Goal: Task Accomplishment & Management: Use online tool/utility

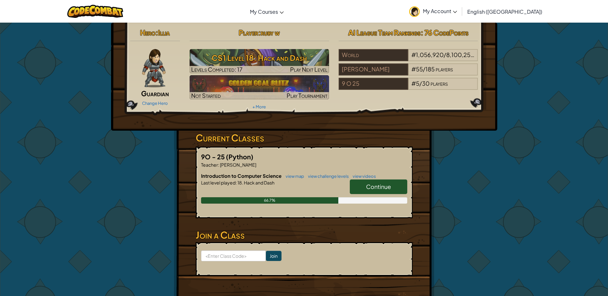
click at [368, 182] on link "Continue" at bounding box center [378, 187] width 57 height 15
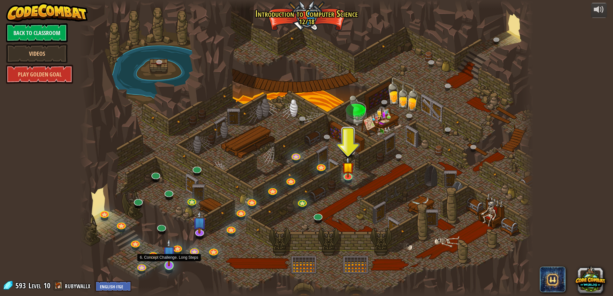
click at [163, 265] on img at bounding box center [169, 253] width 12 height 28
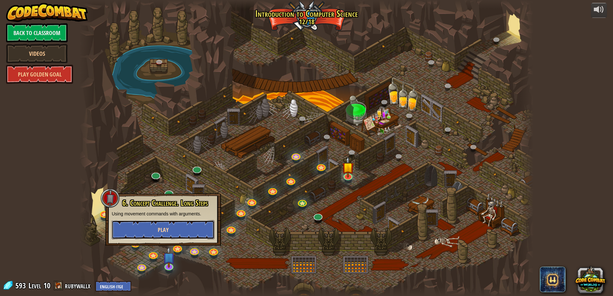
click at [180, 237] on button "Play" at bounding box center [163, 229] width 103 height 19
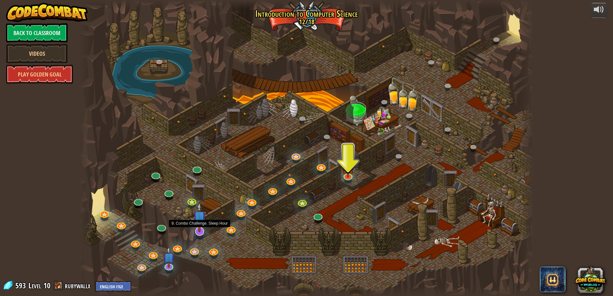
click at [201, 227] on img at bounding box center [199, 217] width 13 height 30
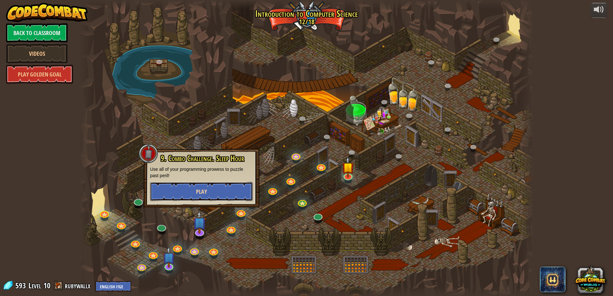
click at [221, 189] on button "Play" at bounding box center [201, 191] width 103 height 19
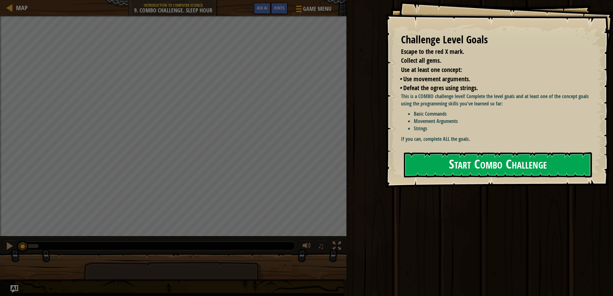
click at [478, 167] on button "Start Combo Challenge" at bounding box center [498, 164] width 188 height 25
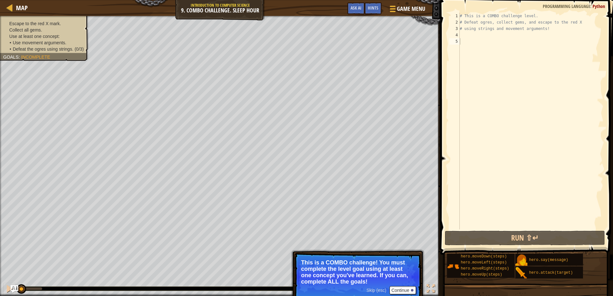
click at [407, 295] on p "Skip (esc) Continue This is a COMBO challenge! You must complete the level goal…" at bounding box center [357, 277] width 127 height 48
click at [408, 293] on button "Continue" at bounding box center [402, 290] width 26 height 8
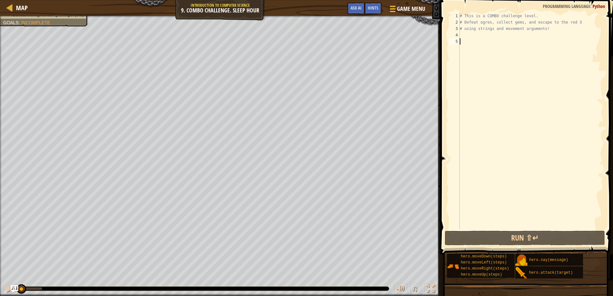
click at [467, 38] on div "# This is a COMBO challenge level. # Defeat [PERSON_NAME], collect gems, and es…" at bounding box center [530, 128] width 145 height 230
type textarea "h"
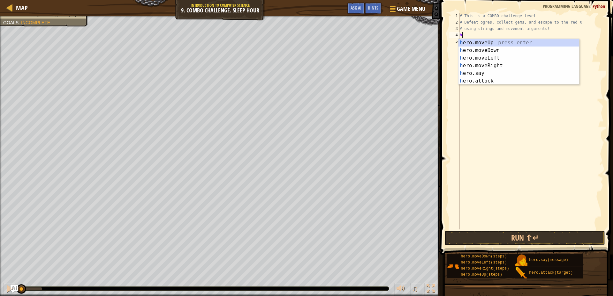
scroll to position [3, 0]
click at [495, 42] on div "h ero.moveUp press enter h ero.moveDown press enter h ero.moveLeft press enter …" at bounding box center [518, 69] width 121 height 61
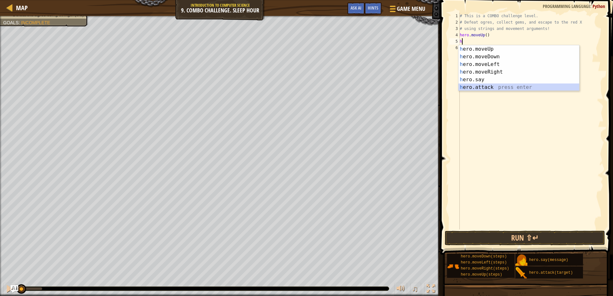
click at [476, 85] on div "h ero.moveUp press enter h ero.moveDown press enter h ero.moveLeft press enter …" at bounding box center [518, 75] width 121 height 61
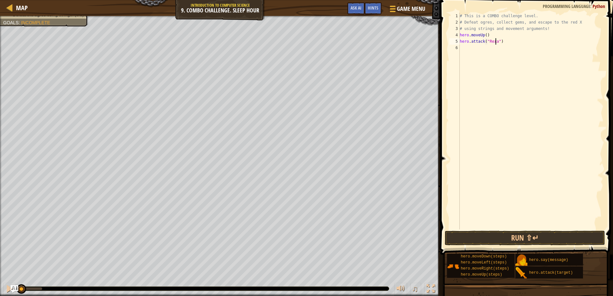
scroll to position [3, 3]
type textarea "hero.attack("Rexxar")"
click at [482, 49] on div "# This is a COMBO challenge level. # Defeat [PERSON_NAME], collect gems, and es…" at bounding box center [530, 128] width 145 height 230
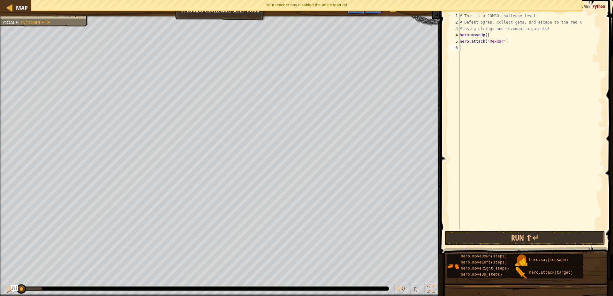
click at [482, 49] on div "# This is a COMBO challenge level. # Defeat [PERSON_NAME], collect gems, and es…" at bounding box center [530, 128] width 145 height 230
drag, startPoint x: 461, startPoint y: 41, endPoint x: 511, endPoint y: 41, distance: 50.1
click at [511, 41] on div "# This is a COMBO challenge level. # Defeat [PERSON_NAME], collect gems, and es…" at bounding box center [530, 128] width 145 height 230
type textarea "hero.attack("Rexxar")"
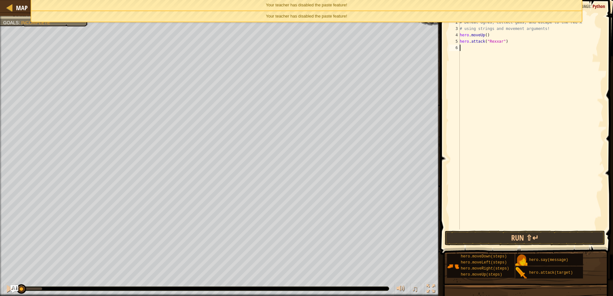
click at [489, 48] on div "# This is a COMBO challenge level. # Defeat [PERSON_NAME], collect gems, and es…" at bounding box center [530, 128] width 145 height 230
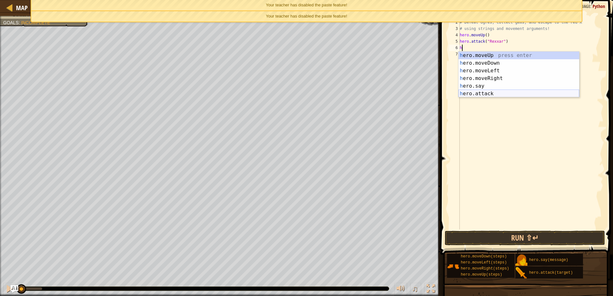
click at [484, 94] on div "h ero.moveUp press enter h ero.moveDown press enter h ero.moveLeft press enter …" at bounding box center [518, 82] width 121 height 61
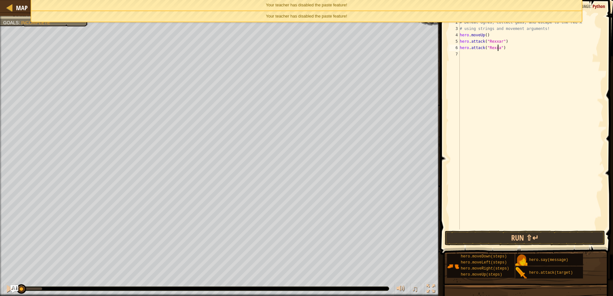
type textarea "hero.attack("Rexxar")"
click at [466, 53] on div "# This is a COMBO challenge level. # Defeat [PERSON_NAME], collect gems, and es…" at bounding box center [530, 128] width 145 height 230
type textarea "h"
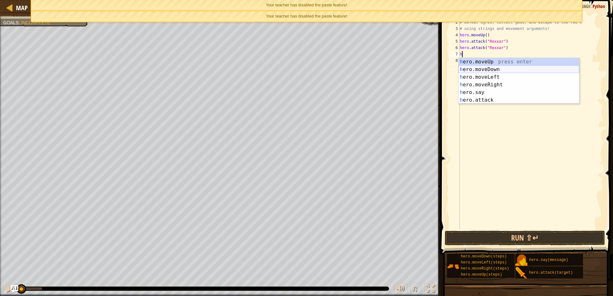
click at [515, 71] on div "h ero.moveUp press enter h ero.moveDown press enter h ero.moveLeft press enter …" at bounding box center [518, 88] width 121 height 61
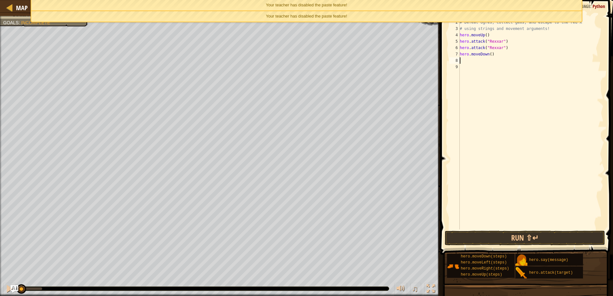
click at [487, 56] on div "# This is a COMBO challenge level. # Defeat [PERSON_NAME], collect gems, and es…" at bounding box center [530, 128] width 145 height 230
click at [488, 56] on div "# This is a COMBO challenge level. # Defeat [PERSON_NAME], collect gems, and es…" at bounding box center [530, 128] width 145 height 230
type textarea "hero.moveDown(2)"
click at [486, 59] on div "# This is a COMBO challenge level. # Defeat [PERSON_NAME], collect gems, and es…" at bounding box center [530, 128] width 145 height 230
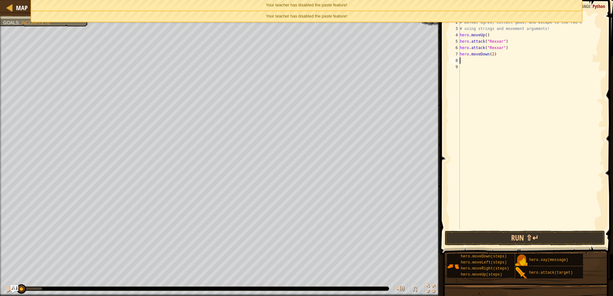
scroll to position [3, 0]
type textarea "h"
click at [502, 229] on div "# This is a COMBO challenge level. # Defeat [PERSON_NAME], collect gems, and es…" at bounding box center [530, 128] width 145 height 230
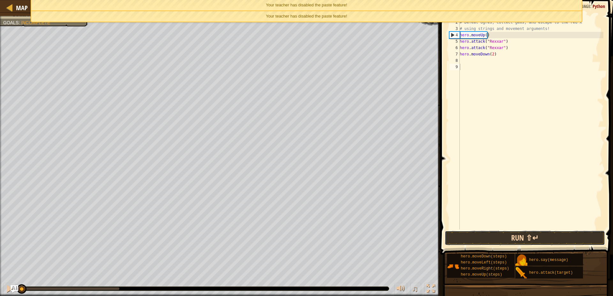
click at [500, 235] on button "Run ⇧↵" at bounding box center [524, 238] width 160 height 15
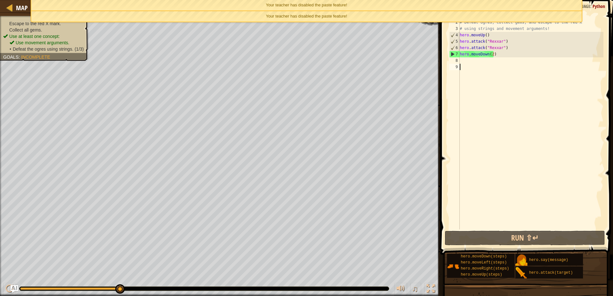
click at [61, 24] on div "Escape to the red X mark. Collect all gems. Use at least one concept: Use movem…" at bounding box center [44, 36] width 82 height 32
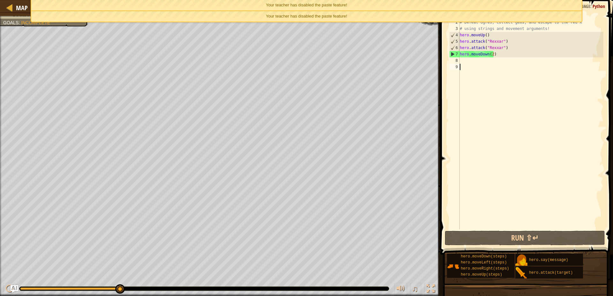
click at [490, 65] on div "# This is a COMBO challenge level. # Defeat [PERSON_NAME], collect gems, and es…" at bounding box center [530, 128] width 145 height 230
click at [488, 61] on div "# This is a COMBO challenge level. # Defeat [PERSON_NAME], collect gems, and es…" at bounding box center [530, 128] width 145 height 230
type textarea "h"
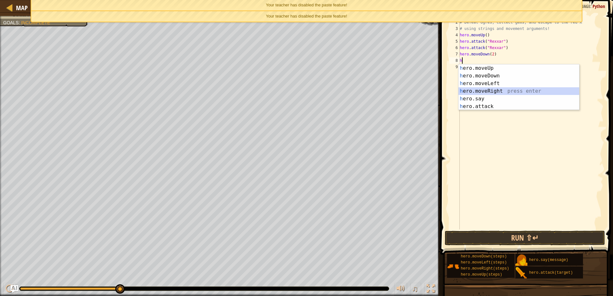
click at [487, 88] on div "h ero.moveUp press enter h ero.moveDown press enter h ero.moveLeft press enter …" at bounding box center [518, 94] width 121 height 61
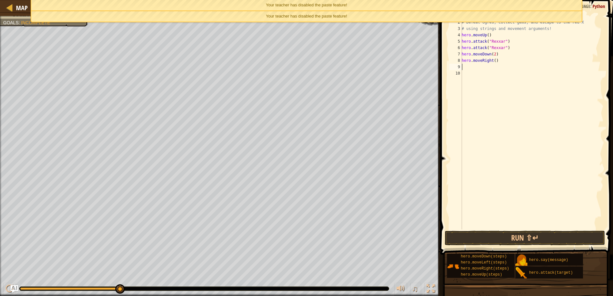
click at [496, 60] on div "# This is a COMBO challenge level. # Defeat [PERSON_NAME], collect gems, and es…" at bounding box center [531, 128] width 143 height 230
click at [493, 60] on div "# This is a COMBO challenge level. # Defeat [PERSON_NAME], collect gems, and es…" at bounding box center [531, 128] width 143 height 230
type textarea "hero.moveRight(2)"
click at [492, 68] on div "# This is a COMBO challenge level. # Defeat [PERSON_NAME], collect gems, and es…" at bounding box center [531, 128] width 143 height 230
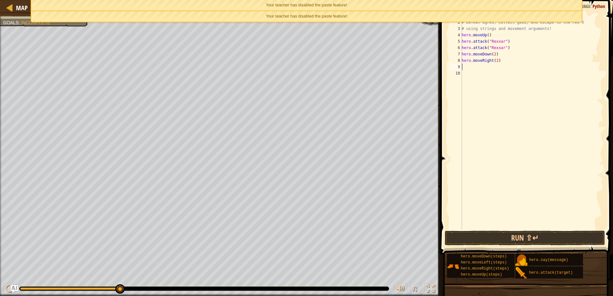
scroll to position [3, 0]
type textarea "h"
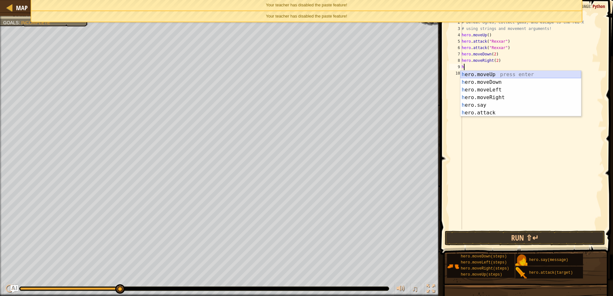
click at [495, 75] on div "h ero.moveUp press enter h ero.moveDown press enter h ero.moveLeft press enter …" at bounding box center [520, 101] width 121 height 61
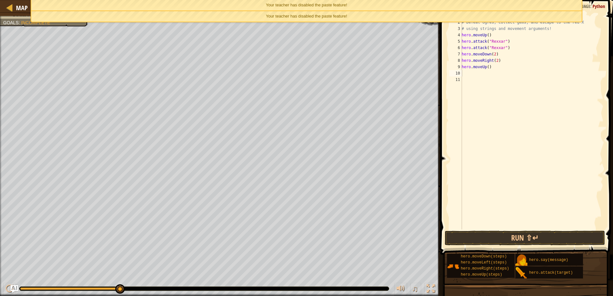
click at [394, 19] on div "Your teacher has disabled the paste feature!" at bounding box center [306, 16] width 550 height 11
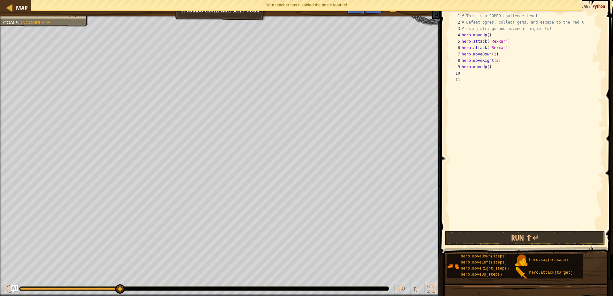
click at [392, 9] on div "Your teacher has disabled the paste feature!" at bounding box center [306, 5] width 550 height 11
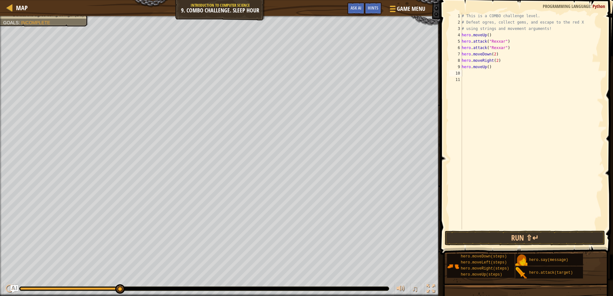
click at [473, 72] on div "# This is a COMBO challenge level. # Defeat [PERSON_NAME], collect gems, and es…" at bounding box center [531, 128] width 143 height 230
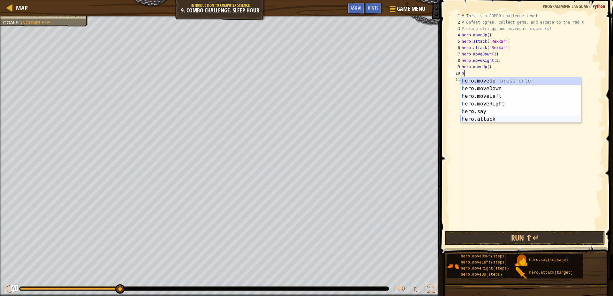
click at [478, 117] on div "h ero.moveUp press enter h ero.moveDown press enter h ero.moveLeft press enter …" at bounding box center [520, 107] width 121 height 61
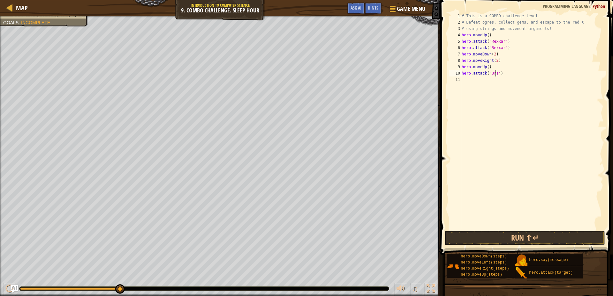
type textarea "hero.attack("Ursa")"
click at [475, 77] on div "# This is a COMBO challenge level. # Defeat [PERSON_NAME], collect gems, and es…" at bounding box center [531, 128] width 143 height 230
type textarea "h"
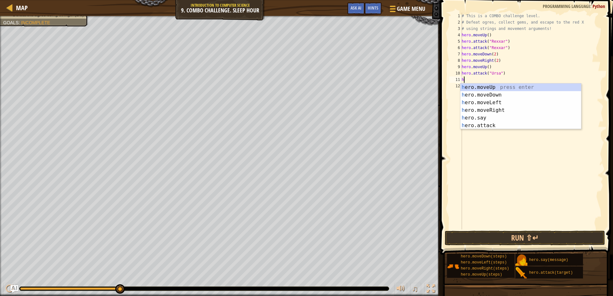
click at [493, 129] on div "# This is a COMBO challenge level. # Defeat [PERSON_NAME], collect gems, and es…" at bounding box center [531, 128] width 143 height 230
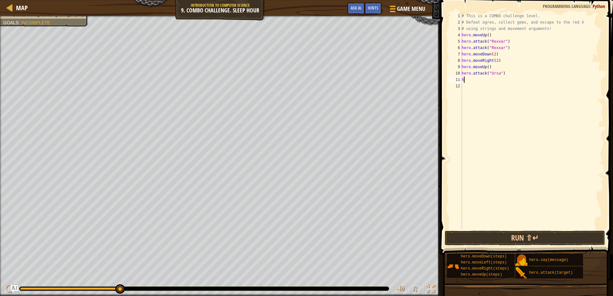
click at [484, 78] on div "# This is a COMBO challenge level. # Defeat [PERSON_NAME], collect gems, and es…" at bounding box center [531, 128] width 143 height 230
type textarea "h"
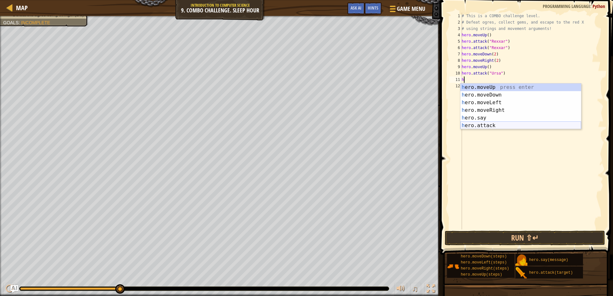
click at [483, 128] on div "h ero.moveUp press enter h ero.moveDown press enter h ero.moveLeft press enter …" at bounding box center [520, 114] width 121 height 61
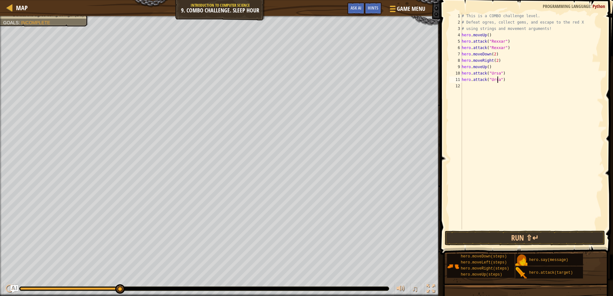
scroll to position [3, 3]
type textarea "hero.attack("Ursa")"
click at [508, 240] on button "Run ⇧↵" at bounding box center [524, 238] width 160 height 15
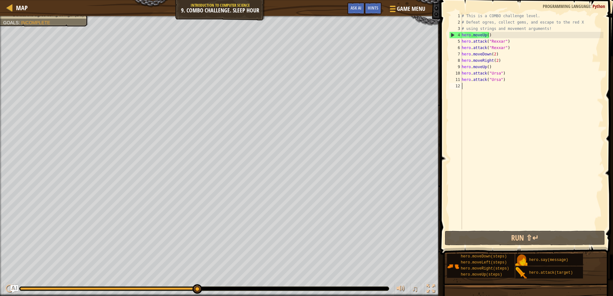
click at [479, 88] on div "# This is a COMBO challenge level. # Defeat [PERSON_NAME], collect gems, and es…" at bounding box center [531, 128] width 143 height 230
type textarea "h"
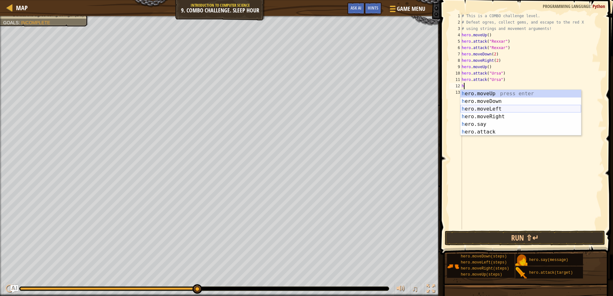
click at [482, 107] on div "h ero.moveUp press enter h ero.moveDown press enter h ero.moveLeft press enter …" at bounding box center [520, 120] width 121 height 61
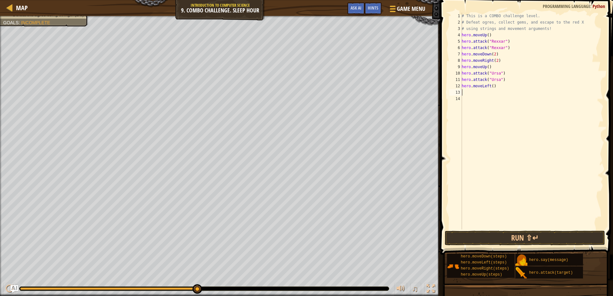
click at [491, 87] on div "# This is a COMBO challenge level. # Defeat [PERSON_NAME], collect gems, and es…" at bounding box center [531, 128] width 143 height 230
type textarea "hero.moveLeft(2)"
click at [469, 91] on div "# This is a COMBO challenge level. # Defeat [PERSON_NAME], collect gems, and es…" at bounding box center [531, 128] width 143 height 230
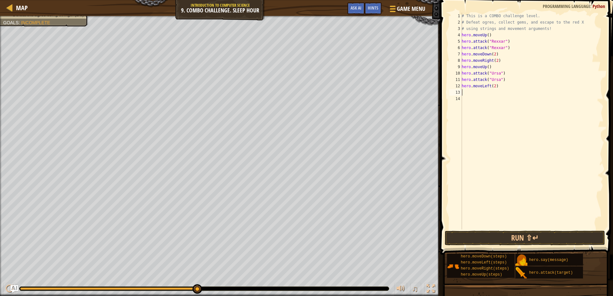
type textarea "h"
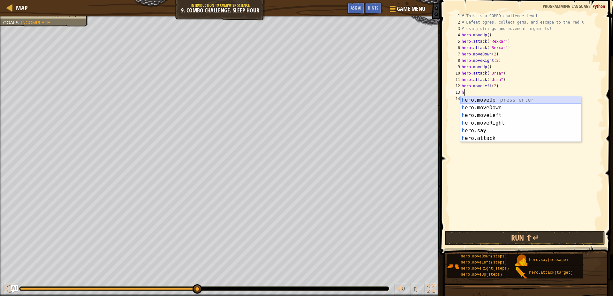
click at [468, 97] on div "h ero.moveUp press enter h ero.moveDown press enter h ero.moveLeft press enter …" at bounding box center [520, 126] width 121 height 61
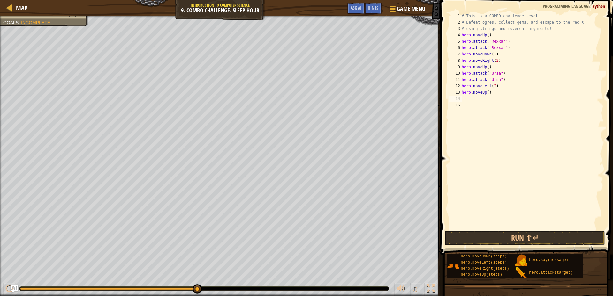
click at [478, 100] on div "# This is a COMBO challenge level. # Defeat [PERSON_NAME], collect gems, and es…" at bounding box center [531, 128] width 143 height 230
type textarea "h"
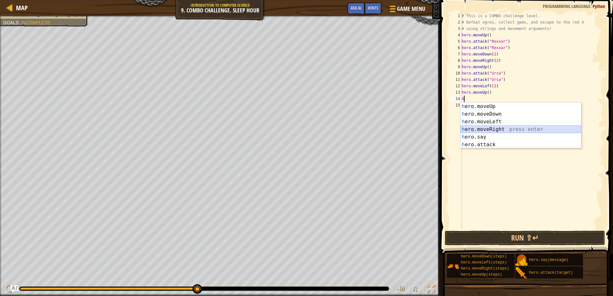
click at [478, 131] on div "h ero.moveUp press enter h ero.moveDown press enter h ero.moveLeft press enter …" at bounding box center [520, 133] width 121 height 61
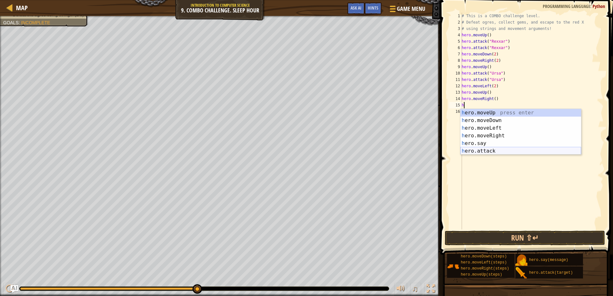
click at [480, 151] on div "h ero.moveUp press enter h ero.moveDown press enter h ero.moveLeft press enter …" at bounding box center [520, 139] width 121 height 61
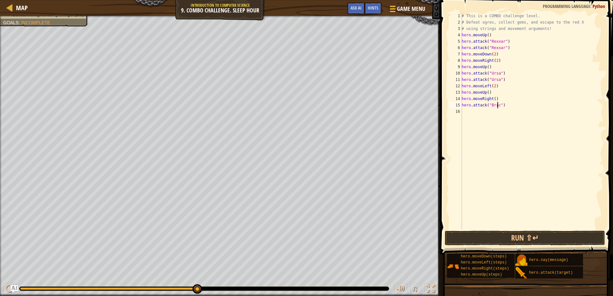
scroll to position [3, 3]
type textarea "hero.attack("Brack")"
click at [480, 116] on div "# This is a COMBO challenge level. # Defeat [PERSON_NAME], collect gems, and es…" at bounding box center [531, 128] width 143 height 230
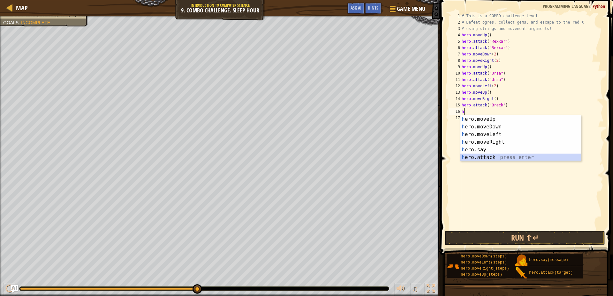
click at [494, 155] on div "h ero.moveUp press enter h ero.moveDown press enter h ero.moveLeft press enter …" at bounding box center [520, 145] width 121 height 61
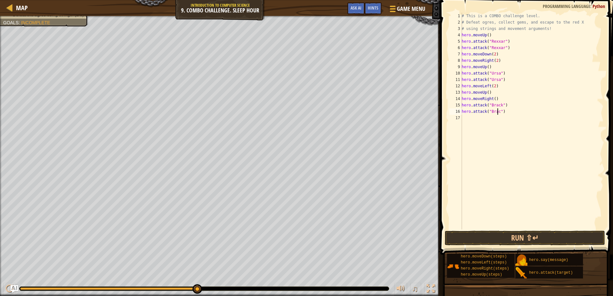
scroll to position [3, 3]
type textarea "hero.attack("Brack")"
click at [509, 238] on button "Run ⇧↵" at bounding box center [524, 238] width 160 height 15
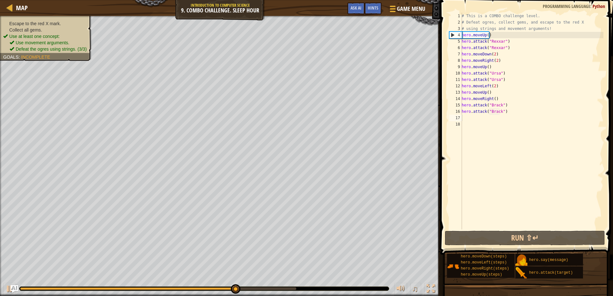
click at [47, 23] on div "Escape to the red X mark. Collect all gems. Use at least one concept: Use movem…" at bounding box center [45, 36] width 85 height 32
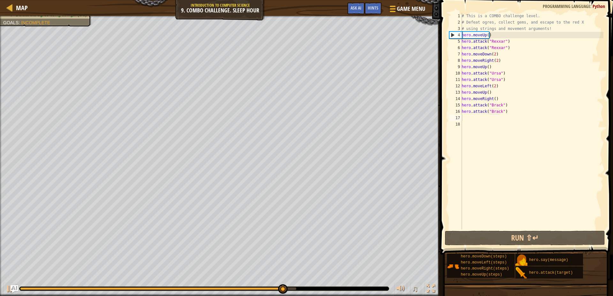
click at [472, 116] on div "# This is a COMBO challenge level. # Defeat [PERSON_NAME], collect gems, and es…" at bounding box center [531, 128] width 143 height 230
type textarea "h"
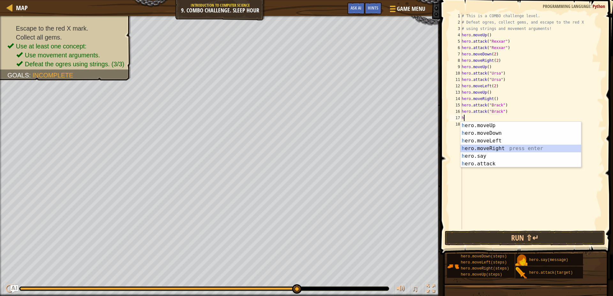
click at [487, 149] on div "h ero.moveUp press enter h ero.moveDown press enter h ero.moveLeft press enter …" at bounding box center [520, 152] width 121 height 61
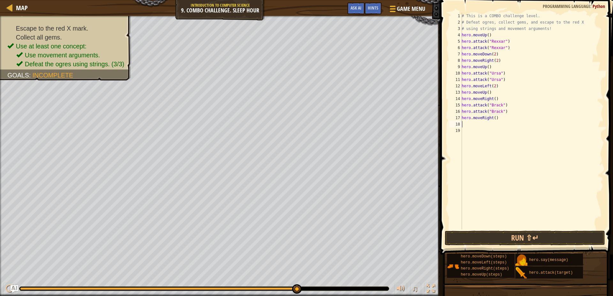
click at [493, 119] on div "# This is a COMBO challenge level. # Defeat [PERSON_NAME], collect gems, and es…" at bounding box center [531, 128] width 143 height 230
type textarea "hero.moveRight(2)"
click at [535, 240] on button "Run ⇧↵" at bounding box center [524, 238] width 160 height 15
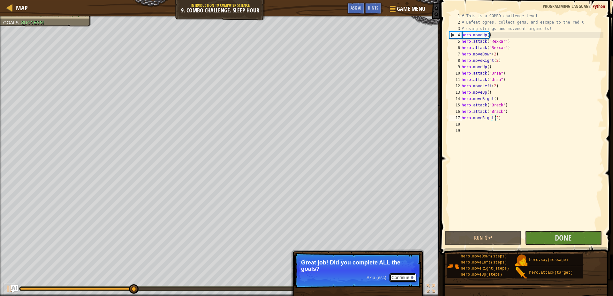
click at [408, 277] on button "Continue" at bounding box center [402, 278] width 26 height 8
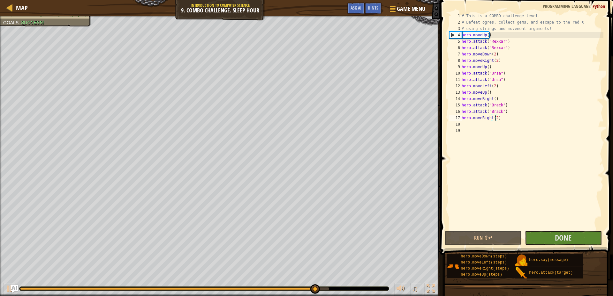
click at [573, 230] on span at bounding box center [527, 118] width 178 height 274
click at [561, 242] on span "Done" at bounding box center [562, 238] width 17 height 10
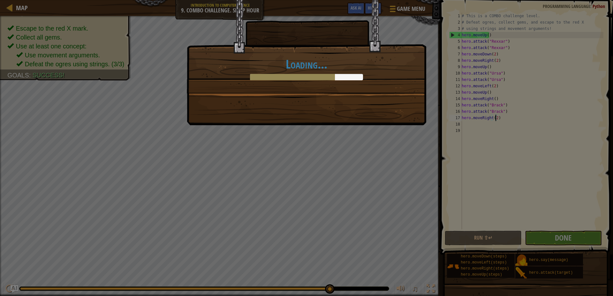
click at [183, 78] on div "Loading..." at bounding box center [306, 148] width 613 height 296
click at [330, 55] on div "Loading..." at bounding box center [306, 46] width 239 height 93
drag, startPoint x: 292, startPoint y: 125, endPoint x: 291, endPoint y: 132, distance: 6.8
click at [291, 131] on div "Loading..." at bounding box center [306, 148] width 613 height 296
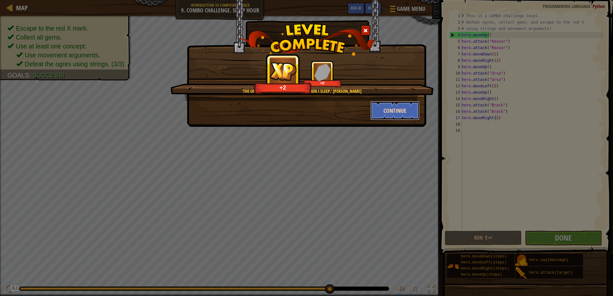
click at [389, 108] on button "Continue" at bounding box center [394, 110] width 49 height 19
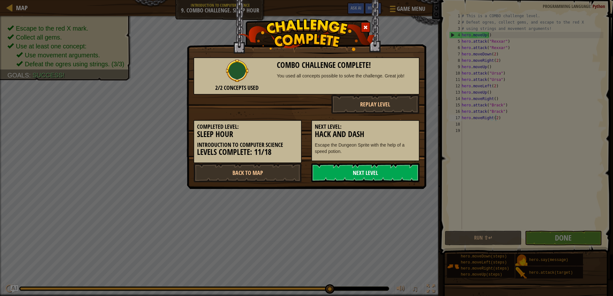
click at [354, 173] on link "Next Level" at bounding box center [365, 172] width 108 height 19
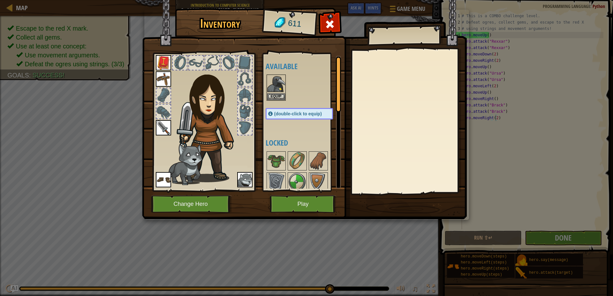
click at [212, 206] on button "Change Hero" at bounding box center [191, 205] width 81 height 18
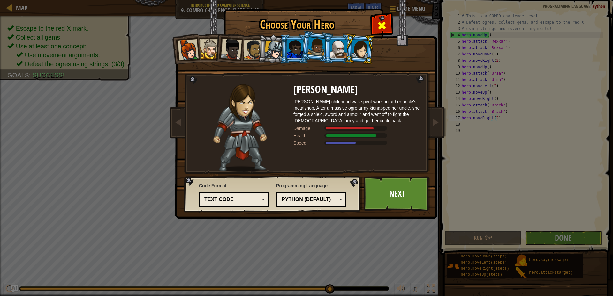
click at [384, 23] on span at bounding box center [381, 25] width 10 height 10
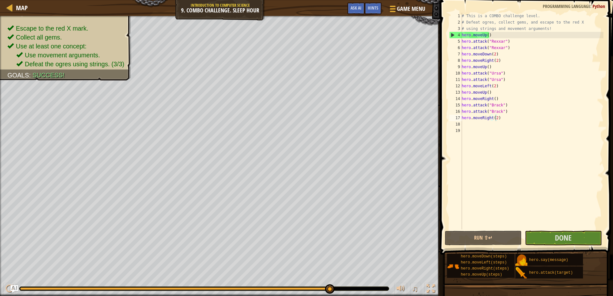
click at [572, 231] on span at bounding box center [527, 118] width 178 height 274
click at [570, 256] on div "hero.say(message)" at bounding box center [557, 260] width 61 height 12
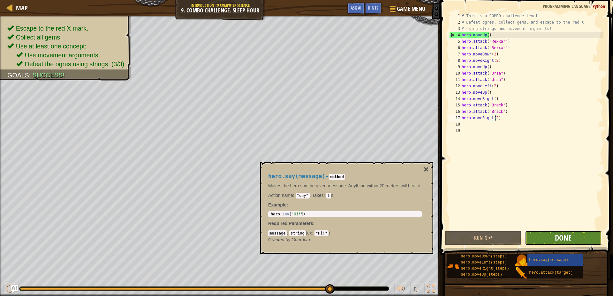
click at [570, 235] on span "Done" at bounding box center [562, 238] width 17 height 10
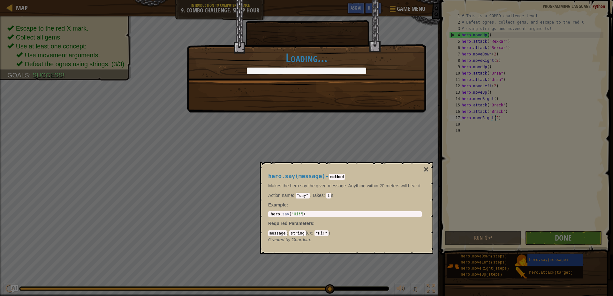
click at [426, 166] on button "×" at bounding box center [425, 169] width 5 height 9
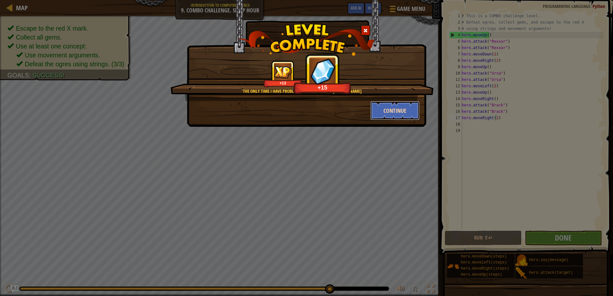
click at [388, 106] on button "Continue" at bounding box center [394, 110] width 49 height 19
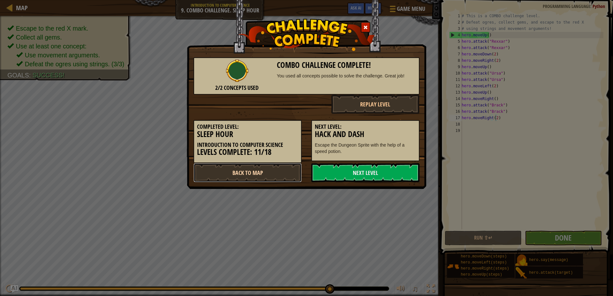
click at [276, 167] on link "Back to Map" at bounding box center [247, 172] width 108 height 19
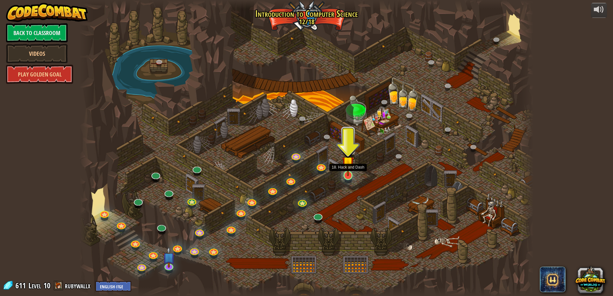
click at [349, 170] on img at bounding box center [348, 163] width 12 height 28
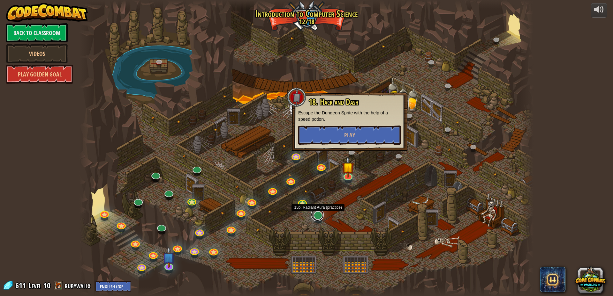
click at [319, 215] on link at bounding box center [317, 215] width 13 height 13
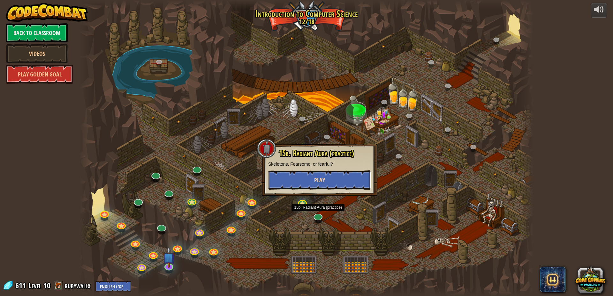
click at [337, 178] on button "Play" at bounding box center [319, 180] width 103 height 19
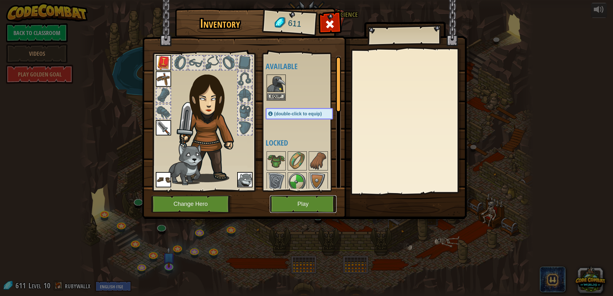
click at [291, 201] on button "Play" at bounding box center [303, 205] width 67 height 18
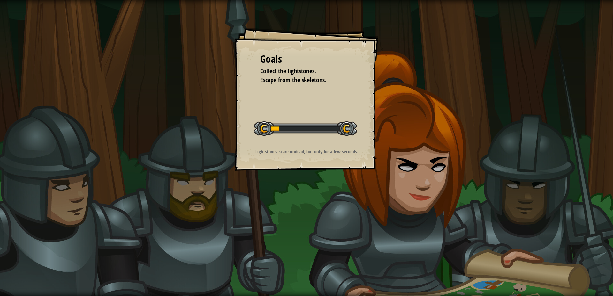
click at [302, 125] on div at bounding box center [305, 129] width 104 height 14
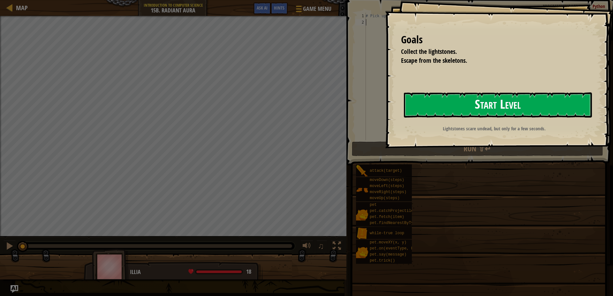
click at [523, 103] on button "Start Level" at bounding box center [498, 105] width 188 height 25
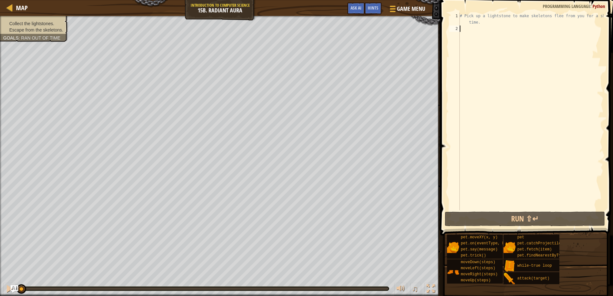
type textarea "h"
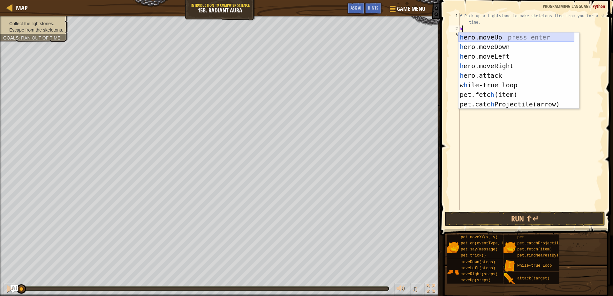
click at [503, 38] on div "h ero.moveUp press enter h ero.moveDown press enter h ero.moveLeft press enter …" at bounding box center [516, 81] width 116 height 96
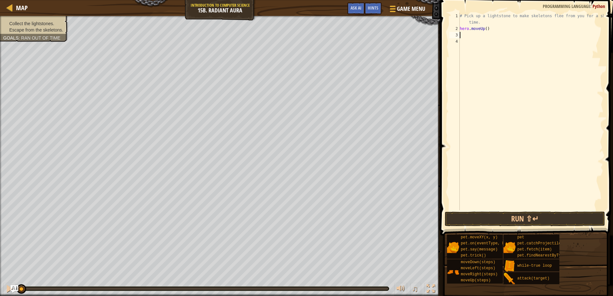
type textarea "h"
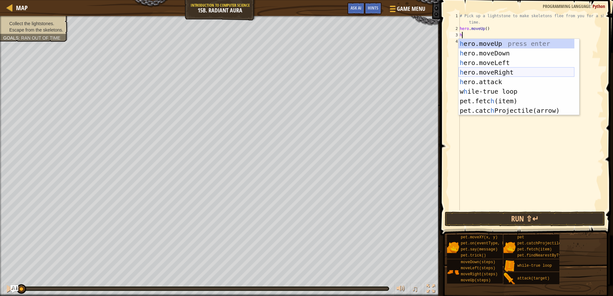
click at [506, 71] on div "h ero.moveUp press enter h ero.moveDown press enter h ero.moveLeft press enter …" at bounding box center [516, 87] width 116 height 96
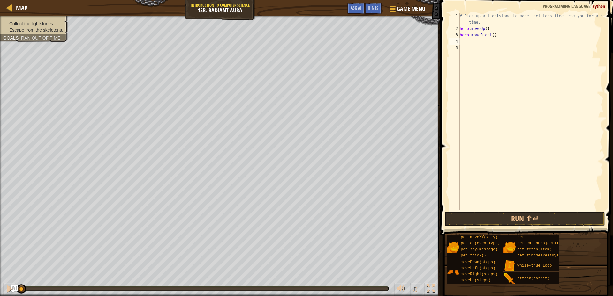
type textarea "h"
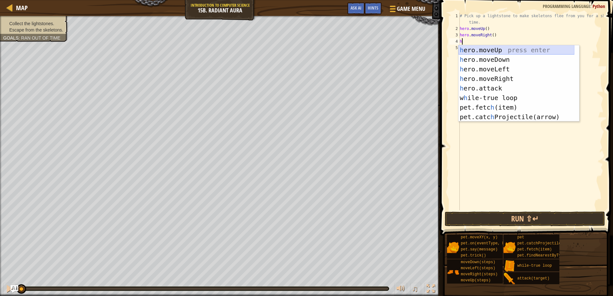
click at [477, 50] on div "h ero.moveUp press enter h ero.moveDown press enter h ero.moveLeft press enter …" at bounding box center [516, 93] width 116 height 96
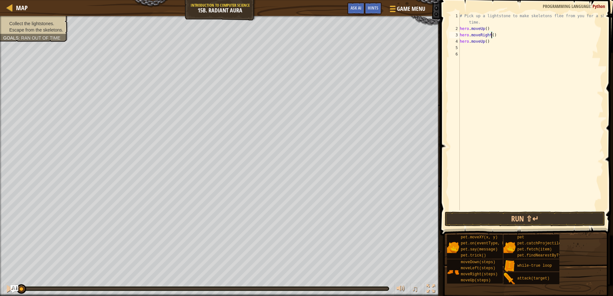
click at [491, 34] on div "# Pick up a lightstone to make skeletons flee from you for a short time. hero .…" at bounding box center [530, 121] width 145 height 217
type textarea "hero.moveRight(2)"
click at [477, 45] on div "# Pick up a lightstone to make skeletons flee from you for a short time. hero .…" at bounding box center [530, 121] width 145 height 217
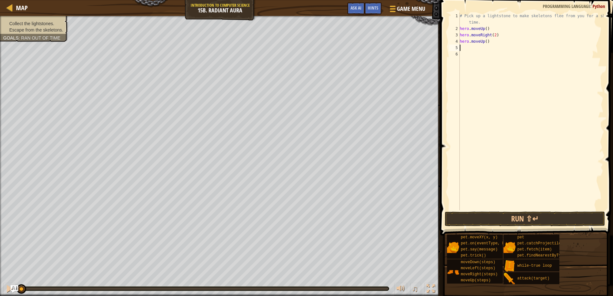
type textarea "h"
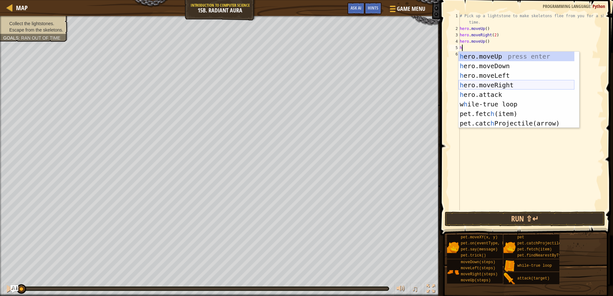
click at [488, 83] on div "h ero.moveUp press enter h ero.moveDown press enter h ero.moveLeft press enter …" at bounding box center [516, 100] width 116 height 96
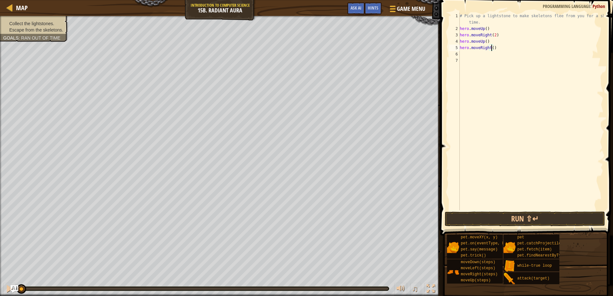
click at [491, 51] on div "# Pick up a lightstone to make skeletons flee from you for a short time. hero .…" at bounding box center [530, 121] width 145 height 217
type textarea "hero.moveRight(2)"
click at [485, 54] on div "# Pick up a lightstone to make skeletons flee from you for a short time. hero .…" at bounding box center [530, 121] width 145 height 217
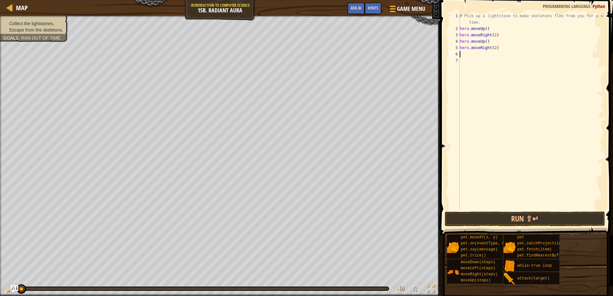
type textarea "h"
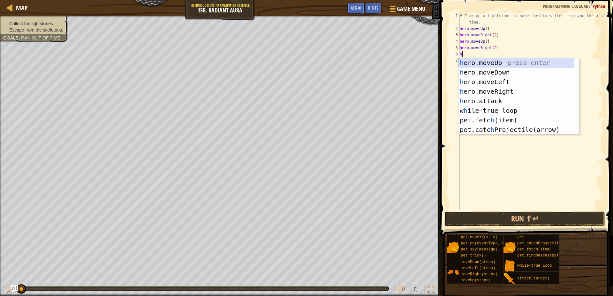
click at [495, 64] on div "h ero.moveUp press enter h ero.moveDown press enter h ero.moveLeft press enter …" at bounding box center [516, 106] width 116 height 96
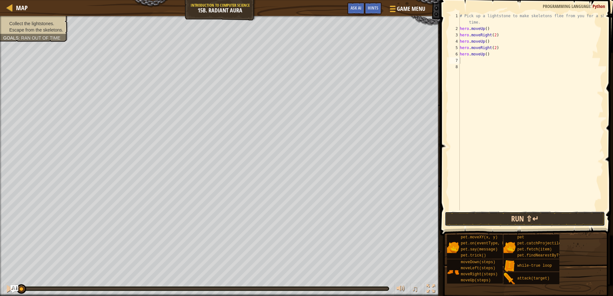
click at [509, 220] on button "Run ⇧↵" at bounding box center [524, 219] width 160 height 15
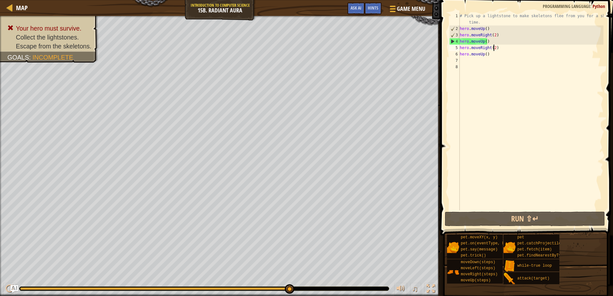
click at [494, 49] on div "# Pick up a lightstone to make skeletons flee from you for a short time. hero .…" at bounding box center [530, 121] width 145 height 217
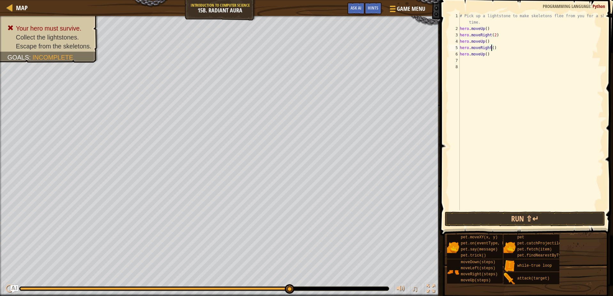
click at [494, 37] on div "# Pick up a lightstone to make skeletons flee from you for a short time. hero .…" at bounding box center [530, 121] width 145 height 217
click at [492, 37] on div "# Pick up a lightstone to make skeletons flee from you for a short time. hero .…" at bounding box center [530, 121] width 145 height 217
click at [482, 217] on button "Run ⇧↵" at bounding box center [524, 219] width 160 height 15
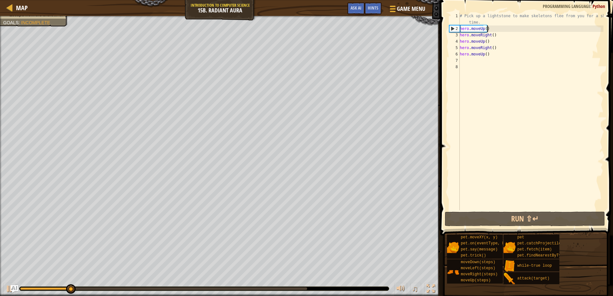
click at [494, 29] on div "# Pick up a lightstone to make skeletons flee from you for a short time. hero .…" at bounding box center [530, 121] width 145 height 217
type textarea "hero.moveUp()"
click at [494, 29] on div "# Pick up a lightstone to make skeletons flee from you for a short time. hero .…" at bounding box center [530, 121] width 145 height 217
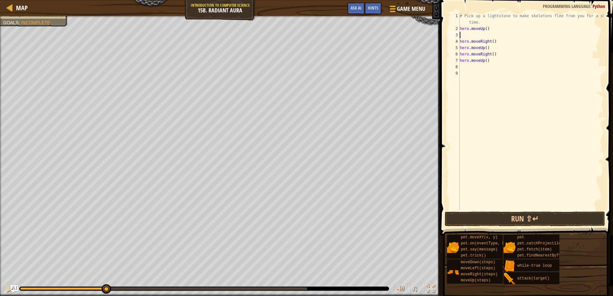
type textarea "h"
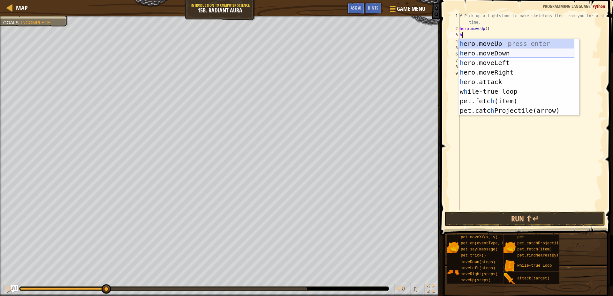
click at [491, 55] on div "h ero.moveUp press enter h ero.moveDown press enter h ero.moveLeft press enter …" at bounding box center [516, 87] width 116 height 96
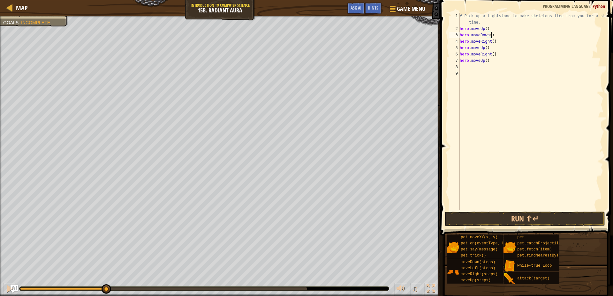
click at [491, 42] on div "# Pick up a lightstone to make skeletons flee from you for a short time. hero .…" at bounding box center [530, 121] width 145 height 217
click at [490, 48] on div "# Pick up a lightstone to make skeletons flee from you for a short time. hero .…" at bounding box center [530, 121] width 145 height 217
type textarea "hero.moveUp()"
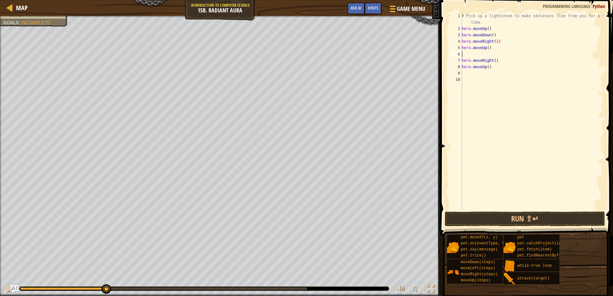
type textarea "h"
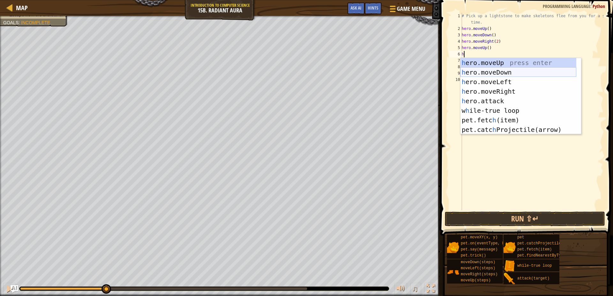
click at [493, 74] on div "h ero.moveUp press enter h ero.moveDown press enter h ero.moveLeft press enter …" at bounding box center [518, 106] width 116 height 96
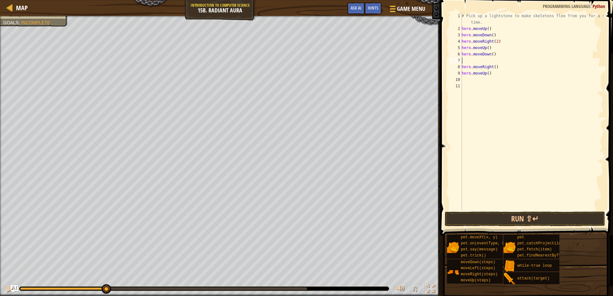
click at [492, 67] on div "# Pick up a lightstone to make skeletons flee from you for a short time. hero .…" at bounding box center [531, 121] width 143 height 217
type textarea "hero.moveRight(2)"
click at [486, 61] on div "# Pick up a lightstone to make skeletons flee from you for a short time. hero .…" at bounding box center [531, 121] width 143 height 217
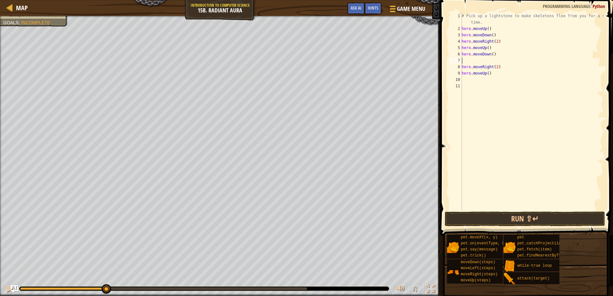
type textarea "hero.moveDown()"
click at [481, 74] on div "# Pick up a lightstone to make skeletons flee from you for a short time. hero .…" at bounding box center [531, 121] width 143 height 217
type textarea "h"
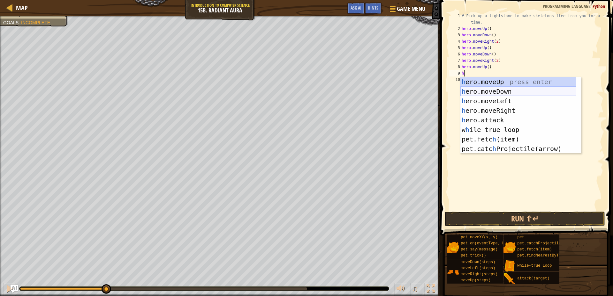
click at [483, 90] on div "h ero.moveUp press enter h ero.moveDown press enter h ero.moveLeft press enter …" at bounding box center [518, 125] width 116 height 96
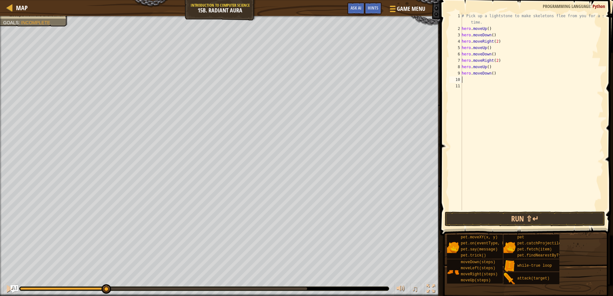
click at [493, 67] on div "# Pick up a lightstone to make skeletons flee from you for a short time. hero .…" at bounding box center [531, 121] width 143 height 217
click at [493, 75] on div "# Pick up a lightstone to make skeletons flee from you for a short time. hero .…" at bounding box center [531, 121] width 143 height 217
type textarea "h"
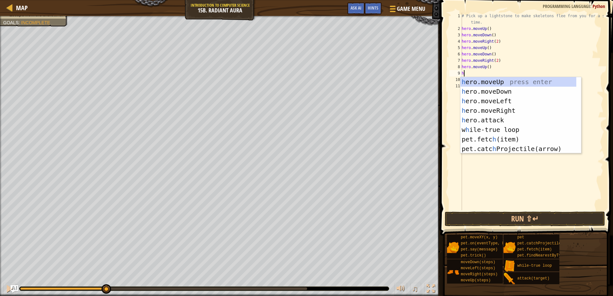
type textarea "h"
click at [504, 92] on div "h ero.moveUp press enter h ero.moveDown press enter h ero.moveLeft press enter …" at bounding box center [518, 125] width 116 height 96
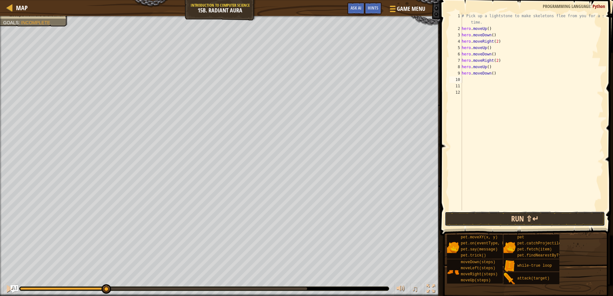
click at [547, 222] on button "Run ⇧↵" at bounding box center [524, 219] width 160 height 15
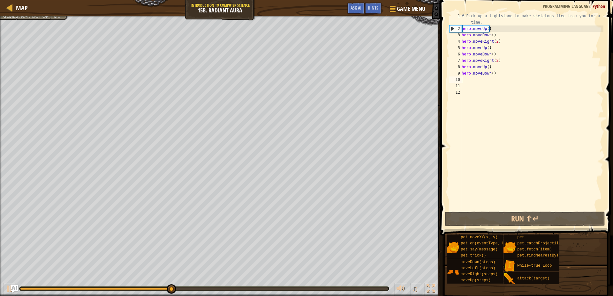
type textarea "h"
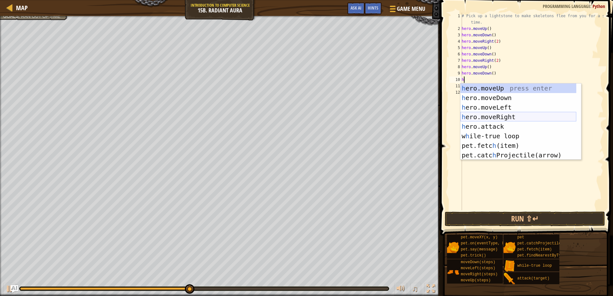
click at [502, 116] on div "h ero.moveUp press enter h ero.moveDown press enter h ero.moveLeft press enter …" at bounding box center [518, 132] width 116 height 96
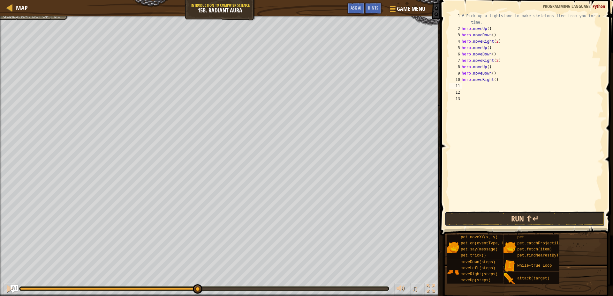
click at [523, 220] on button "Run ⇧↵" at bounding box center [524, 219] width 160 height 15
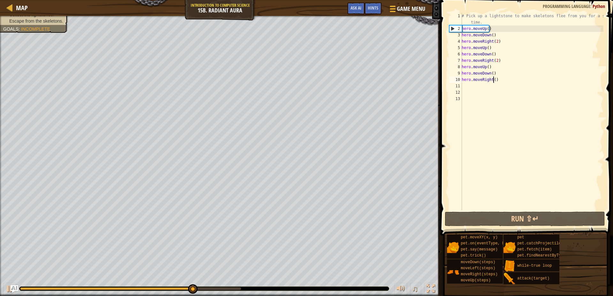
click at [493, 78] on div "# Pick up a lightstone to make skeletons flee from you for a short time. hero .…" at bounding box center [531, 121] width 143 height 217
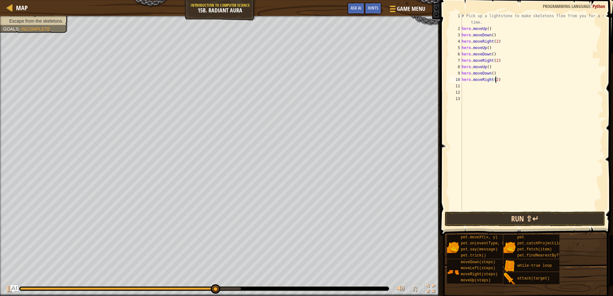
type textarea "hero.moveRight(2)"
click at [502, 219] on button "Run ⇧↵" at bounding box center [524, 219] width 160 height 15
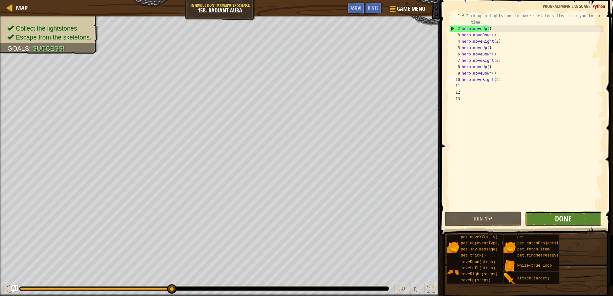
click at [548, 213] on button "Done" at bounding box center [562, 219] width 77 height 15
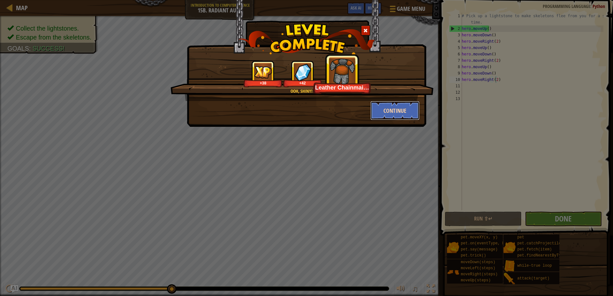
click at [386, 114] on button "Continue" at bounding box center [394, 110] width 49 height 19
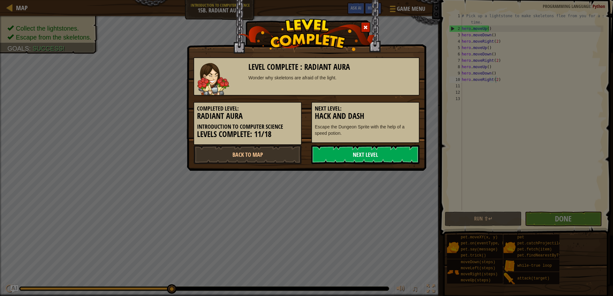
click at [367, 155] on link "Next Level" at bounding box center [365, 154] width 108 height 19
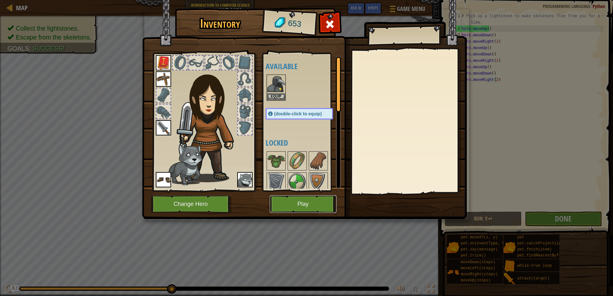
click at [279, 204] on button "Play" at bounding box center [303, 205] width 67 height 18
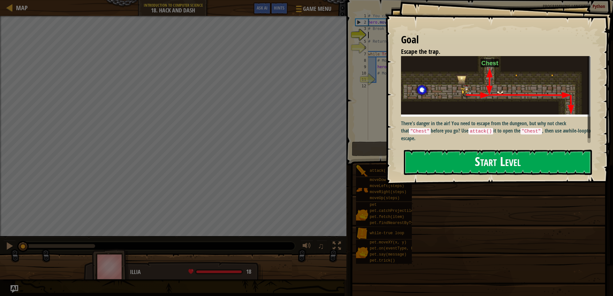
click at [476, 164] on button "Start Level" at bounding box center [498, 162] width 188 height 25
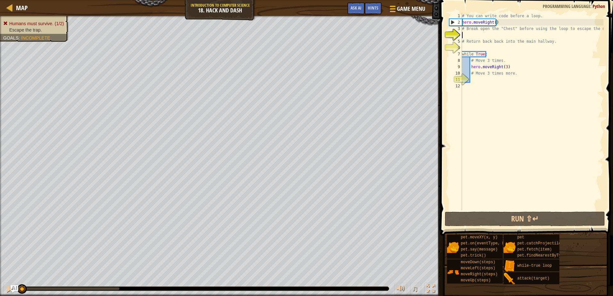
type textarea "h"
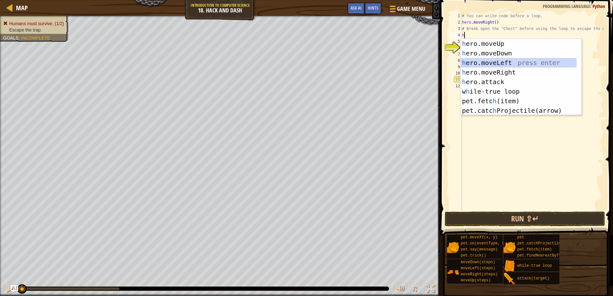
click at [494, 64] on div "h ero.moveUp press enter h ero.moveDown press enter h ero.moveLeft press enter …" at bounding box center [518, 87] width 116 height 96
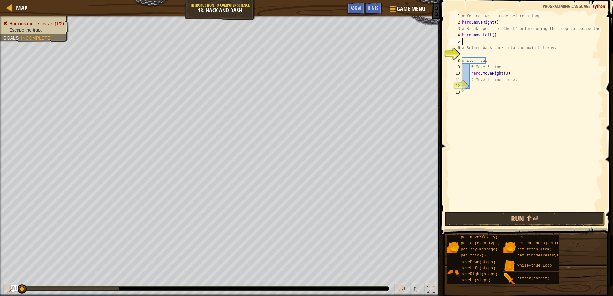
click at [491, 34] on div "# You can write code before a loop. hero . moveRight ( ) # Break open the "Ches…" at bounding box center [531, 118] width 143 height 211
click at [535, 218] on button "Run ⇧↵" at bounding box center [524, 219] width 160 height 15
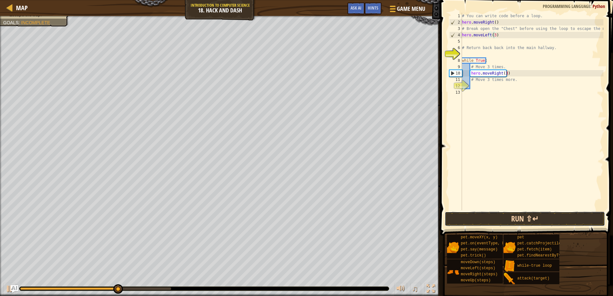
click at [544, 218] on button "Run ⇧↵" at bounding box center [524, 219] width 160 height 15
type textarea ")"
click at [494, 37] on div "# You can write code before a loop. hero . moveRight ( ) # Break open the "Ches…" at bounding box center [531, 118] width 143 height 211
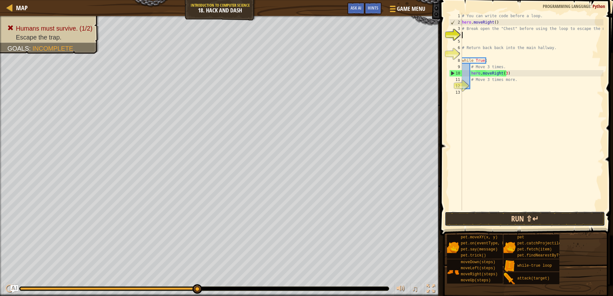
click at [491, 222] on button "Run ⇧↵" at bounding box center [524, 219] width 160 height 15
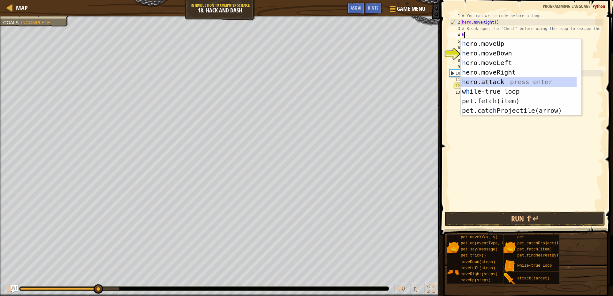
click at [498, 85] on div "h ero.moveUp press enter h ero.moveDown press enter h ero.moveLeft press enter …" at bounding box center [518, 87] width 116 height 96
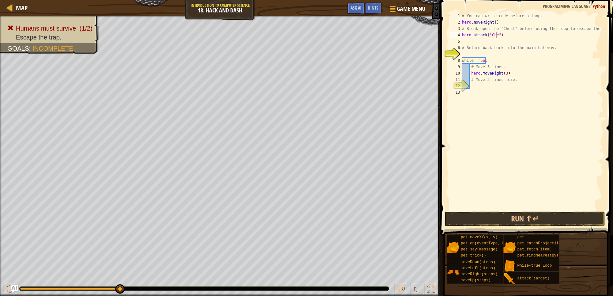
scroll to position [3, 3]
type textarea "hero.attack("Chest")"
click at [573, 213] on button "Run ⇧↵" at bounding box center [524, 219] width 160 height 15
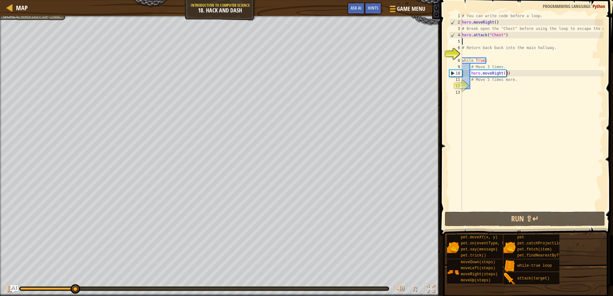
click at [479, 40] on div "# You can write code before a loop. hero . moveRight ( ) # Break open the "Ches…" at bounding box center [531, 118] width 143 height 211
type textarea "h"
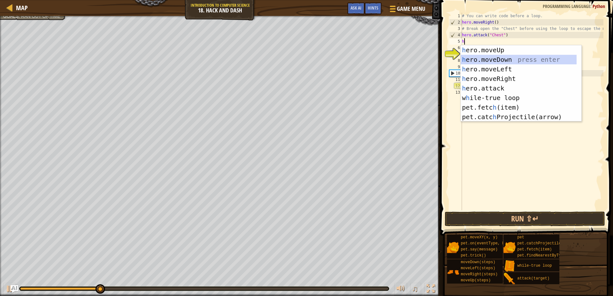
click at [494, 59] on div "h ero.moveUp press enter h ero.moveDown press enter h ero.moveLeft press enter …" at bounding box center [518, 93] width 116 height 96
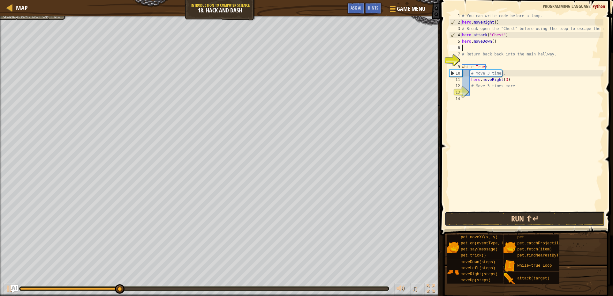
click at [511, 216] on button "Run ⇧↵" at bounding box center [524, 219] width 160 height 15
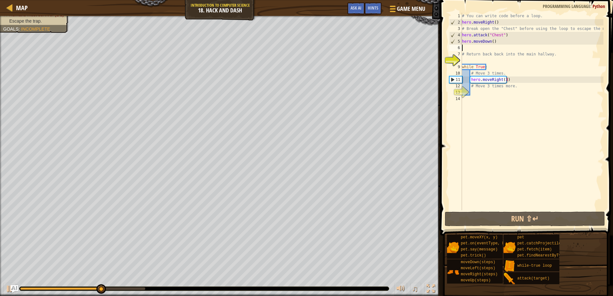
type textarea "h"
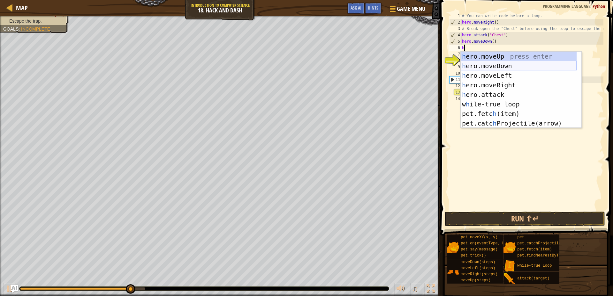
click at [509, 68] on div "h ero.moveUp press enter h ero.moveDown press enter h ero.moveLeft press enter …" at bounding box center [518, 100] width 116 height 96
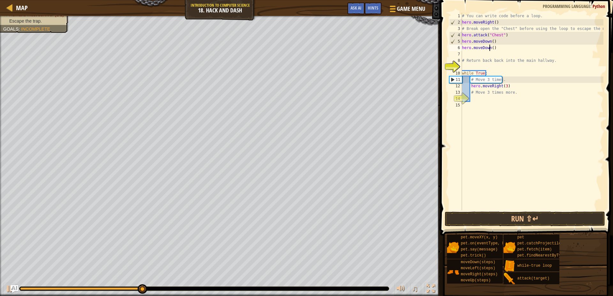
click at [490, 48] on div "# You can write code before a loop. hero . moveRight ( ) # Break open the "Ches…" at bounding box center [531, 118] width 143 height 211
type textarea "hero.moveDown()"
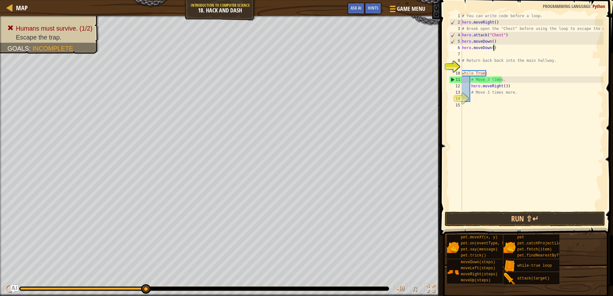
click at [495, 48] on div "# You can write code before a loop. hero . moveRight ( ) # Break open the "Ches…" at bounding box center [531, 118] width 143 height 211
click at [484, 99] on div "# You can write code before a loop. hero . moveRight ( ) # Break open the "Ches…" at bounding box center [531, 118] width 143 height 211
click at [495, 48] on div "# You can write code before a loop. hero . moveRight ( ) # Break open the "Ches…" at bounding box center [531, 118] width 143 height 211
type textarea "h"
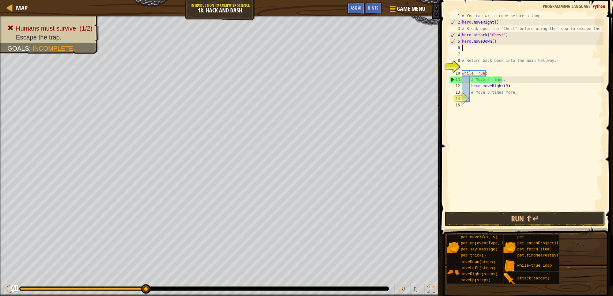
click at [490, 69] on div "# You can write code before a loop. hero . moveRight ( ) # Break open the "Ches…" at bounding box center [531, 118] width 143 height 211
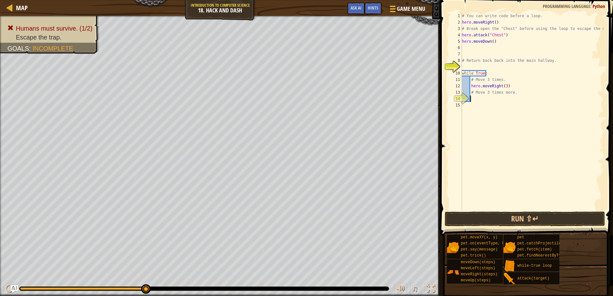
click at [482, 96] on div "# You can write code before a loop. hero . moveRight ( ) # Break open the "Ches…" at bounding box center [531, 118] width 143 height 211
type textarea "h"
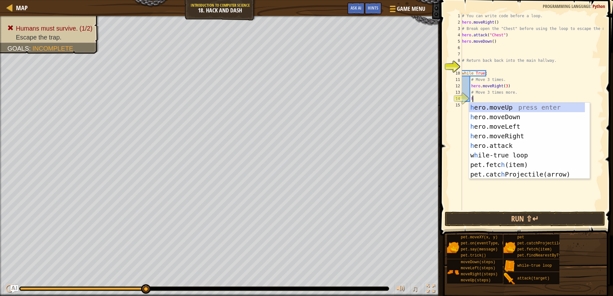
scroll to position [3, 0]
click at [493, 117] on div "h ero.moveUp press enter h ero.moveDown press enter h ero.moveLeft press enter …" at bounding box center [527, 151] width 116 height 96
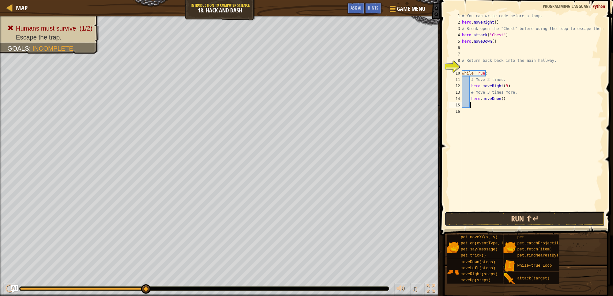
click at [479, 218] on button "Run ⇧↵" at bounding box center [524, 219] width 160 height 15
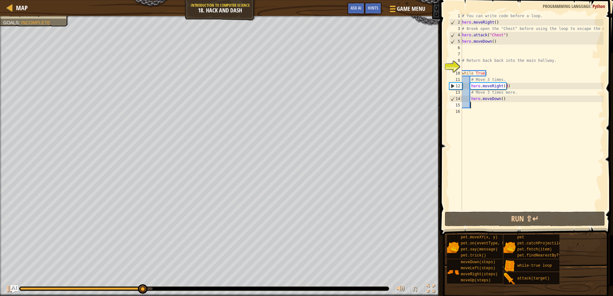
click at [499, 101] on div "# You can write code before a loop. hero . moveRight ( ) # Break open the "Ches…" at bounding box center [531, 118] width 143 height 211
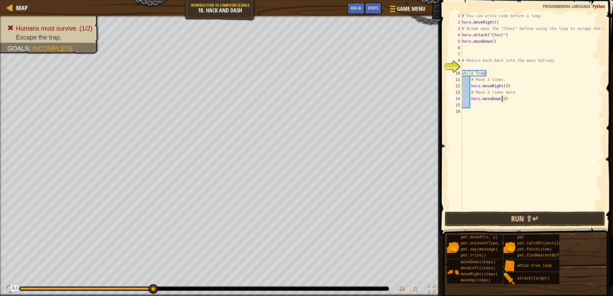
type textarea "hero.moveDown(3)"
click at [538, 219] on button "Run ⇧↵" at bounding box center [524, 219] width 160 height 15
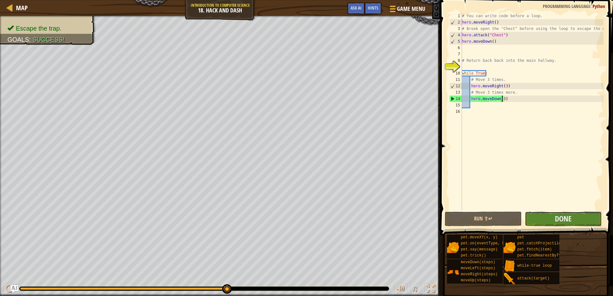
click at [592, 221] on button "Done" at bounding box center [562, 219] width 77 height 15
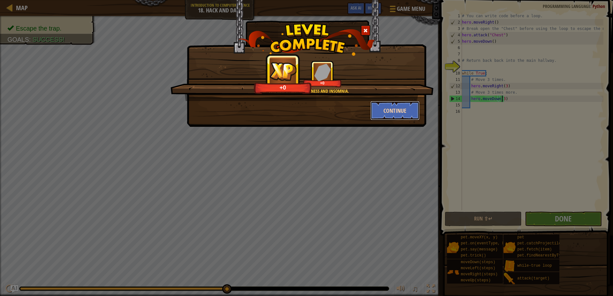
click at [380, 112] on button "Continue" at bounding box center [394, 110] width 49 height 19
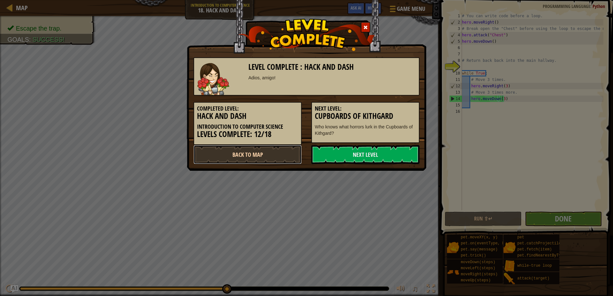
click at [294, 154] on link "Back to Map" at bounding box center [247, 154] width 108 height 19
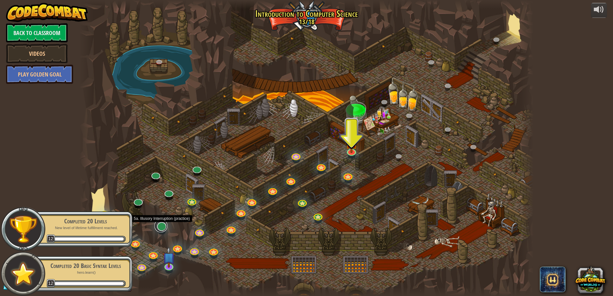
click at [163, 228] on link at bounding box center [160, 226] width 13 height 13
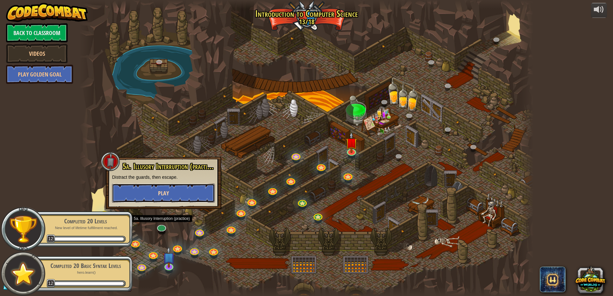
click at [170, 194] on button "Play" at bounding box center [163, 193] width 103 height 19
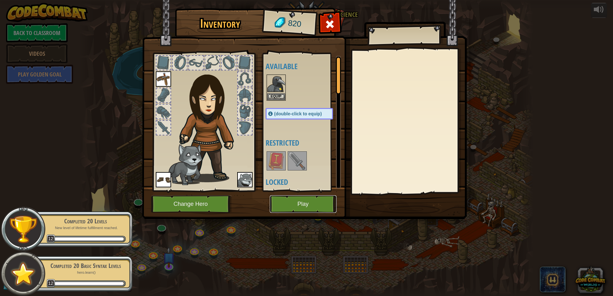
click at [285, 200] on button "Play" at bounding box center [303, 205] width 67 height 18
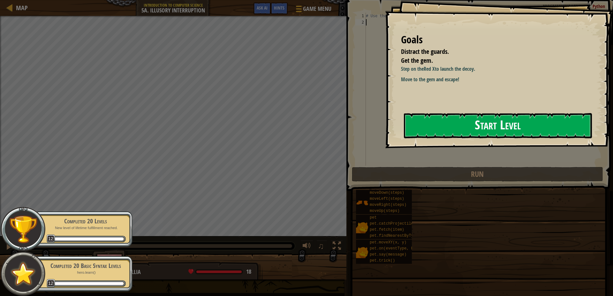
click at [454, 126] on button "Start Level" at bounding box center [498, 125] width 188 height 25
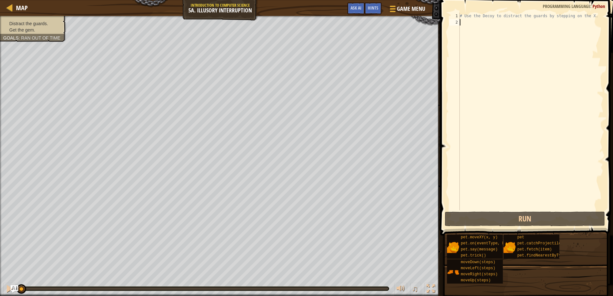
type textarea "h"
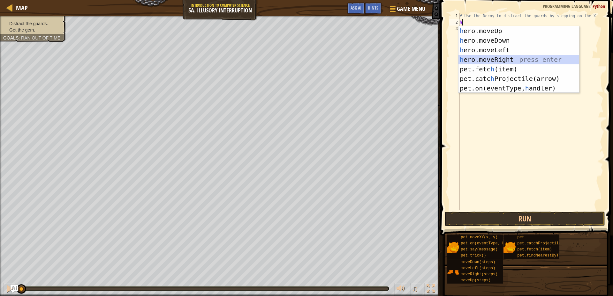
click at [496, 55] on div "h ero.moveUp press enter h ero.moveDown press enter h ero.moveLeft press enter …" at bounding box center [518, 69] width 121 height 86
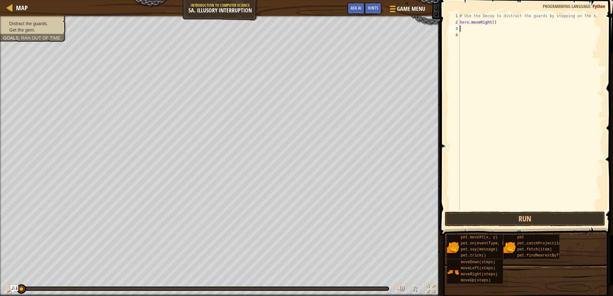
type textarea "h"
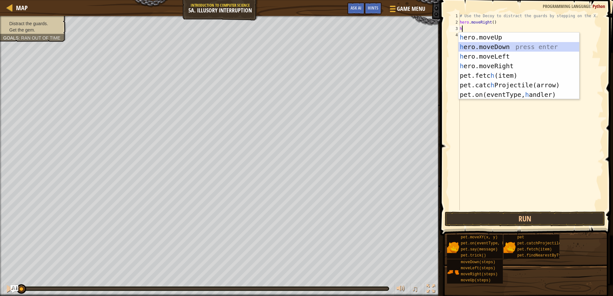
click at [494, 43] on div "h ero.moveUp press enter h ero.moveDown press enter h ero.moveLeft press enter …" at bounding box center [518, 76] width 121 height 86
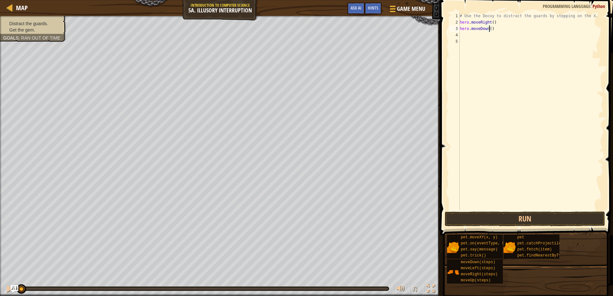
click at [489, 30] on div "# Use the Decoy to distract the guards by stepping on the X. hero . moveRight (…" at bounding box center [530, 118] width 145 height 211
type textarea "hero.moveDown(2)"
click at [472, 34] on div "# Use the Decoy to distract the guards by stepping on the X. hero . moveRight (…" at bounding box center [530, 118] width 145 height 211
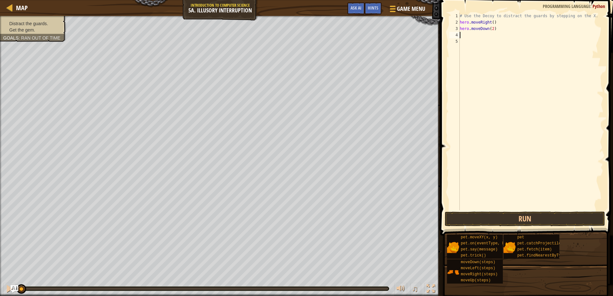
type textarea "h"
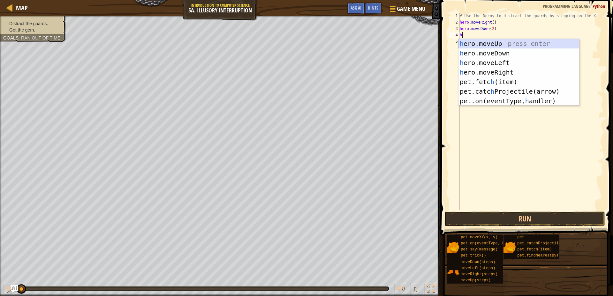
click at [483, 41] on div "h ero.moveUp press enter h ero.moveDown press enter h ero.moveLeft press enter …" at bounding box center [518, 82] width 121 height 86
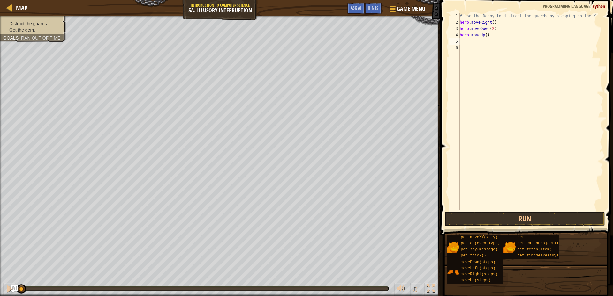
click at [485, 35] on div "# Use the Decoy to distract the guards by stepping on the X. hero . moveRight (…" at bounding box center [530, 118] width 145 height 211
type textarea "hero.moveUp(2)"
click at [470, 43] on div "# Use the Decoy to distract the guards by stepping on the X. hero . moveRight (…" at bounding box center [530, 118] width 145 height 211
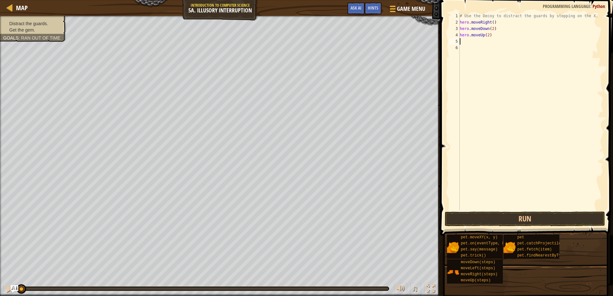
type textarea "h"
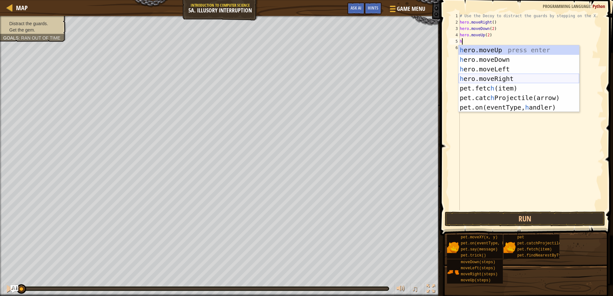
click at [497, 76] on div "h ero.moveUp press enter h ero.moveDown press enter h ero.moveLeft press enter …" at bounding box center [518, 88] width 121 height 86
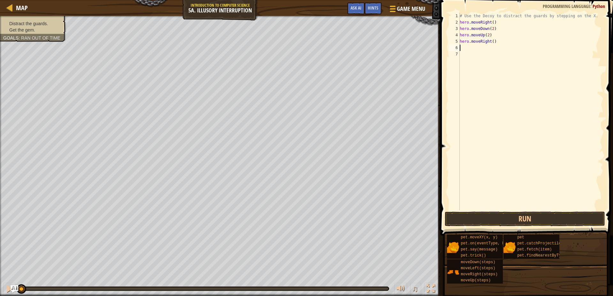
click at [491, 41] on div "# Use the Decoy to distract the guards by stepping on the X. hero . moveRight (…" at bounding box center [530, 118] width 145 height 211
type textarea "hero.moveRight(4)"
click at [521, 218] on button "Run" at bounding box center [524, 219] width 160 height 15
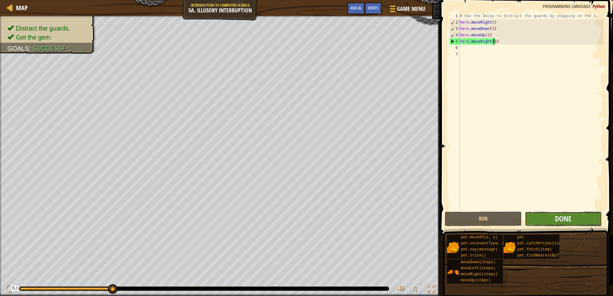
click at [549, 212] on button "Done" at bounding box center [562, 219] width 77 height 15
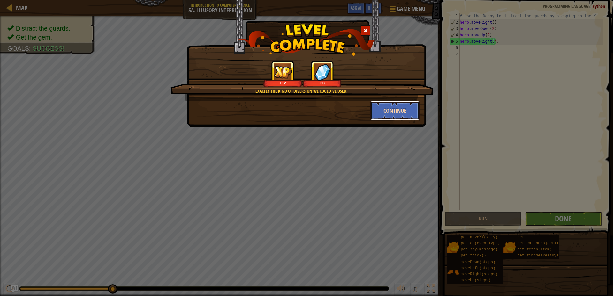
click at [395, 117] on button "Continue" at bounding box center [394, 110] width 49 height 19
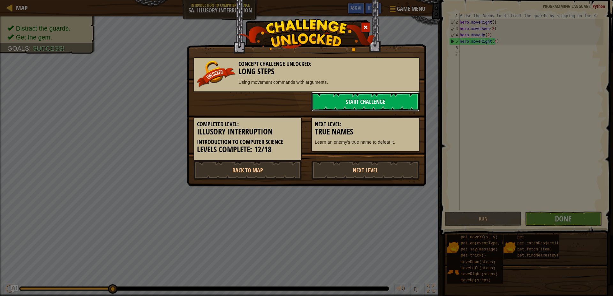
click at [394, 105] on link "Start Challenge" at bounding box center [365, 101] width 108 height 19
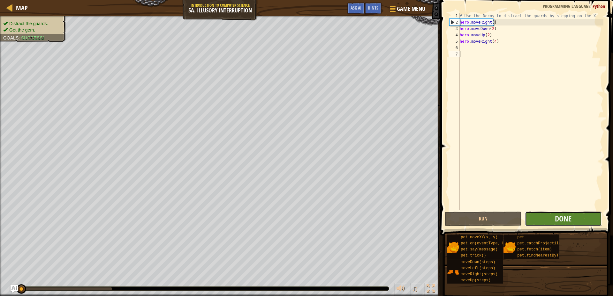
click at [548, 217] on button "Done" at bounding box center [562, 219] width 77 height 15
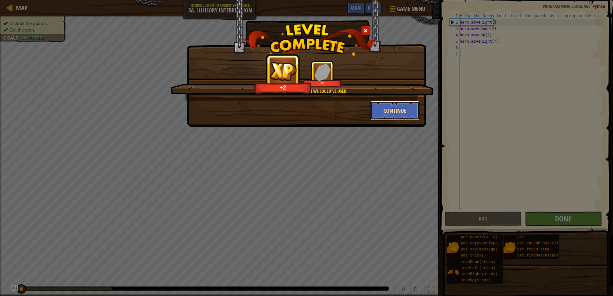
click at [389, 119] on button "Continue" at bounding box center [394, 110] width 49 height 19
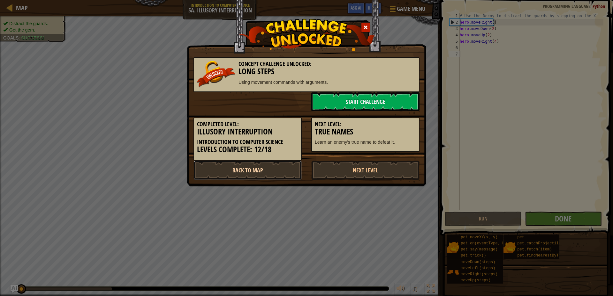
click at [251, 172] on link "Back to Map" at bounding box center [247, 170] width 108 height 19
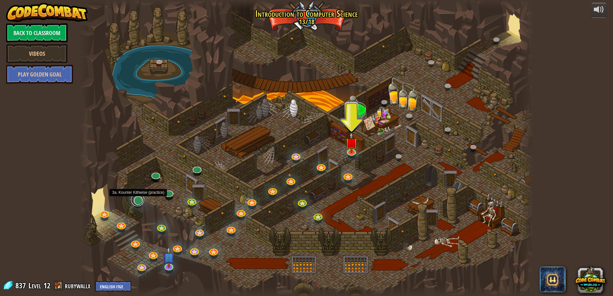
click at [135, 203] on link at bounding box center [137, 200] width 13 height 13
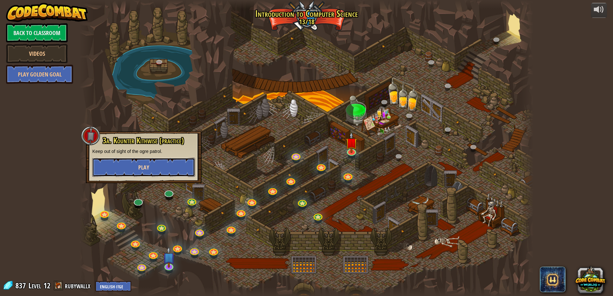
click at [152, 172] on button "Play" at bounding box center [143, 167] width 103 height 19
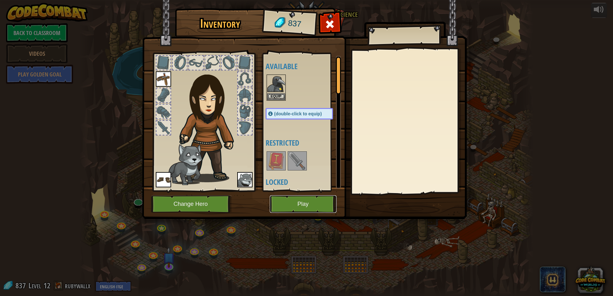
click at [285, 201] on button "Play" at bounding box center [303, 205] width 67 height 18
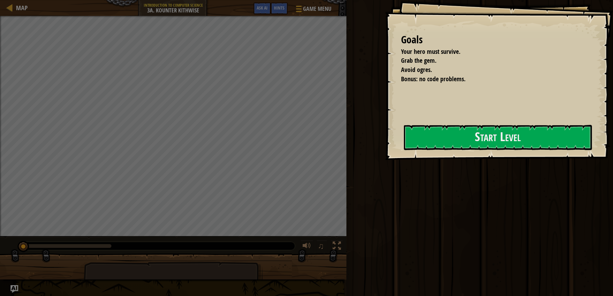
click at [390, 147] on div "Goals Your hero must survive. Grab the gem. Avoid ogres. Bonus: no code problem…" at bounding box center [499, 80] width 228 height 160
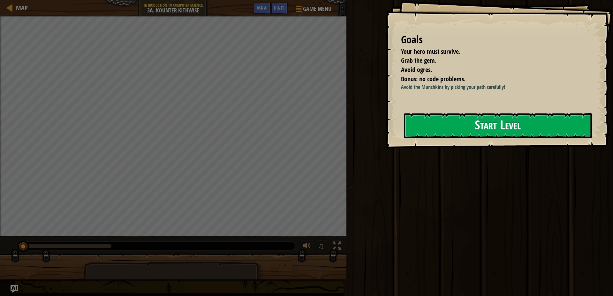
click at [411, 145] on div "Goals Your hero must survive. Grab the gem. Avoid ogres. Bonus: no code problem…" at bounding box center [499, 74] width 228 height 148
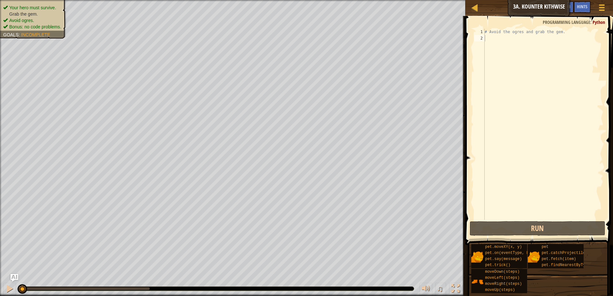
click at [530, 41] on div "# Avoid the ogres and grab the gem." at bounding box center [543, 131] width 120 height 204
type textarea "h"
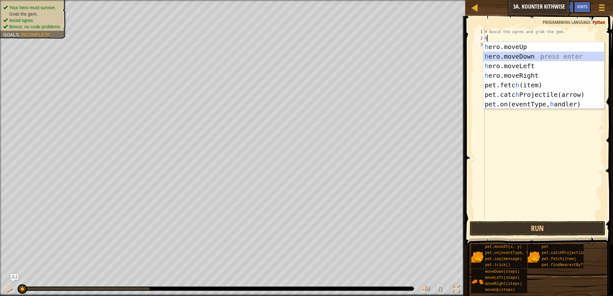
click at [529, 55] on div "h ero.moveUp press enter h ero.moveDown press enter h ero.moveLeft press enter …" at bounding box center [543, 85] width 121 height 86
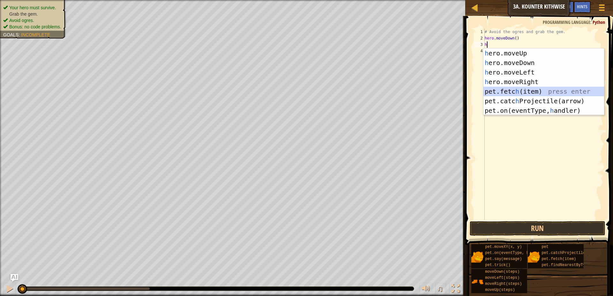
click at [520, 90] on div "h ero.moveUp press enter h ero.moveDown press enter h ero.moveLeft press enter …" at bounding box center [543, 91] width 121 height 86
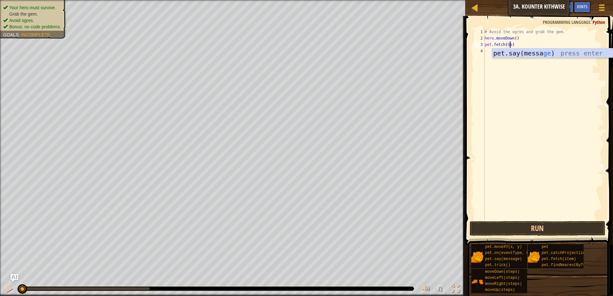
type textarea "pet.fetch(Gem)"
click at [497, 47] on div "# Avoid the ogres and grab the gem. hero . moveDown ( ) pet . fetch ( Gem )" at bounding box center [543, 131] width 120 height 204
click at [494, 50] on div "# Avoid the ogres and grab the gem. hero . moveDown ( ) pet . fetch ( Gem )" at bounding box center [543, 131] width 120 height 204
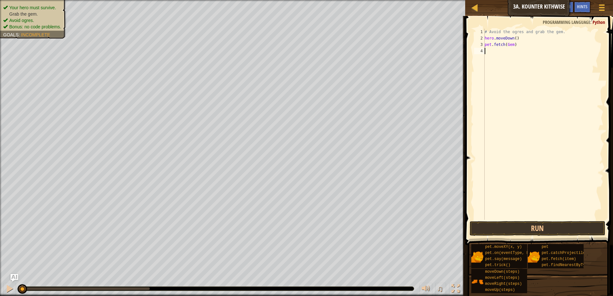
type textarea "h"
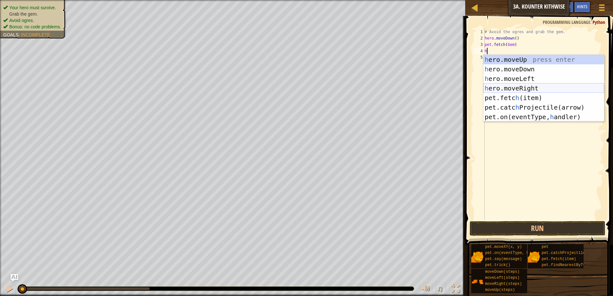
click at [511, 88] on div "h ero.moveUp press enter h ero.moveDown press enter h ero.moveLeft press enter …" at bounding box center [543, 98] width 121 height 86
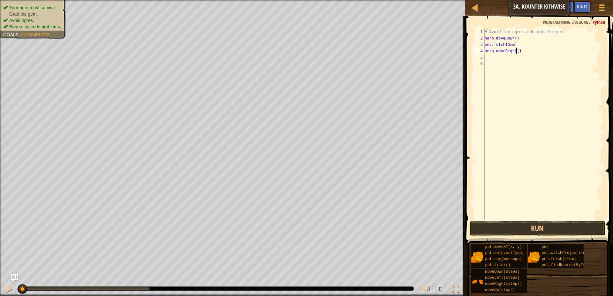
click at [516, 51] on div "# Avoid the ogres and grab the gem. hero . moveDown ( ) pet . fetch ( Gem ) her…" at bounding box center [543, 131] width 120 height 204
click at [505, 231] on button "Run" at bounding box center [537, 228] width 136 height 15
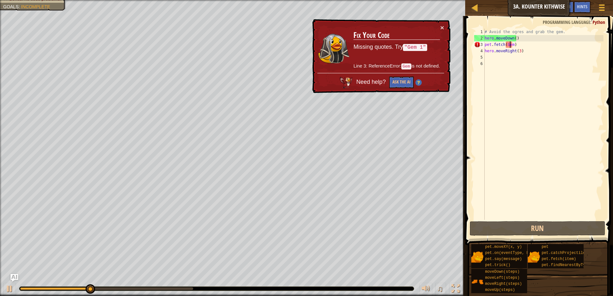
click at [509, 45] on div "# Avoid the ogres and grab the gem. hero . moveDown ( ) pet . fetch ( Gem ) her…" at bounding box center [543, 131] width 120 height 204
click at [510, 45] on div "# Avoid the ogres and grab the gem. hero . moveDown ( ) pet . fetch ( Gem ) her…" at bounding box center [543, 131] width 120 height 204
click at [512, 45] on div "# Avoid the ogres and grab the gem. hero . moveDown ( ) pet . fetch ( Gem ) her…" at bounding box center [543, 131] width 120 height 204
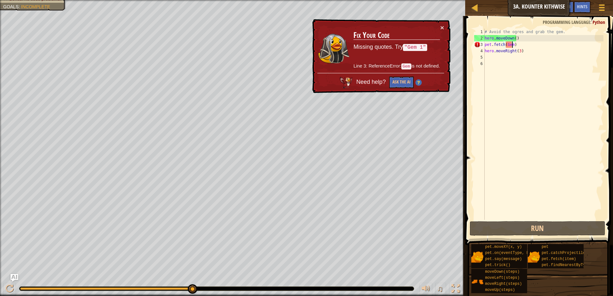
click at [512, 45] on div "# Avoid the ogres and grab the gem. hero . moveDown ( ) pet . fetch ( Gem ) her…" at bounding box center [543, 131] width 120 height 204
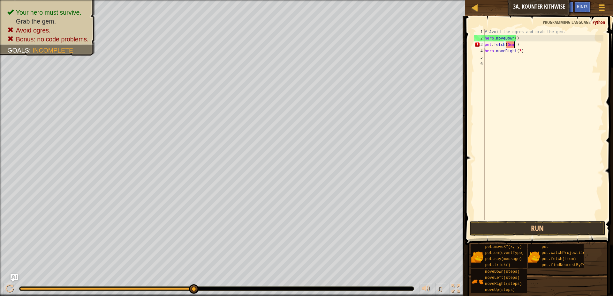
scroll to position [3, 3]
click at [523, 229] on button "Run" at bounding box center [537, 228] width 136 height 15
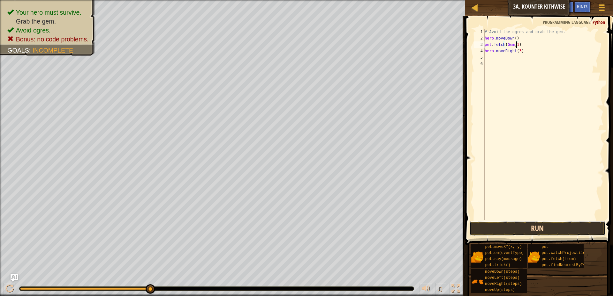
click at [550, 229] on button "Run" at bounding box center [537, 228] width 136 height 15
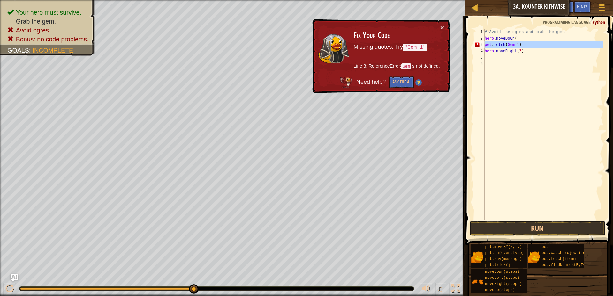
click at [476, 46] on div "3" at bounding box center [479, 44] width 11 height 6
type textarea "pet.fetch(Gem 1)"
drag, startPoint x: 544, startPoint y: 44, endPoint x: 465, endPoint y: 43, distance: 79.1
click at [465, 43] on div "pet.fetch(Gem 1) 1 2 3 4 5 6 # Avoid the ogres and grab the gem. hero . moveDow…" at bounding box center [538, 143] width 150 height 248
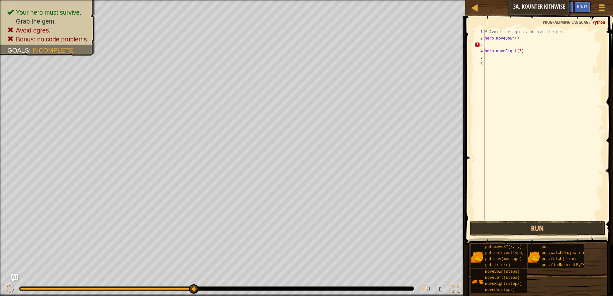
scroll to position [3, 0]
drag, startPoint x: 504, startPoint y: 229, endPoint x: 492, endPoint y: 223, distance: 13.7
click at [504, 229] on button "Run" at bounding box center [537, 228] width 136 height 15
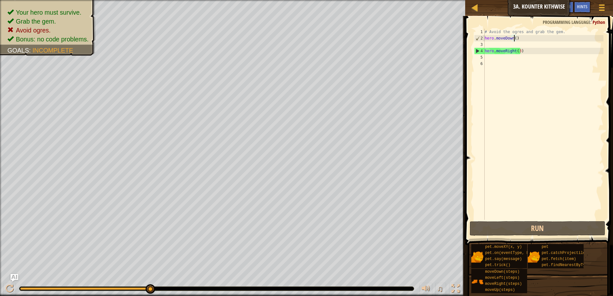
click at [514, 40] on div "# Avoid the ogres and grab the gem. hero . moveDown ( ) hero . moveRight ( 3 )" at bounding box center [543, 131] width 120 height 204
type textarea "hero.moveDown(2)"
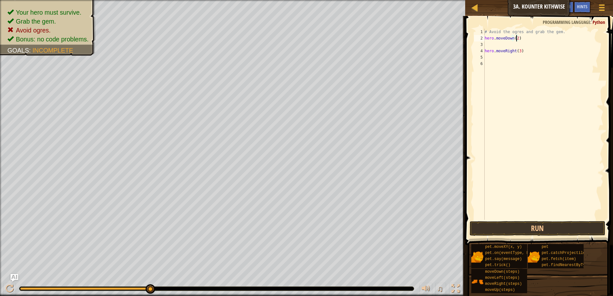
click at [503, 45] on div "# Avoid the ogres and grab the gem. hero . moveDown ( 2 ) hero . moveRight ( 3 )" at bounding box center [543, 131] width 120 height 204
type textarea "h"
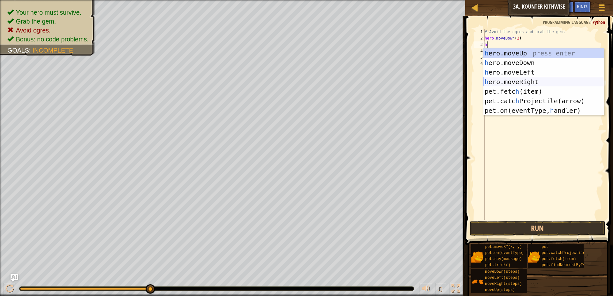
click at [549, 80] on div "h ero.moveUp press enter h ero.moveDown press enter h ero.moveLeft press enter …" at bounding box center [543, 91] width 121 height 86
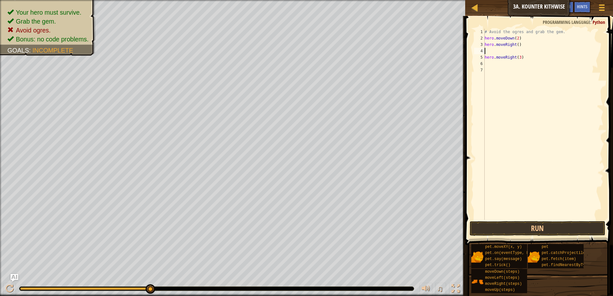
type textarea "h"
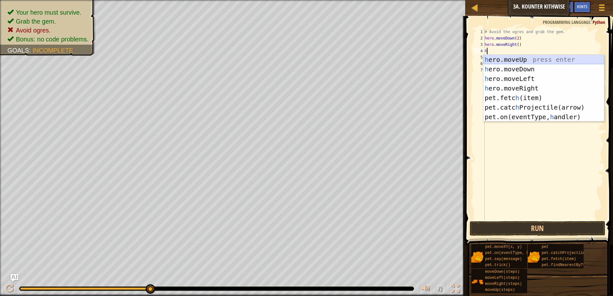
click at [523, 58] on div "h ero.moveUp press enter h ero.moveDown press enter h ero.moveLeft press enter …" at bounding box center [543, 98] width 121 height 86
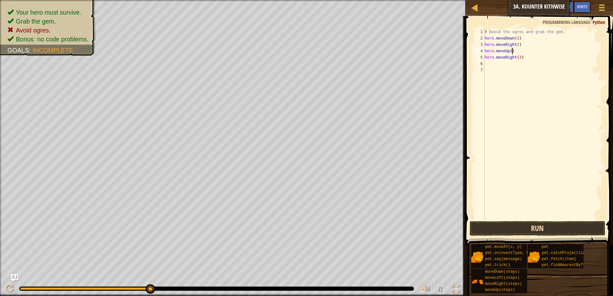
type textarea "hero.moveUp()"
click at [529, 233] on button "Run" at bounding box center [537, 228] width 136 height 15
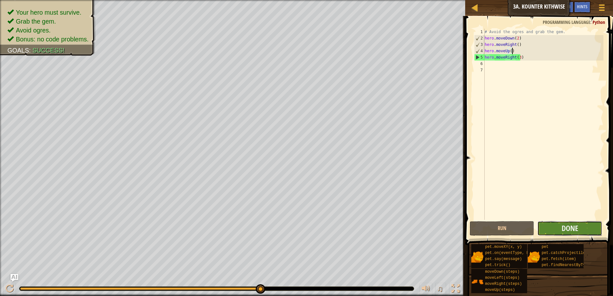
click at [581, 232] on button "Done" at bounding box center [569, 228] width 65 height 15
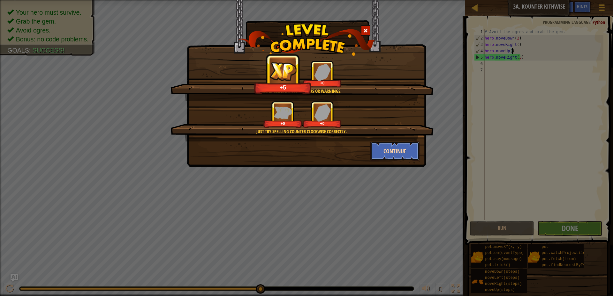
click at [389, 160] on button "Continue" at bounding box center [394, 151] width 49 height 19
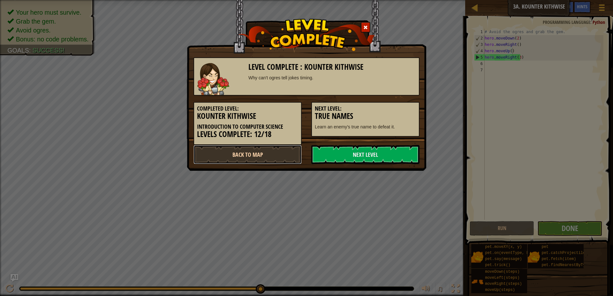
click at [255, 154] on link "Back to Map" at bounding box center [247, 154] width 108 height 19
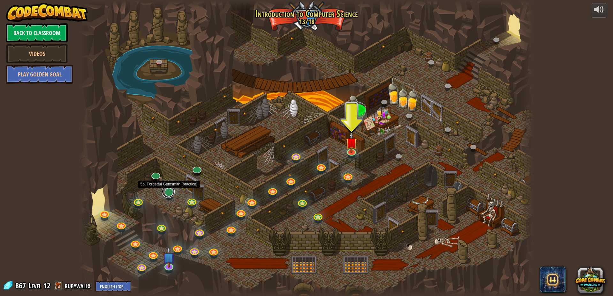
click at [169, 194] on link at bounding box center [168, 191] width 13 height 13
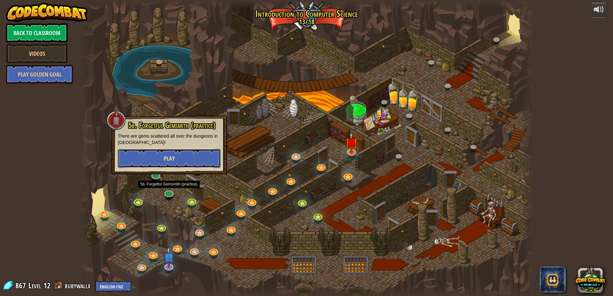
click at [189, 157] on button "Play" at bounding box center [169, 158] width 103 height 19
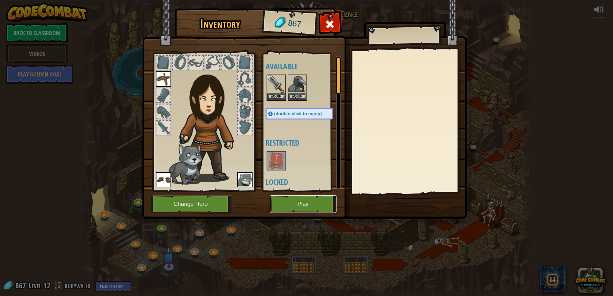
click at [318, 209] on button "Play" at bounding box center [303, 205] width 67 height 18
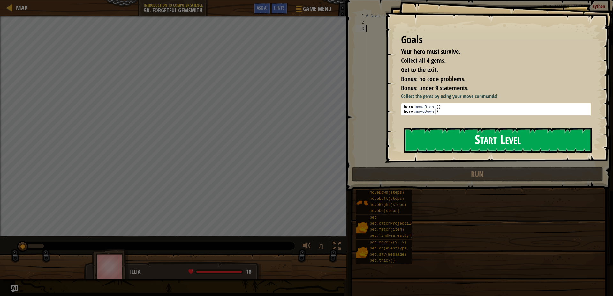
click at [558, 143] on button "Start Level" at bounding box center [498, 140] width 188 height 25
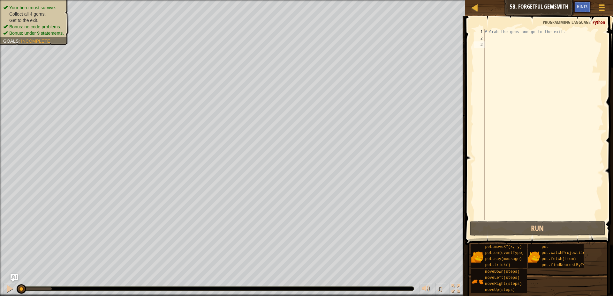
click at [504, 41] on div "# Grab the gems and go to the exit." at bounding box center [543, 131] width 120 height 204
type textarea "h"
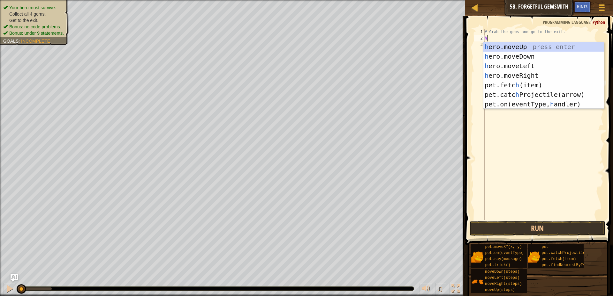
scroll to position [3, 0]
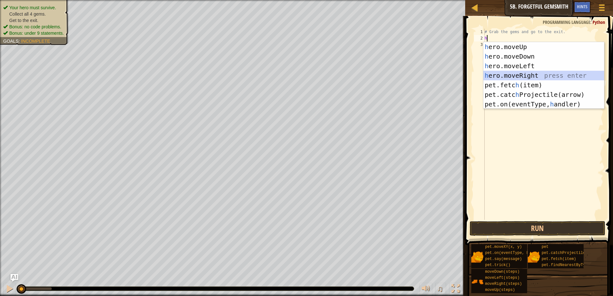
click at [525, 73] on div "h ero.moveUp press enter h ero.moveDown press enter h ero.moveLeft press enter …" at bounding box center [543, 85] width 121 height 86
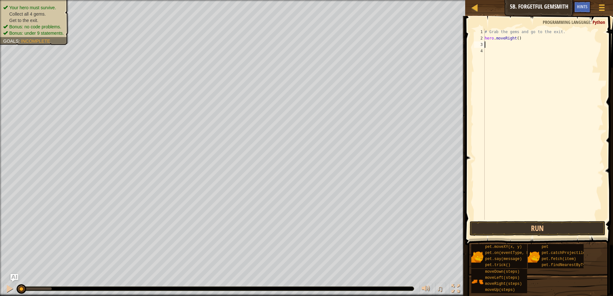
type textarea "h"
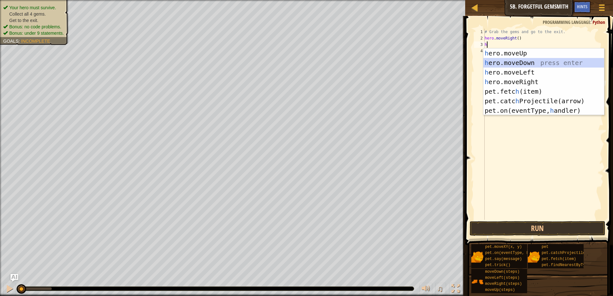
click at [509, 64] on div "h ero.moveUp press enter h ero.moveDown press enter h ero.moveLeft press enter …" at bounding box center [543, 91] width 121 height 86
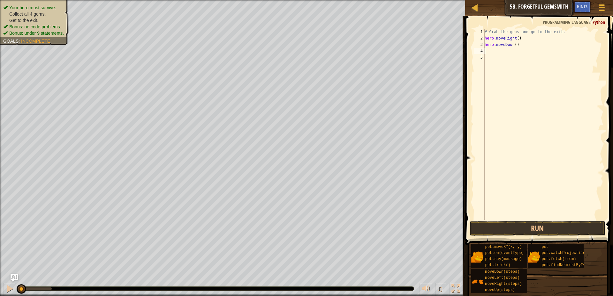
type textarea "h"
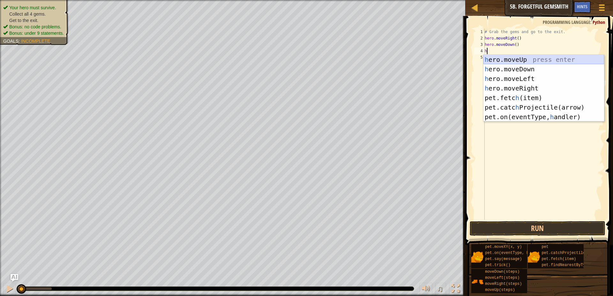
click at [514, 61] on div "h ero.moveUp press enter h ero.moveDown press enter h ero.moveLeft press enter …" at bounding box center [543, 98] width 121 height 86
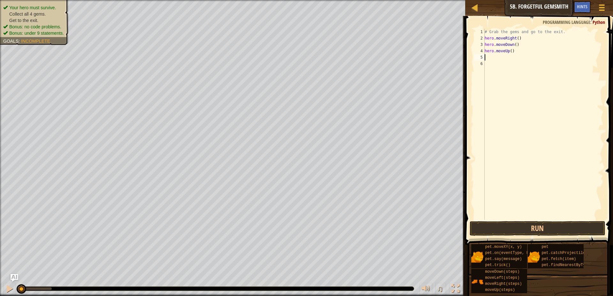
type textarea "h"
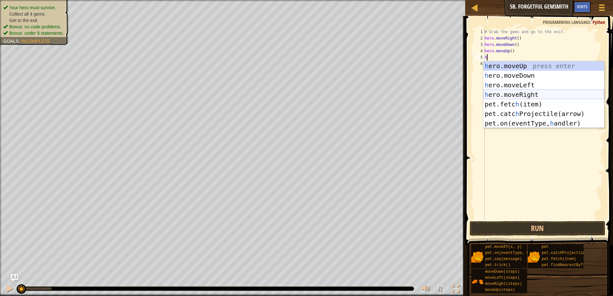
click at [516, 91] on div "h ero.moveUp press enter h ero.moveDown press enter h ero.moveLeft press enter …" at bounding box center [543, 104] width 121 height 86
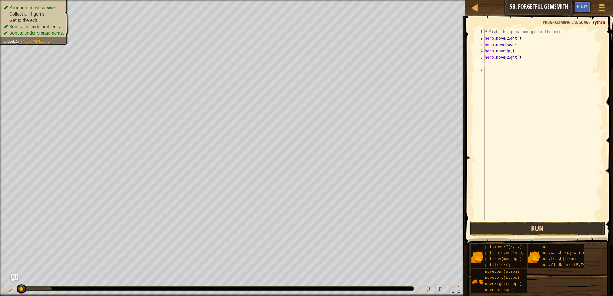
click at [516, 223] on button "Run" at bounding box center [537, 228] width 136 height 15
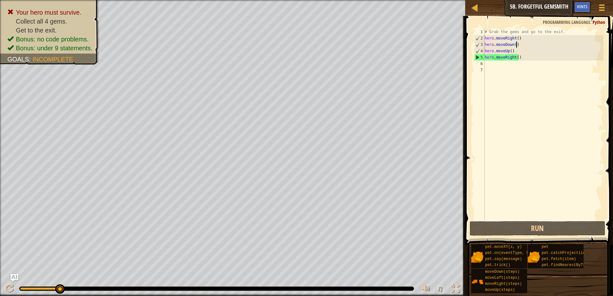
click at [519, 42] on div "# Grab the gems and go to the exit. hero . moveRight ( ) hero . moveDown ( ) he…" at bounding box center [543, 131] width 120 height 204
type textarea "hero.moveDown()"
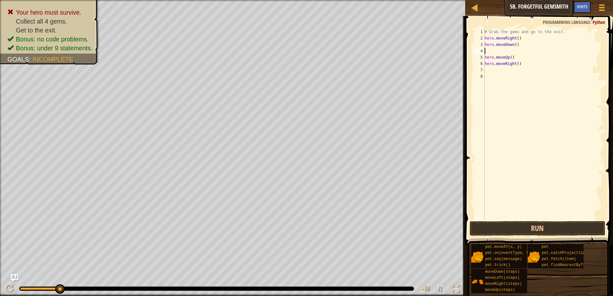
type textarea "h"
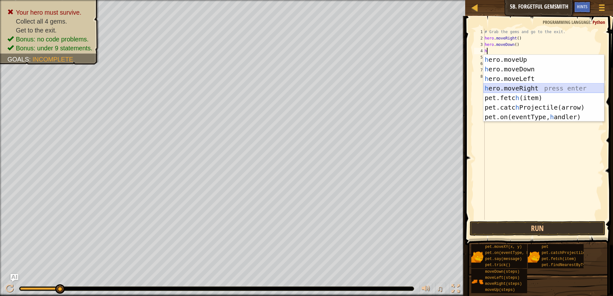
click at [526, 88] on div "h ero.moveUp press enter h ero.moveDown press enter h ero.moveLeft press enter …" at bounding box center [543, 98] width 121 height 86
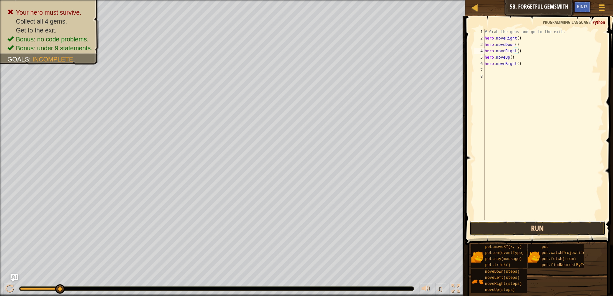
click at [528, 231] on button "Run" at bounding box center [537, 228] width 136 height 15
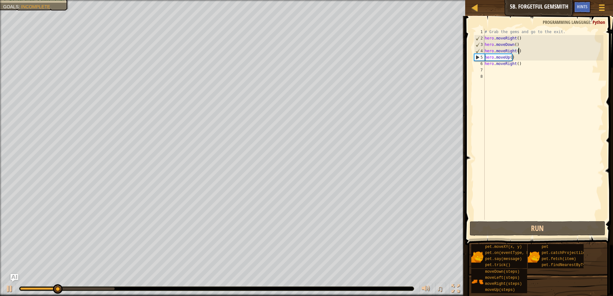
click at [515, 52] on div "# Grab the gems and go to the exit. hero . moveRight ( ) hero . moveDown ( ) he…" at bounding box center [543, 131] width 120 height 204
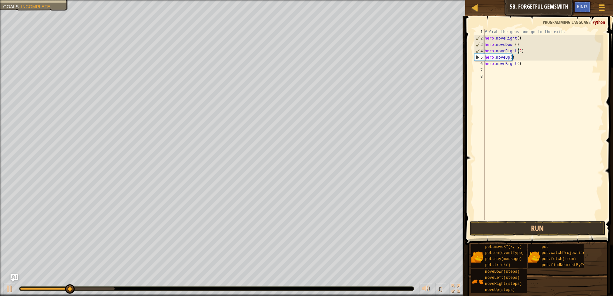
scroll to position [3, 3]
type textarea "hero.moveRight(2)"
click at [573, 234] on button "Run" at bounding box center [537, 228] width 136 height 15
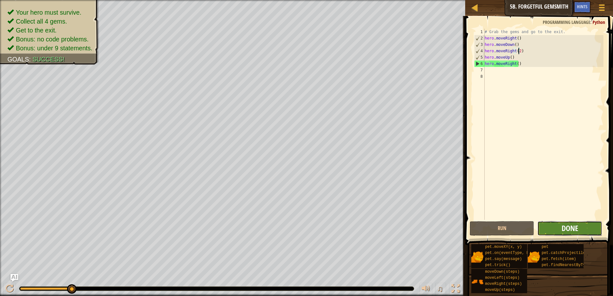
click at [565, 231] on span "Done" at bounding box center [569, 228] width 17 height 10
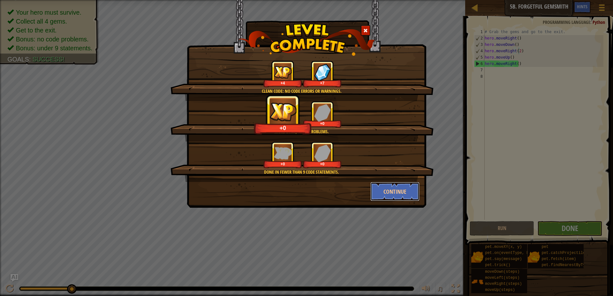
drag, startPoint x: 398, startPoint y: 192, endPoint x: 393, endPoint y: 193, distance: 5.3
click at [397, 192] on button "Continue" at bounding box center [394, 191] width 49 height 19
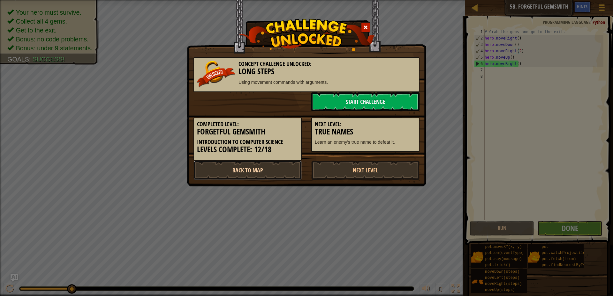
click at [242, 169] on link "Back to Map" at bounding box center [247, 170] width 108 height 19
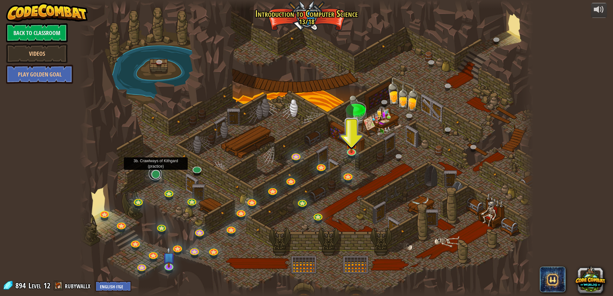
click at [154, 172] on link at bounding box center [155, 173] width 13 height 13
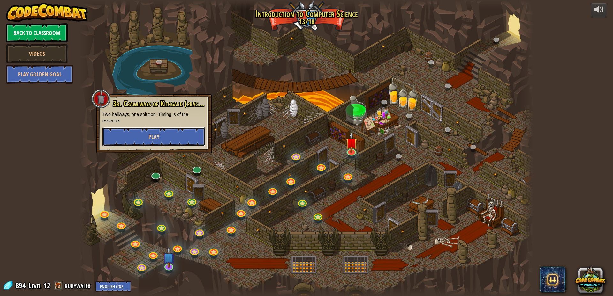
click at [179, 139] on button "Play" at bounding box center [153, 136] width 103 height 19
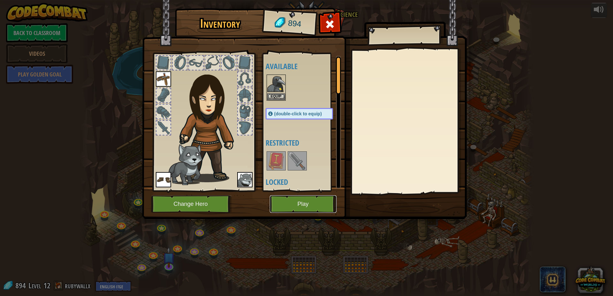
click at [298, 204] on button "Play" at bounding box center [303, 205] width 67 height 18
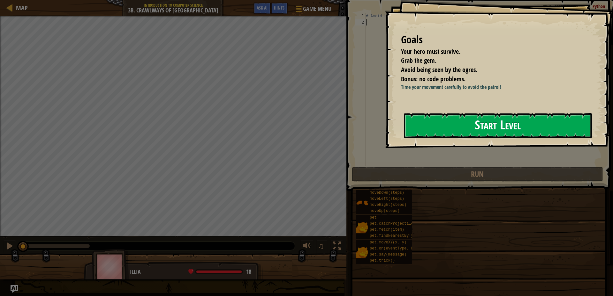
click at [550, 134] on button "Start Level" at bounding box center [498, 125] width 188 height 25
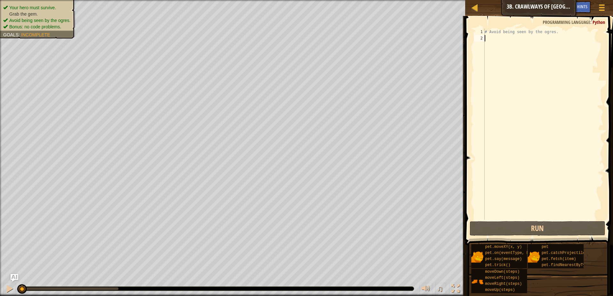
type textarea "h"
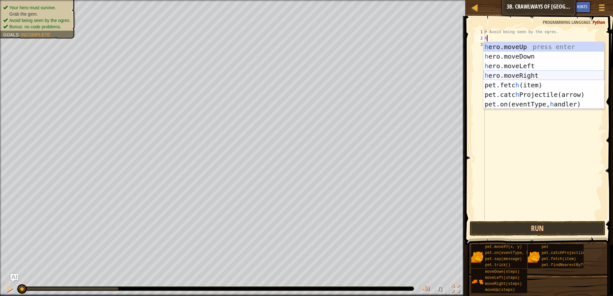
click at [534, 76] on div "h ero.moveUp press enter h ero.moveDown press enter h ero.moveLeft press enter …" at bounding box center [543, 85] width 121 height 86
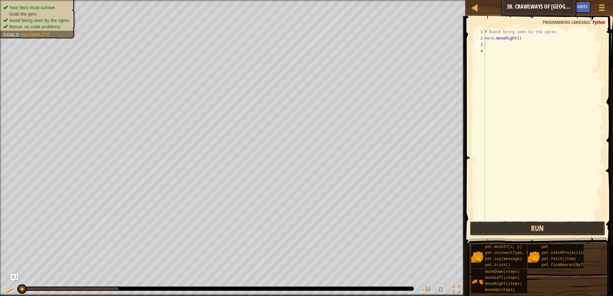
click at [558, 230] on button "Run" at bounding box center [537, 228] width 136 height 15
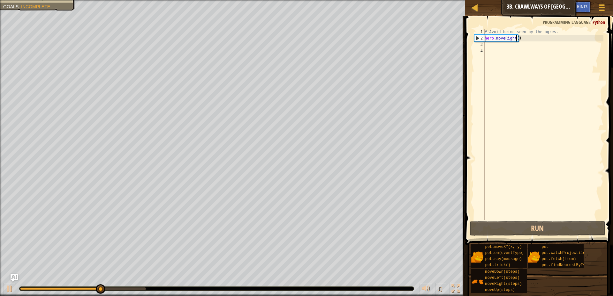
click at [516, 40] on div "# Avoid being seen by the ogres. hero . moveRight ( )" at bounding box center [543, 131] width 120 height 204
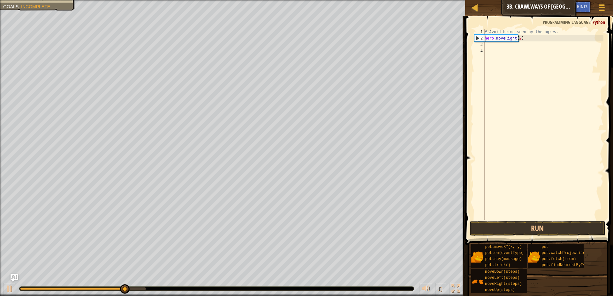
scroll to position [3, 3]
type textarea "hero.moveRight(2)"
click at [533, 228] on button "Run" at bounding box center [537, 228] width 136 height 15
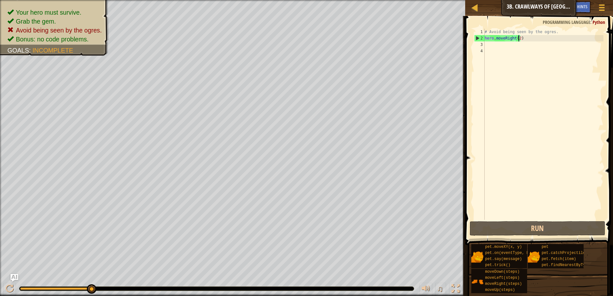
click at [491, 48] on div "# Avoid being seen by the ogres. hero . moveRight ( 2 )" at bounding box center [543, 131] width 120 height 204
click at [562, 29] on div "# Avoid being seen by the ogres. hero . moveRight ( 2 )" at bounding box center [543, 131] width 120 height 204
type textarea "# Avoid being seen by the ogres."
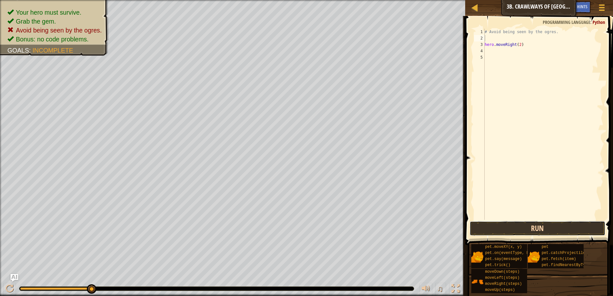
click at [539, 226] on button "Run" at bounding box center [537, 228] width 136 height 15
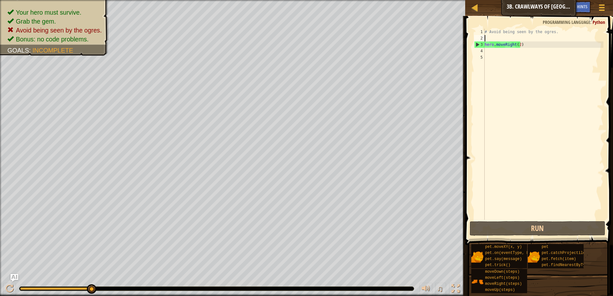
type textarea "h"
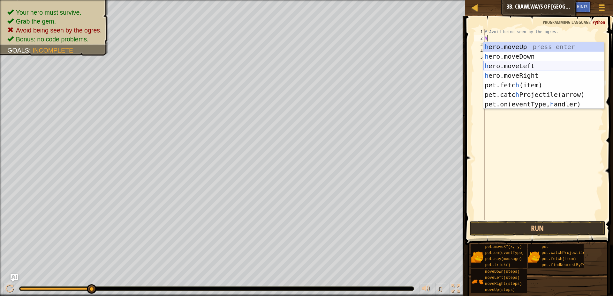
click at [515, 67] on div "h ero.moveUp press enter h ero.moveDown press enter h ero.moveLeft press enter …" at bounding box center [543, 85] width 121 height 86
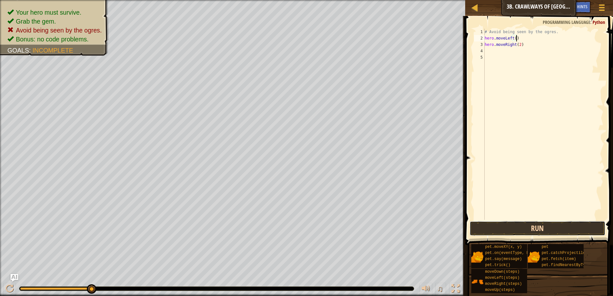
click at [593, 226] on button "Run" at bounding box center [537, 228] width 136 height 15
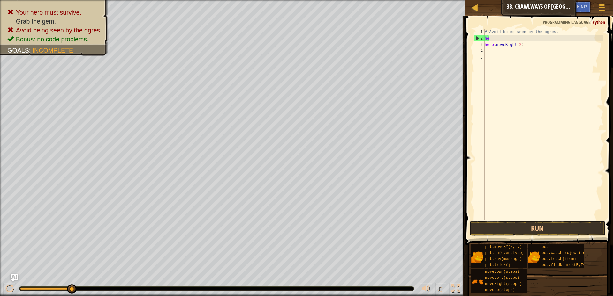
type textarea "h"
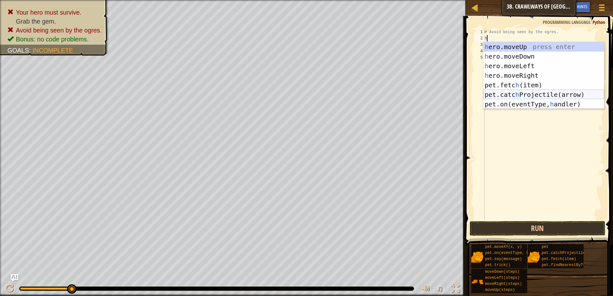
click at [511, 96] on div "h ero.moveUp press enter h ero.moveDown press enter h ero.moveLeft press enter …" at bounding box center [543, 85] width 121 height 86
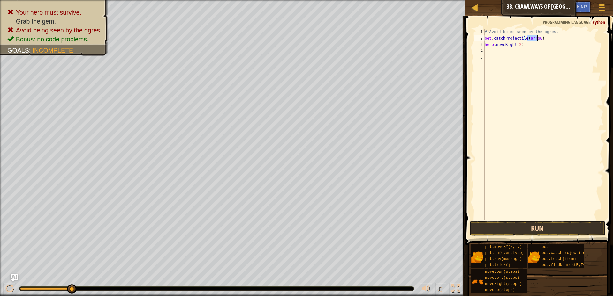
type textarea "pet.catchProjectile(arrow)"
click at [519, 227] on button "Run" at bounding box center [537, 228] width 136 height 15
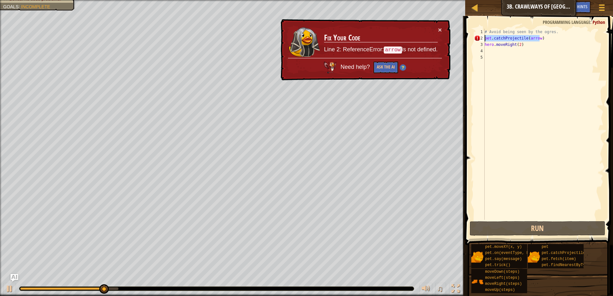
drag, startPoint x: 545, startPoint y: 40, endPoint x: 481, endPoint y: 40, distance: 63.8
click at [481, 40] on div "pet.catchProjectile(arrow) 1 2 3 4 5 # Avoid being seen by the ogres. pet . cat…" at bounding box center [537, 124] width 130 height 191
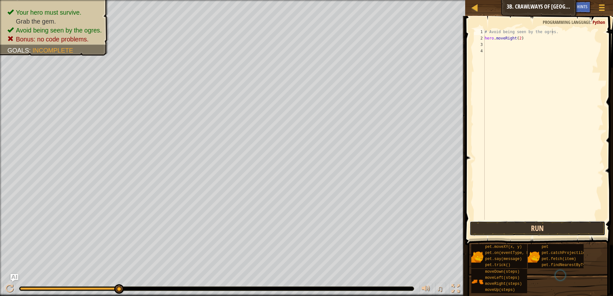
click at [503, 226] on button "Run" at bounding box center [537, 228] width 136 height 15
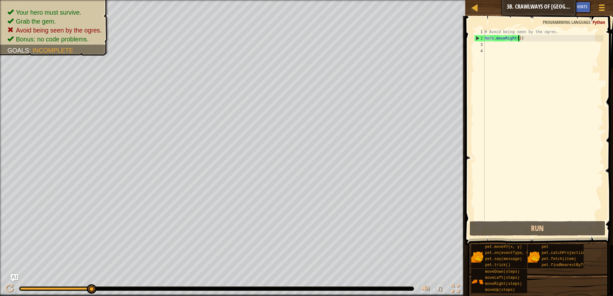
click at [517, 39] on div "# Avoid being seen by the ogres. hero . moveRight ( 2 )" at bounding box center [543, 131] width 120 height 204
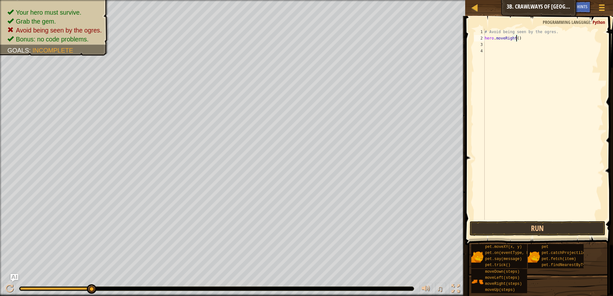
type textarea "hero.moveRight(1)"
click at [496, 44] on div "# Avoid being seen by the ogres. hero . moveRight ( 1 )" at bounding box center [543, 131] width 120 height 204
type textarea "h"
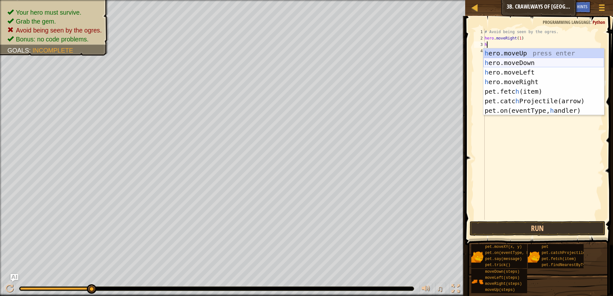
click at [517, 63] on div "h ero.moveUp press enter h ero.moveDown press enter h ero.moveLeft press enter …" at bounding box center [543, 91] width 121 height 86
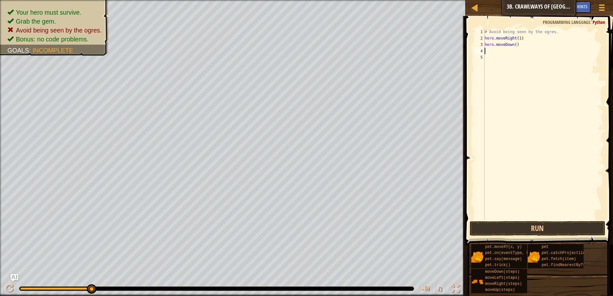
type textarea "h"
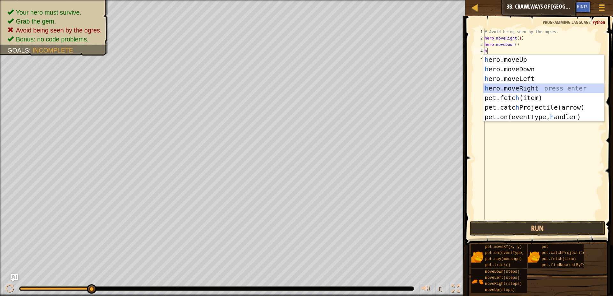
click at [519, 88] on div "h ero.moveUp press enter h ero.moveDown press enter h ero.moveLeft press enter …" at bounding box center [543, 98] width 121 height 86
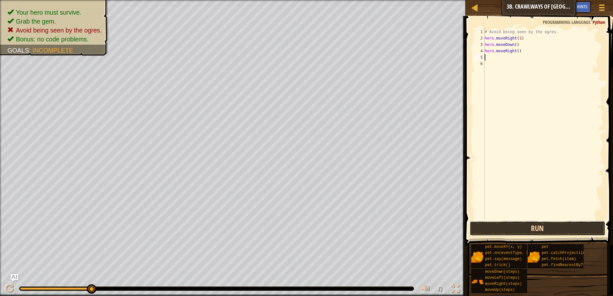
click at [511, 225] on button "Run" at bounding box center [537, 228] width 136 height 15
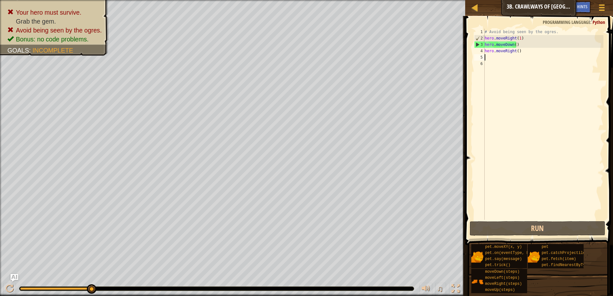
click at [515, 47] on div "# Avoid being seen by the ogres. hero . moveRight ( 1 ) hero . moveDown ( ) her…" at bounding box center [543, 131] width 120 height 204
click at [519, 45] on div "# Avoid being seen by the ogres. hero . moveRight ( 1 ) hero . moveDown ( ) her…" at bounding box center [543, 131] width 120 height 204
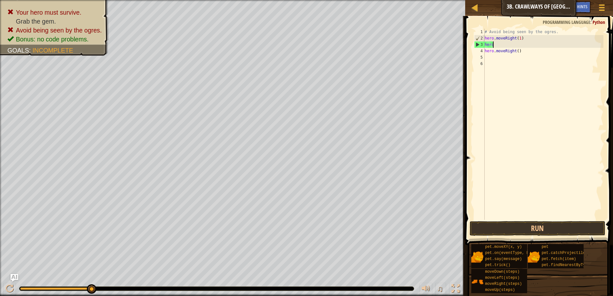
type textarea "h"
click at [570, 232] on button "Run" at bounding box center [537, 228] width 136 height 15
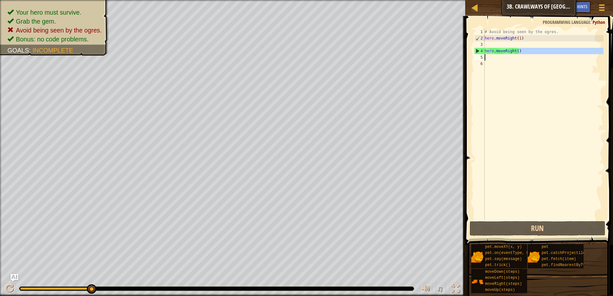
click at [457, 56] on div "Map Introduction to Computer Science 3b. Crawlways of Kithgard Game Menu Done H…" at bounding box center [306, 148] width 613 height 296
click at [517, 39] on div "# Avoid being seen by the ogres. hero . moveRight ( 1 ) hero . moveRight ( )" at bounding box center [543, 131] width 120 height 204
click at [520, 51] on div "# Avoid being seen by the ogres. hero . moveRight ( 1 ) hero . moveRight ( )" at bounding box center [543, 131] width 120 height 204
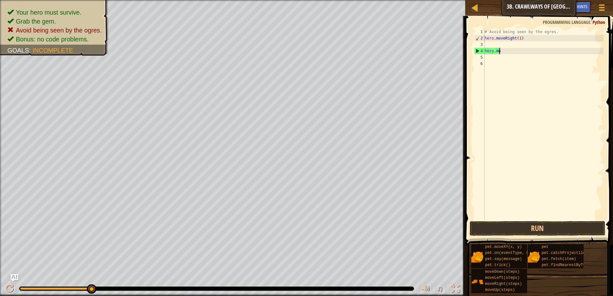
type textarea "h"
click at [497, 46] on div "# Avoid being seen by the ogres. hero . moveRight ( 1 )" at bounding box center [543, 131] width 120 height 204
type textarea "h"
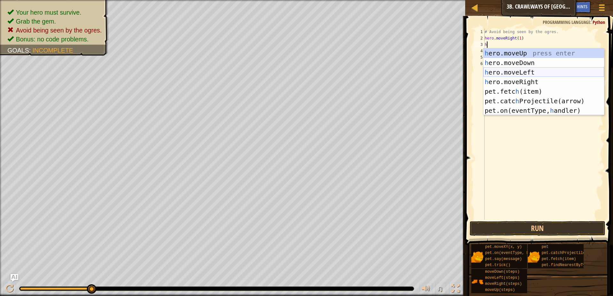
click at [521, 69] on div "h ero.moveUp press enter h ero.moveDown press enter h ero.moveLeft press enter …" at bounding box center [543, 91] width 121 height 86
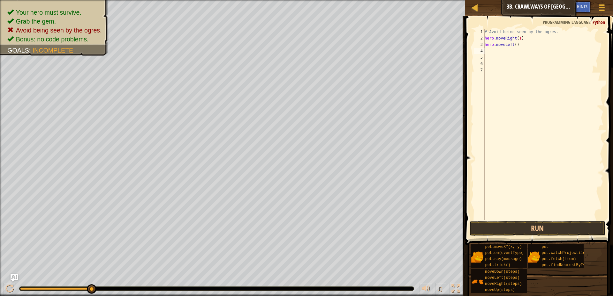
type textarea "h"
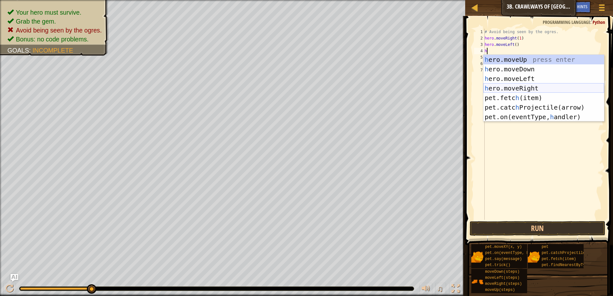
click at [524, 88] on div "h ero.moveUp press enter h ero.moveDown press enter h ero.moveLeft press enter …" at bounding box center [543, 98] width 121 height 86
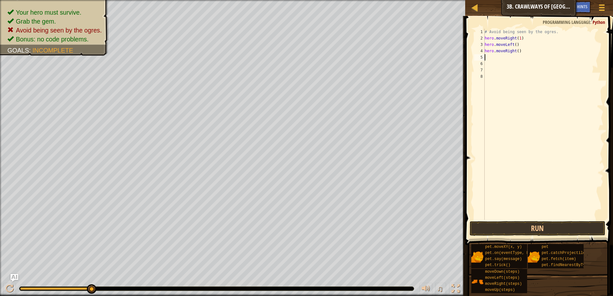
click at [515, 53] on div "# Avoid being seen by the ogres. hero . moveRight ( 1 ) hero . moveLeft ( ) her…" at bounding box center [543, 131] width 120 height 204
type textarea "hero.moveRight(2)"
click at [536, 228] on button "Run" at bounding box center [537, 228] width 136 height 15
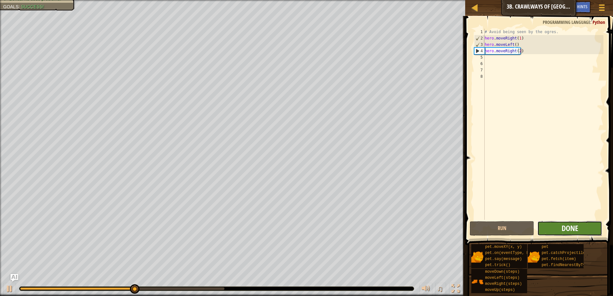
click at [569, 230] on span "Done" at bounding box center [569, 228] width 17 height 10
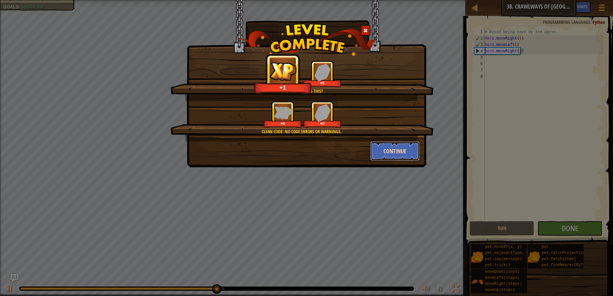
click at [389, 152] on button "Continue" at bounding box center [394, 151] width 49 height 19
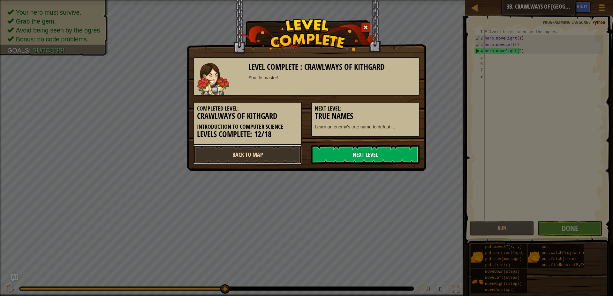
click at [267, 152] on link "Back to Map" at bounding box center [247, 154] width 108 height 19
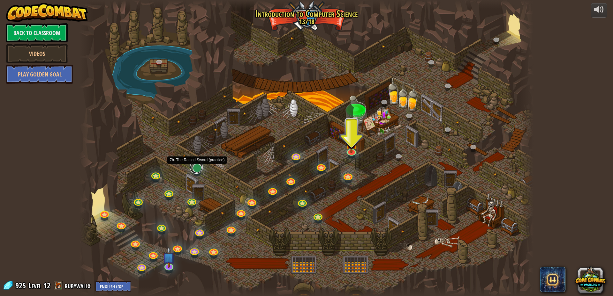
click at [194, 172] on link at bounding box center [196, 167] width 13 height 13
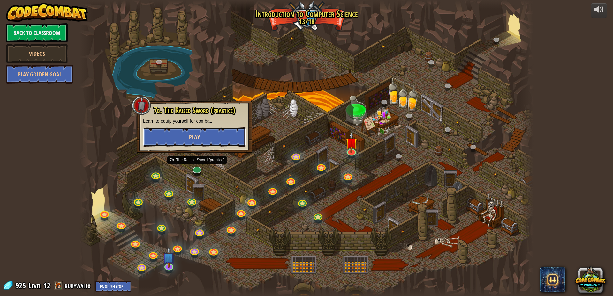
click at [206, 135] on button "Play" at bounding box center [194, 137] width 103 height 19
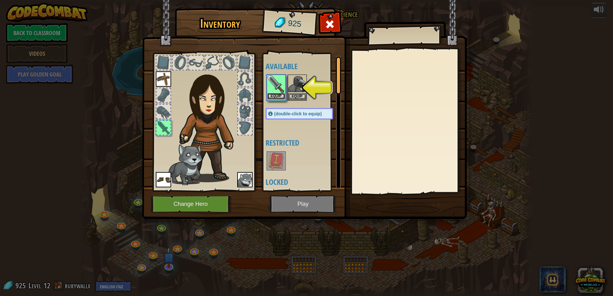
click at [281, 97] on button "Equip" at bounding box center [276, 96] width 18 height 7
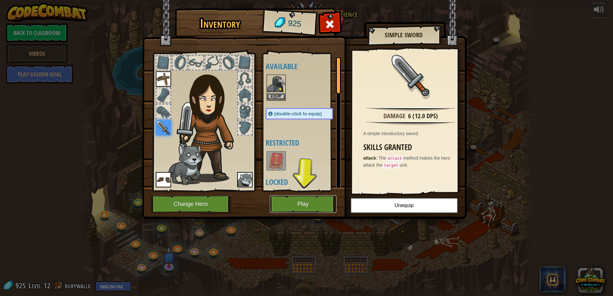
click at [326, 203] on button "Play" at bounding box center [303, 205] width 67 height 18
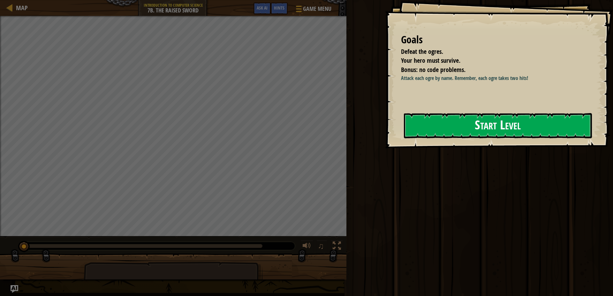
click at [439, 123] on button "Start Level" at bounding box center [498, 125] width 188 height 25
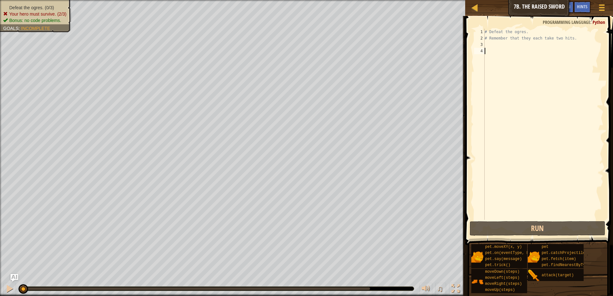
type textarea "h"
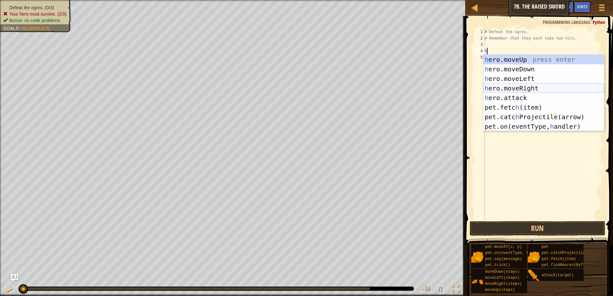
click at [500, 88] on div "h ero.moveUp press enter h ero.moveDown press enter h ero.moveLeft press enter …" at bounding box center [543, 103] width 121 height 96
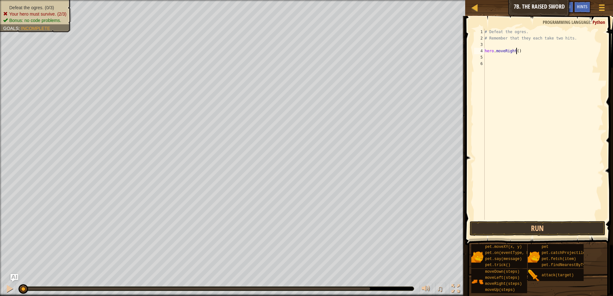
click at [516, 52] on div "# Defeat the ogres. # Remember that they each take two hits. hero . moveRight (…" at bounding box center [543, 131] width 120 height 204
click at [520, 49] on div "# Defeat the ogres. # Remember that they each take two hits. hero . moveRight (…" at bounding box center [543, 131] width 120 height 204
type textarea "h"
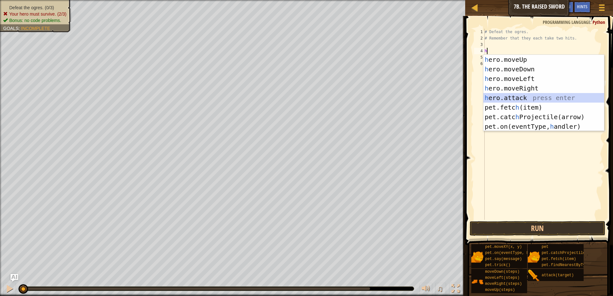
click at [522, 98] on div "h ero.moveUp press enter h ero.moveDown press enter h ero.moveLeft press enter …" at bounding box center [543, 103] width 121 height 96
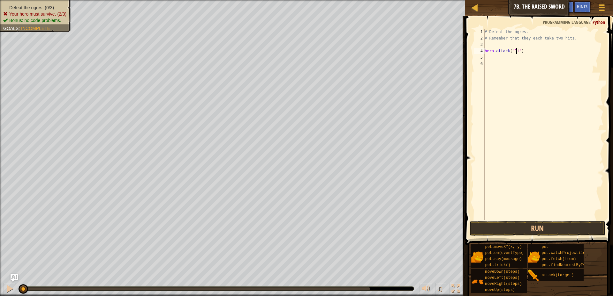
type textarea "hero.attack("Rig")"
click at [531, 56] on div "# Defeat the ogres. # Remember that they each take two hits. hero . attack ( "R…" at bounding box center [543, 131] width 120 height 204
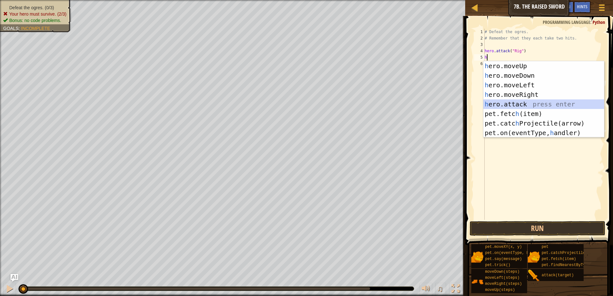
click at [523, 105] on div "h ero.moveUp press enter h ero.moveDown press enter h ero.moveLeft press enter …" at bounding box center [543, 109] width 121 height 96
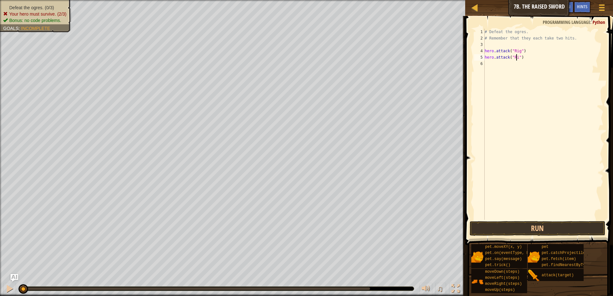
type textarea "hero.attack("Rig")"
click at [506, 62] on div "# Defeat the ogres. # Remember that they each take two hits. hero . attack ( "R…" at bounding box center [543, 131] width 120 height 204
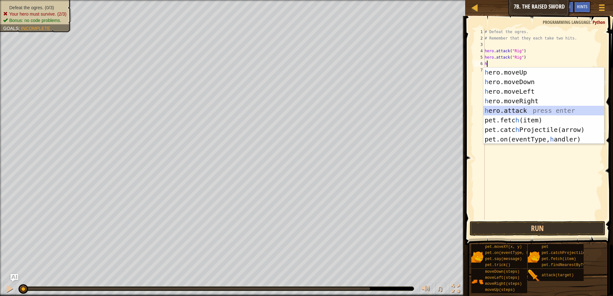
click at [520, 108] on div "h ero.moveUp press enter h ero.moveDown press enter h ero.moveLeft press enter …" at bounding box center [543, 116] width 121 height 96
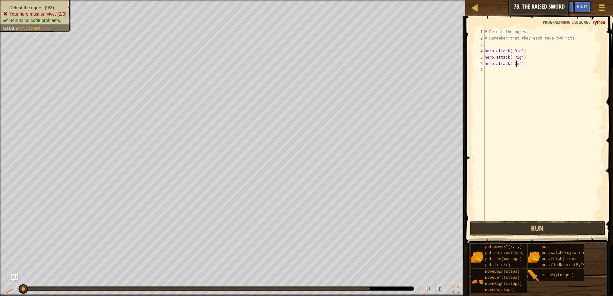
scroll to position [3, 3]
type textarea "hero.attack("Gurt")"
click at [486, 68] on div "# Defeat the ogres. # Remember that they each take two hits. hero . attack ( "R…" at bounding box center [543, 131] width 120 height 204
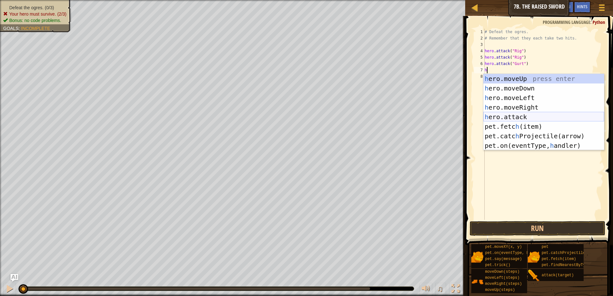
click at [509, 114] on div "h ero.moveUp press enter h ero.moveDown press enter h ero.moveLeft press enter …" at bounding box center [543, 122] width 121 height 96
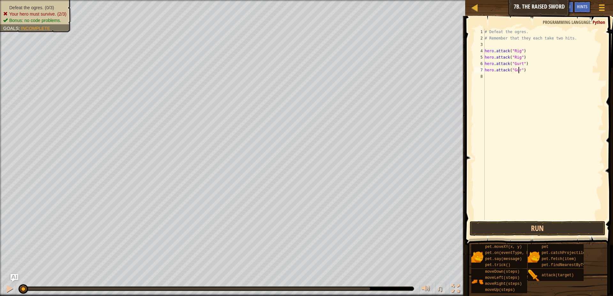
scroll to position [3, 3]
type textarea "hero.attack("Gurt")"
click at [499, 82] on div "# Defeat the ogres. # Remember that they each take two hits. hero . attack ( "R…" at bounding box center [543, 131] width 120 height 204
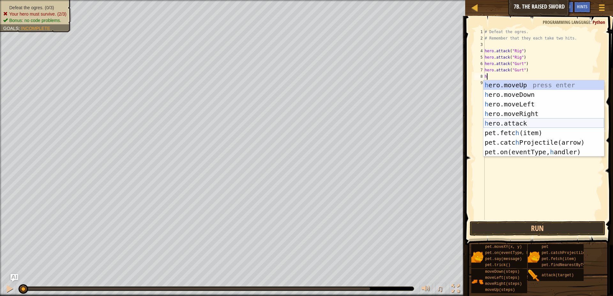
click at [528, 122] on div "h ero.moveUp press enter h ero.moveDown press enter h ero.moveLeft press enter …" at bounding box center [543, 128] width 121 height 96
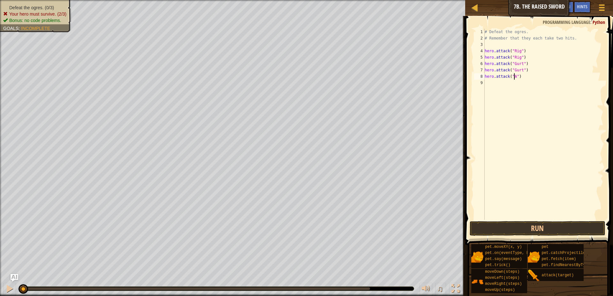
scroll to position [3, 3]
type textarea "hero.attack("Ack")"
click at [498, 87] on div "# Defeat the ogres. # Remember that they each take two hits. hero . attack ( "R…" at bounding box center [543, 131] width 120 height 204
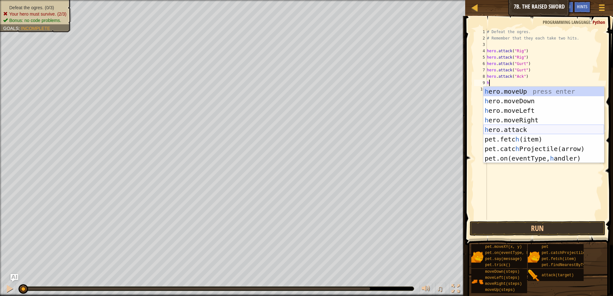
click at [515, 127] on div "h ero.moveUp press enter h ero.moveDown press enter h ero.moveLeft press enter …" at bounding box center [543, 135] width 121 height 96
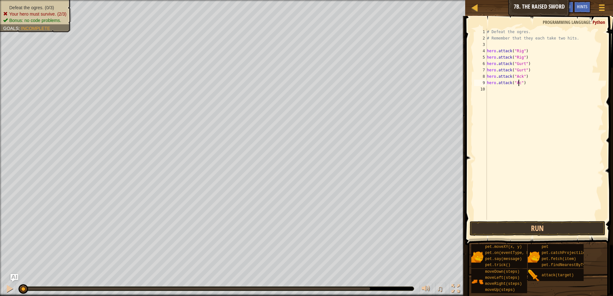
scroll to position [3, 3]
type textarea "hero.attack("Ack")"
click at [486, 223] on button "Run" at bounding box center [537, 228] width 136 height 15
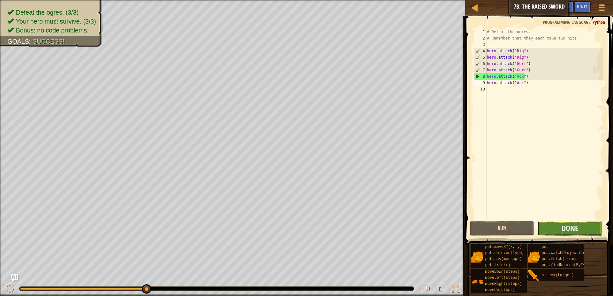
click at [568, 230] on span "Done" at bounding box center [569, 228] width 17 height 10
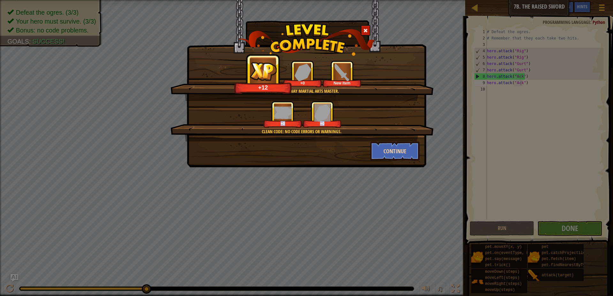
drag, startPoint x: 394, startPoint y: 137, endPoint x: 401, endPoint y: 149, distance: 13.3
click at [400, 148] on div "You're a hallway martial arts master. +12 +0 New Item Clean code: no code error…" at bounding box center [306, 111] width 226 height 100
click at [402, 150] on button "Continue" at bounding box center [394, 151] width 49 height 19
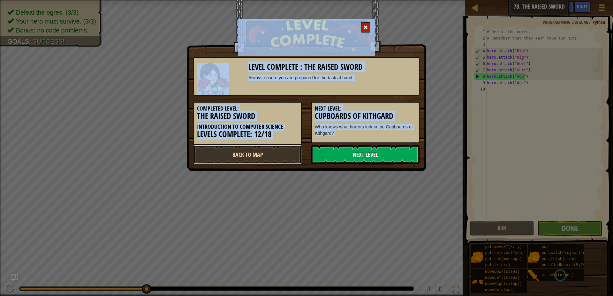
click at [285, 156] on link "Back to Map" at bounding box center [247, 154] width 108 height 19
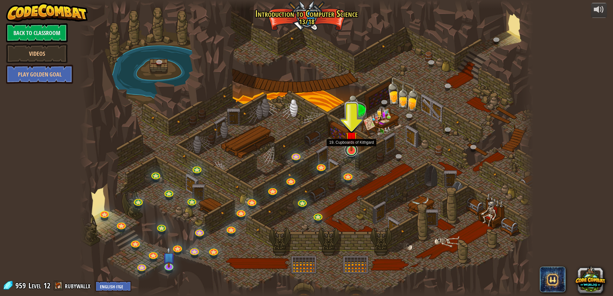
click at [353, 152] on link at bounding box center [351, 150] width 13 height 13
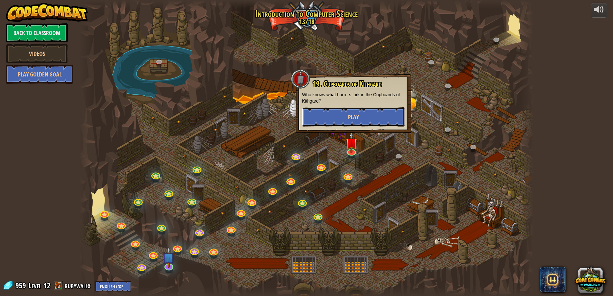
click at [358, 117] on span "Play" at bounding box center [353, 117] width 11 height 8
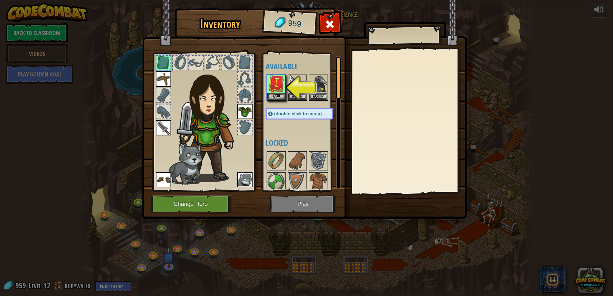
click at [278, 92] on img at bounding box center [276, 84] width 18 height 18
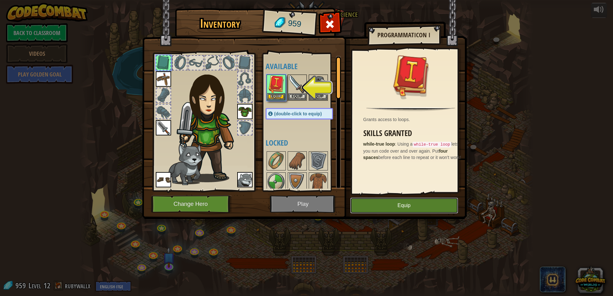
click at [412, 200] on button "Equip" at bounding box center [404, 206] width 108 height 16
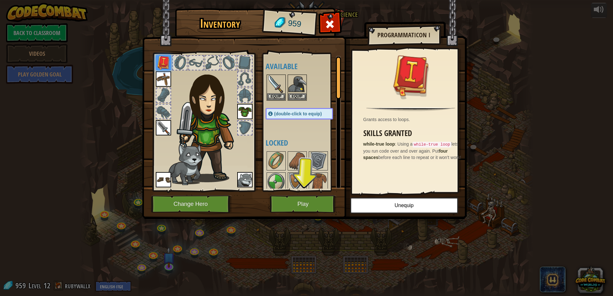
click at [304, 213] on div "Inventory 959 Available Equip Equip Equip Equip Equip Equip Equip (double-click…" at bounding box center [306, 115] width 324 height 211
click at [278, 93] on button "Equip" at bounding box center [276, 96] width 18 height 7
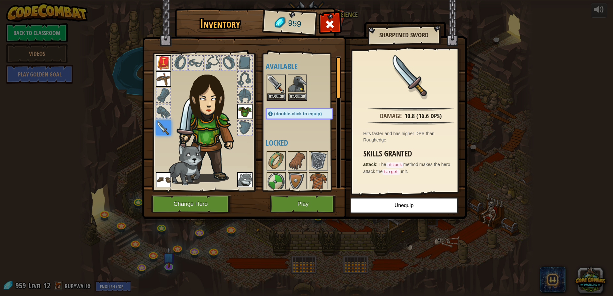
click at [169, 128] on img at bounding box center [163, 127] width 15 height 15
click at [328, 202] on button "Play" at bounding box center [303, 205] width 67 height 18
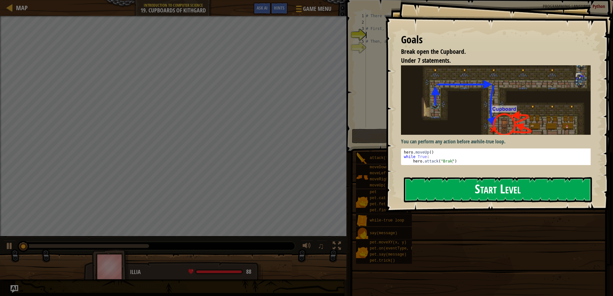
click at [486, 185] on button "Start Level" at bounding box center [498, 189] width 188 height 25
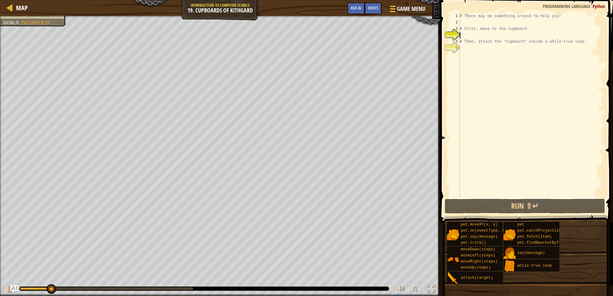
click at [478, 13] on div "# There may be something around to help you! # First, move to the Cupboard. # T…" at bounding box center [530, 112] width 145 height 198
type textarea "# There may be something around to help you!"
click at [479, 22] on div "# There may be something around to help you! # First, move to the Cupboard. # T…" at bounding box center [530, 112] width 145 height 198
type textarea "h"
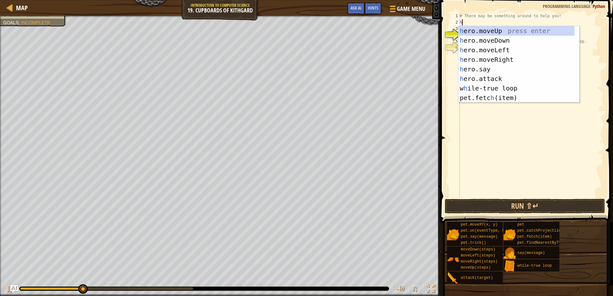
scroll to position [3, 0]
click at [501, 29] on div "h ero.moveUp press enter h ero.moveDown press enter h ero.moveLeft press enter …" at bounding box center [516, 74] width 116 height 96
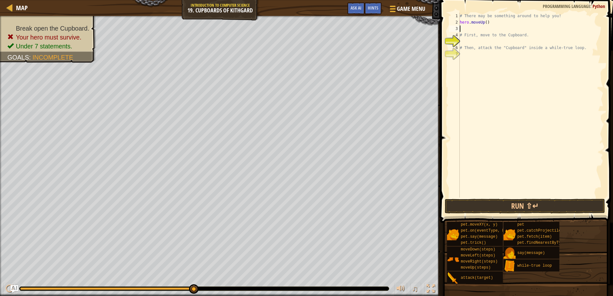
type textarea "h"
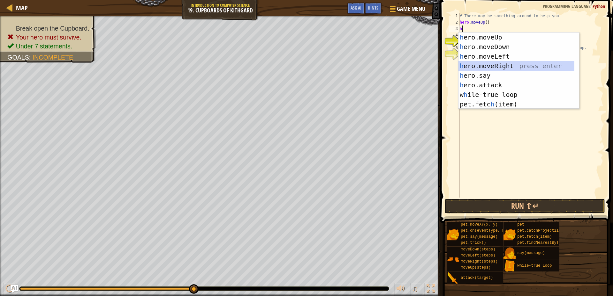
click at [484, 62] on div "h ero.moveUp press enter h ero.moveDown press enter h ero.moveLeft press enter …" at bounding box center [516, 81] width 116 height 96
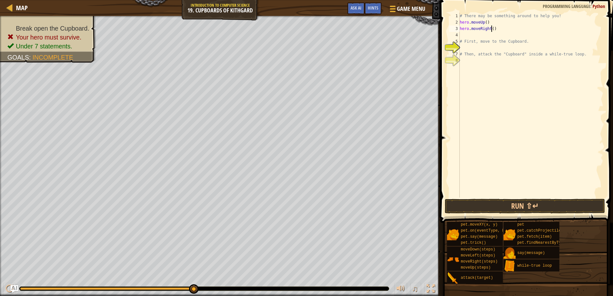
click at [490, 29] on div "# There may be something around to help you! hero . moveUp ( ) hero . moveRight…" at bounding box center [530, 112] width 145 height 198
type textarea "hero.moveRight(2)"
click at [484, 33] on div "# There may be something around to help you! hero . moveUp ( ) hero . moveRight…" at bounding box center [530, 112] width 145 height 198
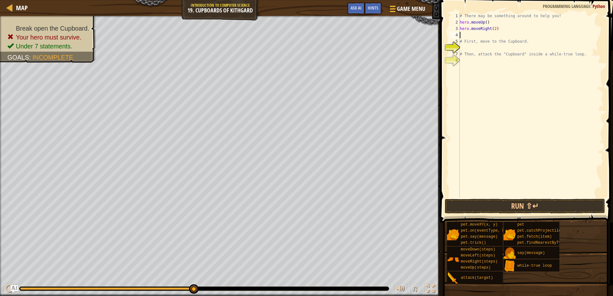
type textarea "h"
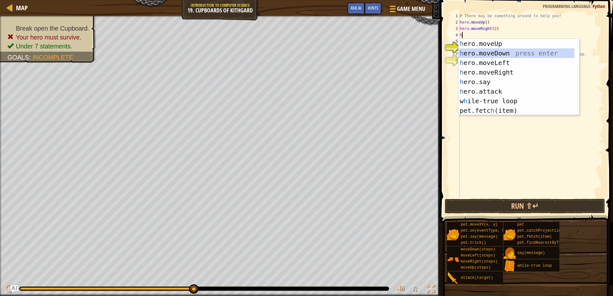
click at [489, 48] on div "h ero.moveUp press enter h ero.moveDown press enter h ero.moveLeft press enter …" at bounding box center [516, 87] width 116 height 96
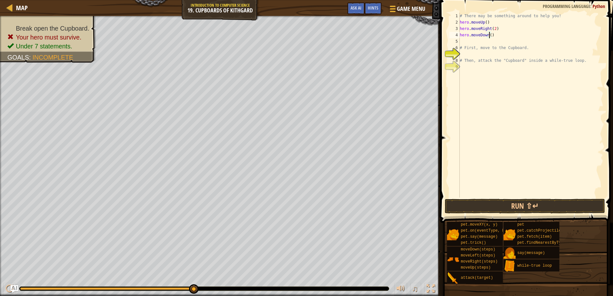
click at [488, 38] on div "# There may be something around to help you! hero . moveUp ( ) hero . moveRight…" at bounding box center [530, 112] width 145 height 198
type textarea "hero.moveDown(2)"
click at [487, 202] on button "Run ⇧↵" at bounding box center [524, 206] width 160 height 15
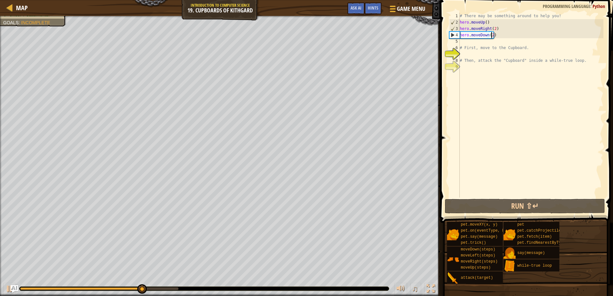
click at [487, 56] on div "# There may be something around to help you! hero . moveUp ( ) hero . moveRight…" at bounding box center [530, 112] width 145 height 198
click at [481, 71] on div "# There may be something around to help you! hero . moveUp ( ) hero . moveRight…" at bounding box center [530, 112] width 145 height 198
type textarea "w"
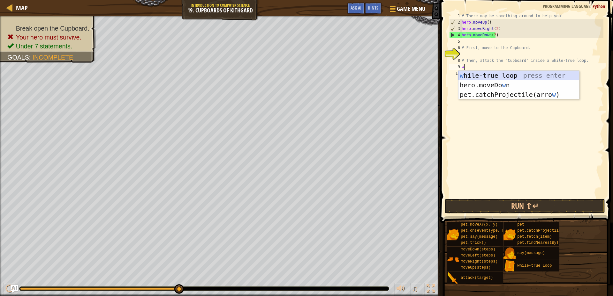
click at [506, 73] on div "w [PERSON_NAME]-true loop press enter hero.moveDo w n press enter pet.catchProj…" at bounding box center [518, 95] width 121 height 48
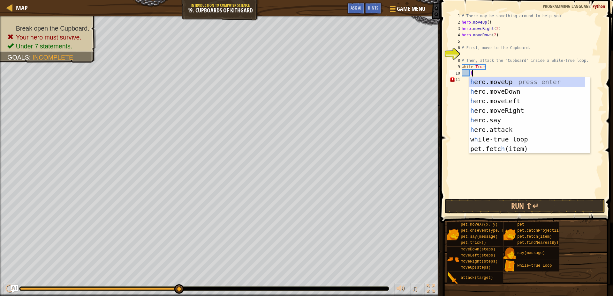
scroll to position [3, 0]
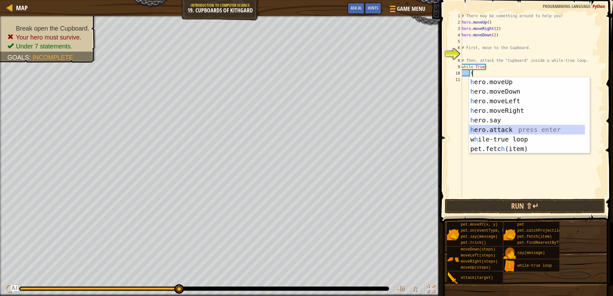
click at [511, 129] on div "h ero.moveUp press enter h ero.moveDown press enter h ero.moveLeft press enter …" at bounding box center [527, 125] width 116 height 96
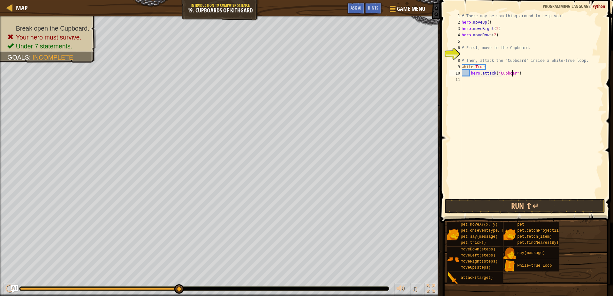
scroll to position [3, 4]
type textarea "hero.attack("Cupboard")"
click at [512, 204] on button "Run ⇧↵" at bounding box center [524, 206] width 160 height 15
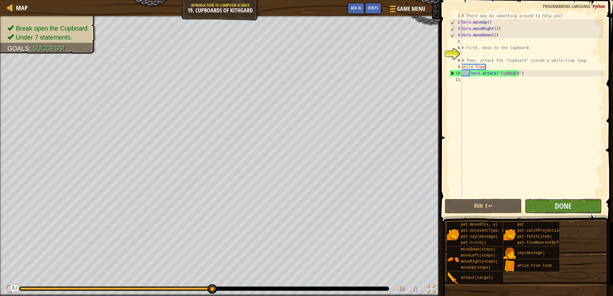
click at [573, 205] on button "Done" at bounding box center [562, 206] width 77 height 15
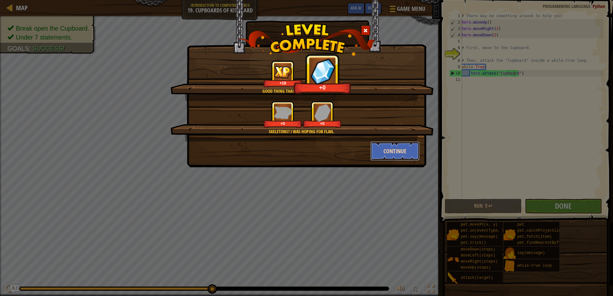
click at [371, 152] on button "Continue" at bounding box center [394, 151] width 49 height 19
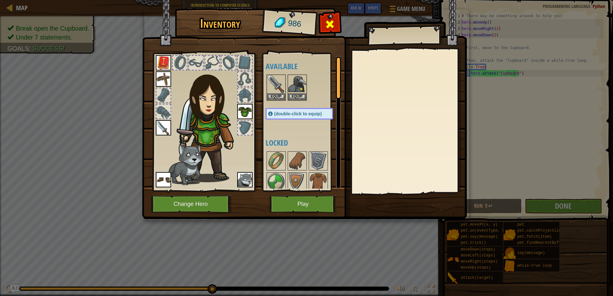
click at [329, 26] on span at bounding box center [329, 24] width 10 height 10
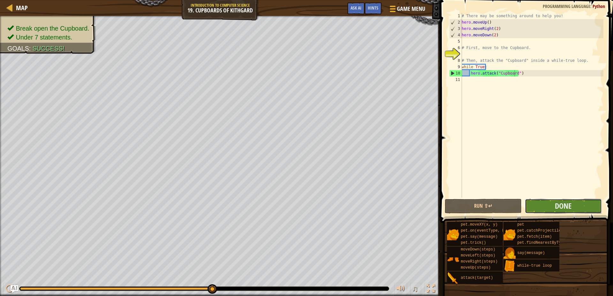
click at [552, 212] on button "Done" at bounding box center [562, 206] width 77 height 15
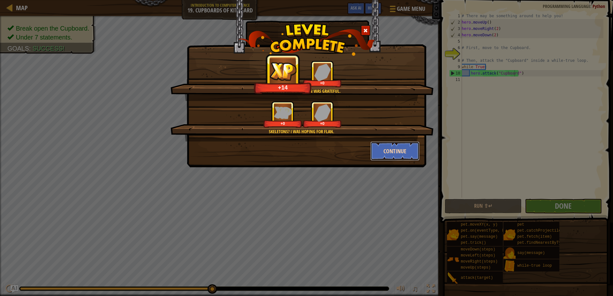
click at [393, 151] on button "Continue" at bounding box center [394, 151] width 49 height 19
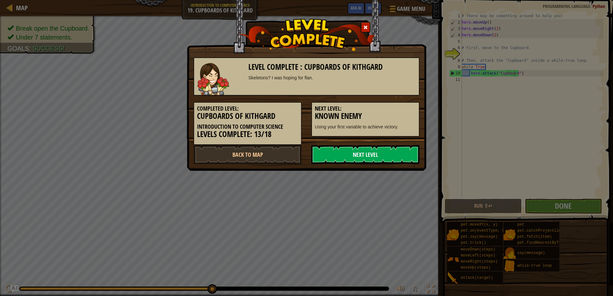
click at [354, 153] on link "Next Level" at bounding box center [365, 154] width 108 height 19
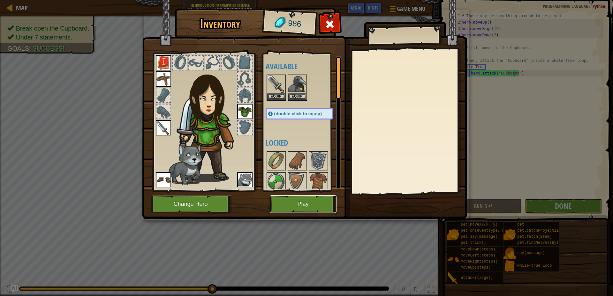
click at [315, 202] on button "Play" at bounding box center [303, 205] width 67 height 18
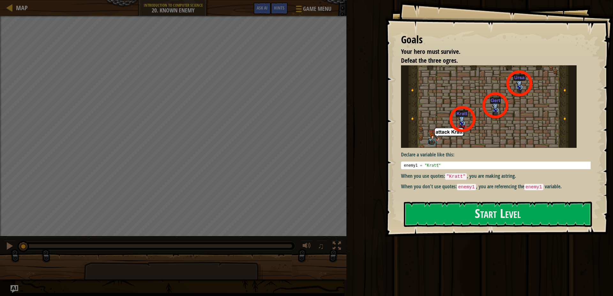
drag, startPoint x: 409, startPoint y: 172, endPoint x: 448, endPoint y: 182, distance: 39.8
click at [448, 182] on div "Declare a variable like this: 1 enemy1 = "[PERSON_NAME]" הההההההההההההההההההההה…" at bounding box center [498, 127] width 194 height 125
click at [516, 210] on button "Start Level" at bounding box center [498, 214] width 188 height 25
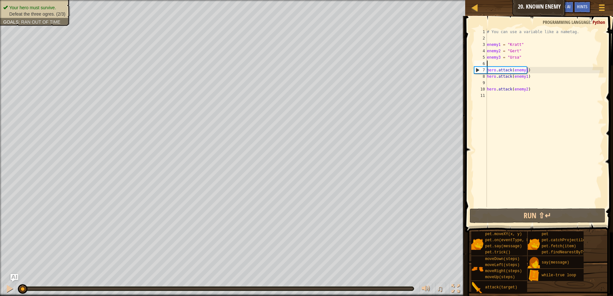
click at [514, 67] on div "# You can use a variable like a nametag. enemy1 = "[PERSON_NAME]" enemy2 = "[PE…" at bounding box center [544, 124] width 118 height 191
click at [521, 214] on button "Run ⇧↵" at bounding box center [537, 216] width 136 height 15
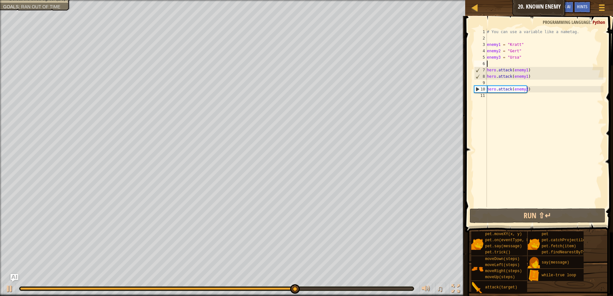
click at [522, 95] on div "# You can use a variable like a nametag. enemy1 = "[PERSON_NAME]" enemy2 = "[PE…" at bounding box center [544, 124] width 118 height 191
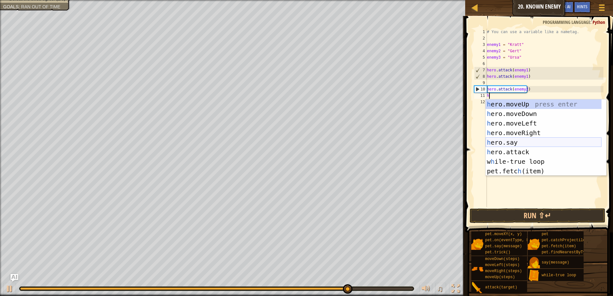
click at [524, 147] on div "h ero.moveUp press enter h ero.moveDown press enter h ero.moveLeft press enter …" at bounding box center [543, 148] width 116 height 96
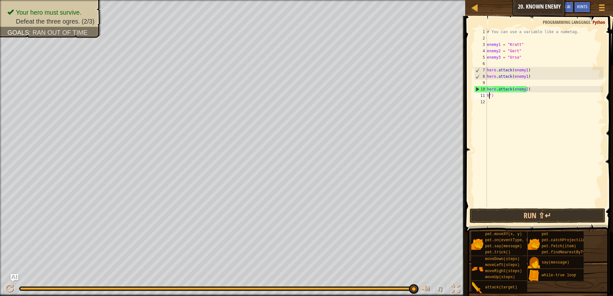
type textarea "")"
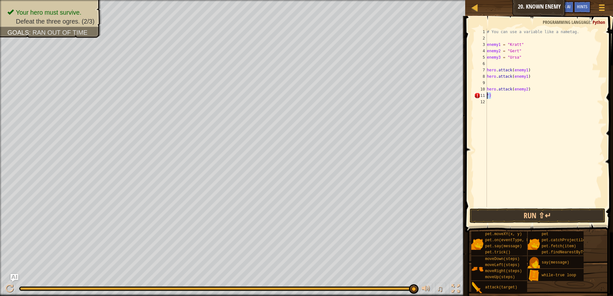
drag, startPoint x: 509, startPoint y: 98, endPoint x: 476, endPoint y: 99, distance: 32.9
click at [476, 99] on div "") 1 2 3 4 5 6 7 8 9 10 11 12 # You can use a variable like a nametag. enemy1 =…" at bounding box center [537, 118] width 130 height 179
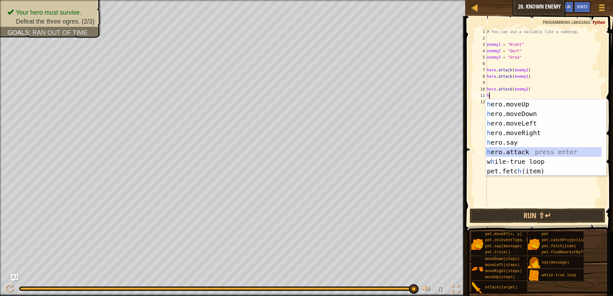
click at [529, 153] on div "h ero.moveUp press enter h ero.moveDown press enter h ero.moveLeft press enter …" at bounding box center [543, 148] width 116 height 96
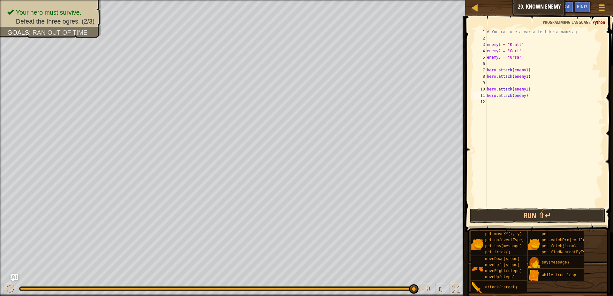
scroll to position [3, 3]
type textarea "hero.attack(enemy2)"
click at [526, 218] on button "Run ⇧↵" at bounding box center [537, 216] width 136 height 15
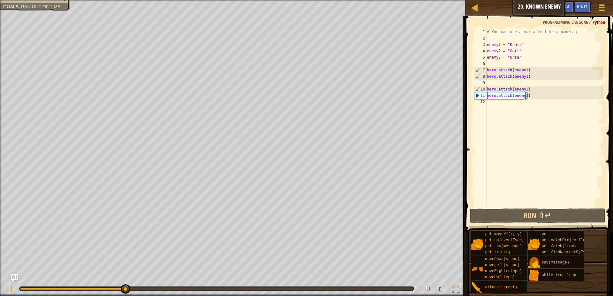
click at [520, 103] on div "# You can use a variable like a nametag. enemy1 = "[PERSON_NAME]" enemy2 = "[PE…" at bounding box center [544, 124] width 118 height 191
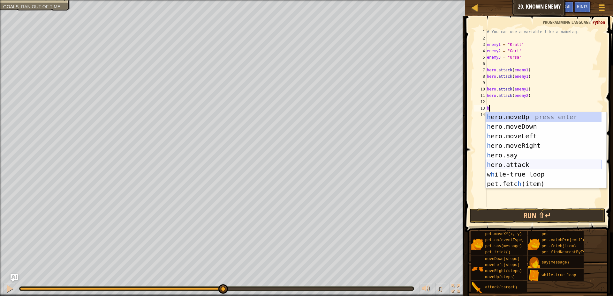
click at [524, 167] on div "h ero.moveUp press enter h ero.moveDown press enter h ero.moveLeft press enter …" at bounding box center [543, 160] width 116 height 96
type textarea "hero.attack(enemy)"
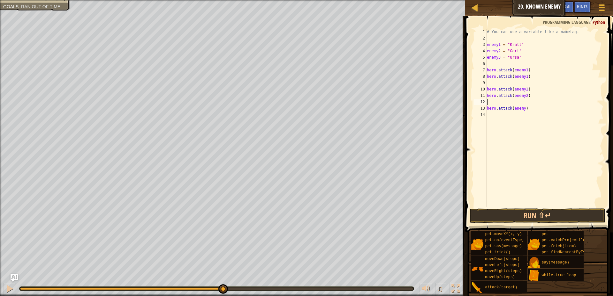
drag, startPoint x: 533, startPoint y: 100, endPoint x: 542, endPoint y: 105, distance: 10.6
click at [516, 101] on div "# You can use a variable like a nametag. enemy1 = "[PERSON_NAME]" enemy2 = "[PE…" at bounding box center [544, 124] width 118 height 191
drag, startPoint x: 525, startPoint y: 94, endPoint x: 477, endPoint y: 98, distance: 48.4
click at [477, 98] on div "1 2 3 4 5 6 7 8 9 10 11 12 13 14 # You can use a variable like a nametag. enemy…" at bounding box center [537, 118] width 130 height 179
type textarea ")"
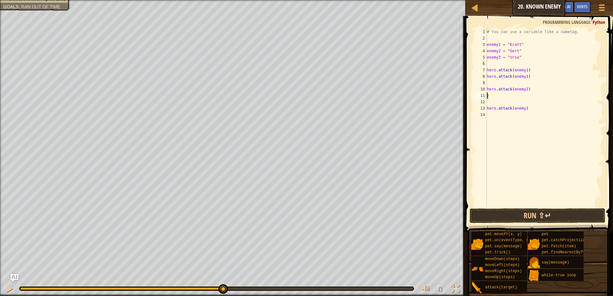
click at [499, 94] on div "# You can use a variable like a nametag. enemy1 = "[PERSON_NAME]" enemy2 = "[PE…" at bounding box center [544, 124] width 118 height 191
click at [521, 101] on div "# You can use a variable like a nametag. enemy1 = "[PERSON_NAME]" enemy2 = "[PE…" at bounding box center [544, 124] width 118 height 191
click at [522, 101] on div "# You can use a variable like a nametag. enemy1 = "[PERSON_NAME]" enemy2 = "[PE…" at bounding box center [544, 124] width 118 height 191
type textarea "hero.attack(enemy3)"
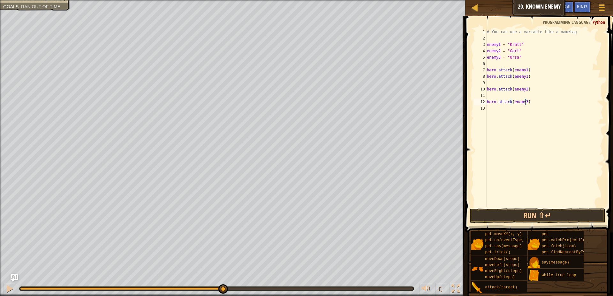
click at [514, 106] on div "# You can use a variable like a nametag. enemy1 = "[PERSON_NAME]" enemy2 = "[PE…" at bounding box center [544, 124] width 118 height 191
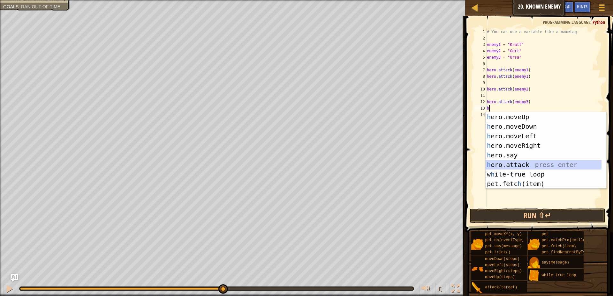
click at [516, 166] on div "h ero.moveUp press enter h ero.moveDown press enter h ero.moveLeft press enter …" at bounding box center [543, 160] width 116 height 96
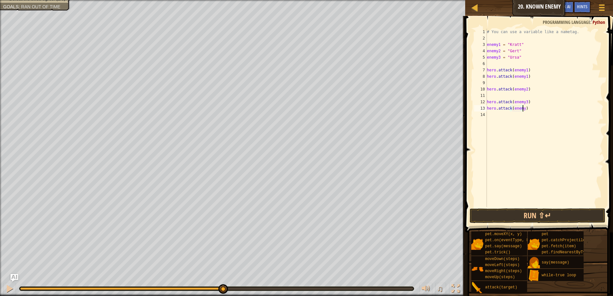
scroll to position [3, 3]
type textarea "hero.attack(enemy3)"
click at [492, 213] on button "Run ⇧↵" at bounding box center [537, 216] width 136 height 15
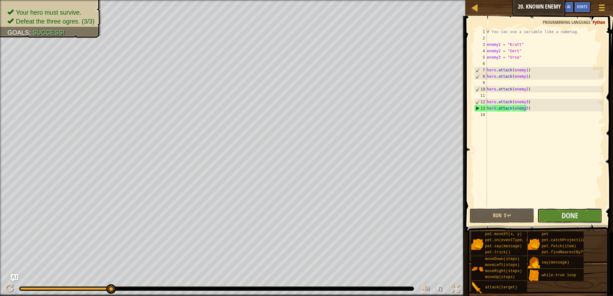
click at [589, 215] on button "Done" at bounding box center [569, 216] width 65 height 15
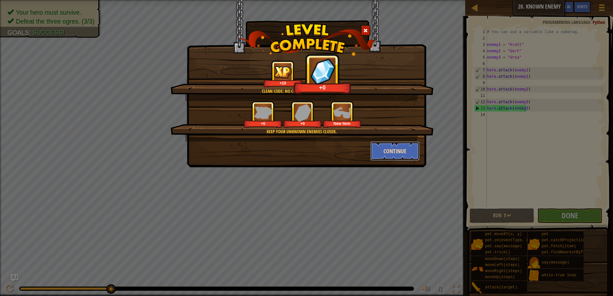
click at [397, 143] on button "Continue" at bounding box center [394, 151] width 49 height 19
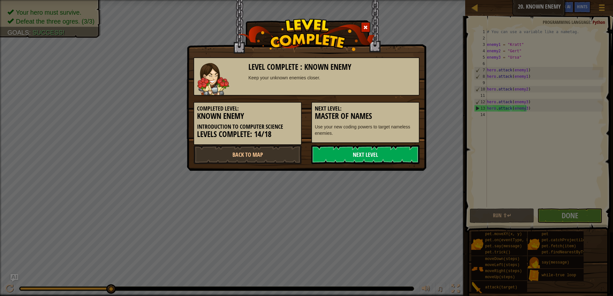
click at [351, 153] on link "Next Level" at bounding box center [365, 154] width 108 height 19
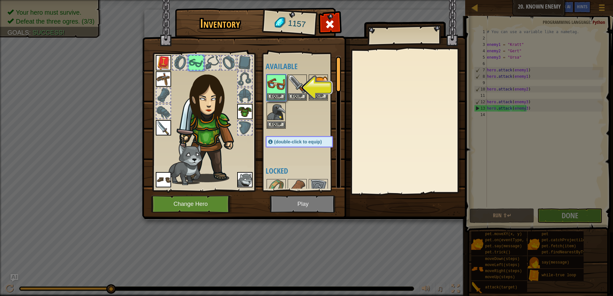
click at [321, 92] on img at bounding box center [318, 84] width 18 height 18
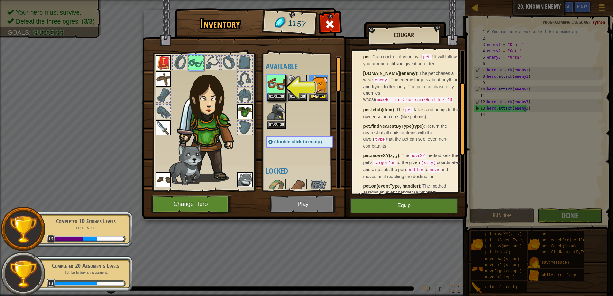
scroll to position [96, 0]
click at [419, 210] on button "Equip" at bounding box center [404, 206] width 108 height 16
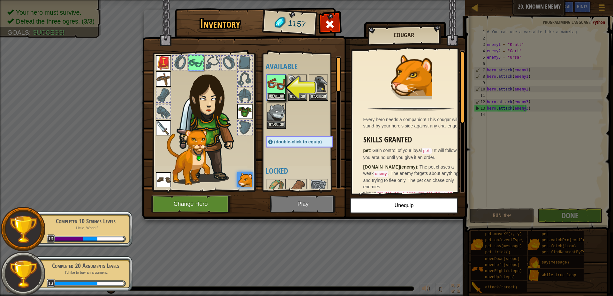
click at [280, 94] on button "Equip" at bounding box center [276, 96] width 18 height 7
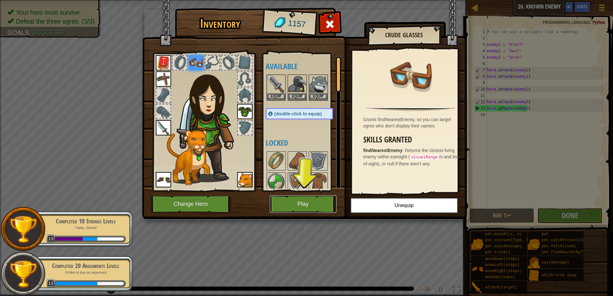
click at [309, 202] on button "Play" at bounding box center [303, 205] width 67 height 18
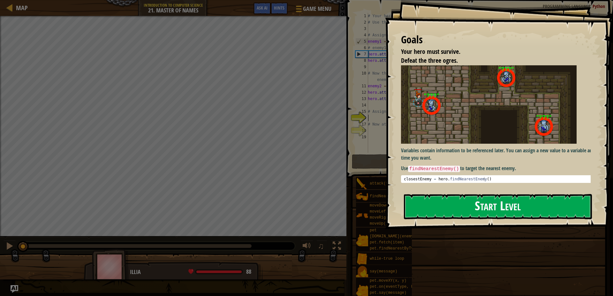
click at [430, 200] on button "Start Level" at bounding box center [498, 206] width 188 height 25
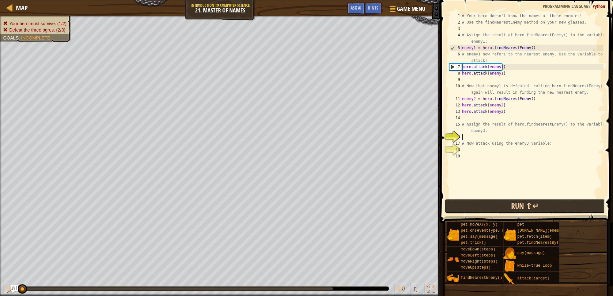
click at [474, 207] on button "Run ⇧↵" at bounding box center [524, 206] width 160 height 15
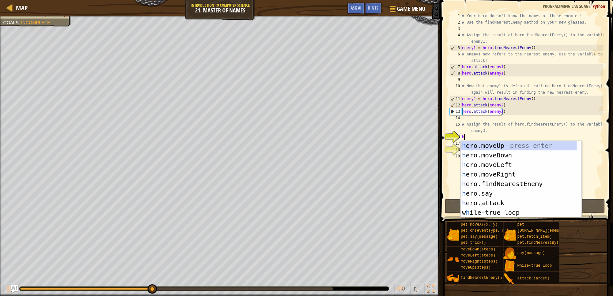
scroll to position [3, 0]
click at [498, 205] on div "h ero.moveUp press enter h ero.moveDown press enter h ero.moveLeft press enter …" at bounding box center [518, 189] width 116 height 96
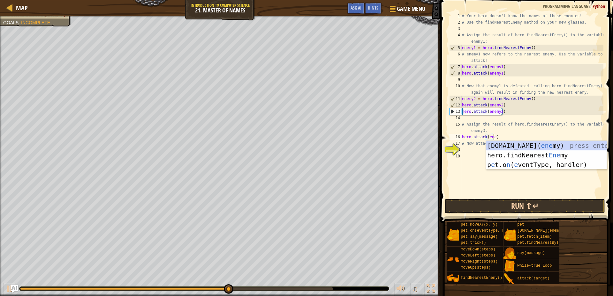
scroll to position [3, 3]
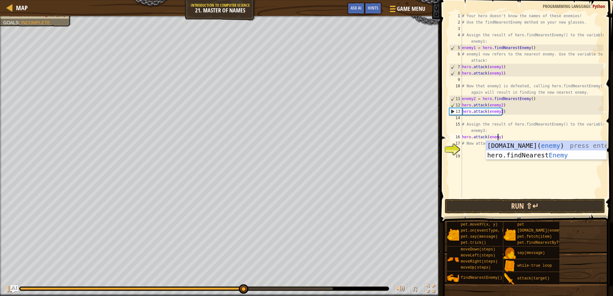
type textarea "hero.attack(enemy3)"
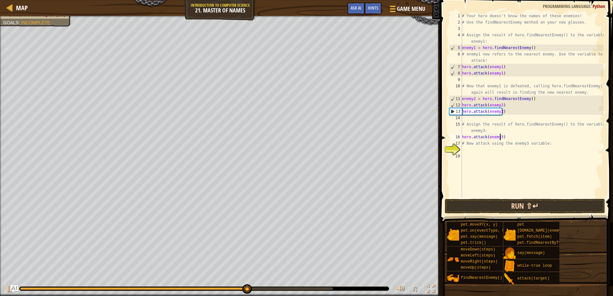
scroll to position [3, 3]
click at [514, 137] on div "# Your hero doesn't know the names of these enemies! # Use the findNearestEnemy…" at bounding box center [531, 112] width 143 height 198
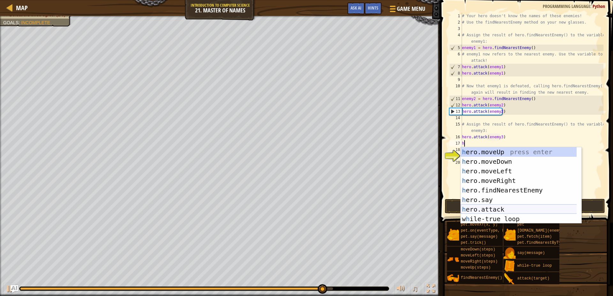
click at [511, 211] on div "h ero.moveUp press enter h ero.moveDown press enter h ero.moveLeft press enter …" at bounding box center [520, 195] width 121 height 96
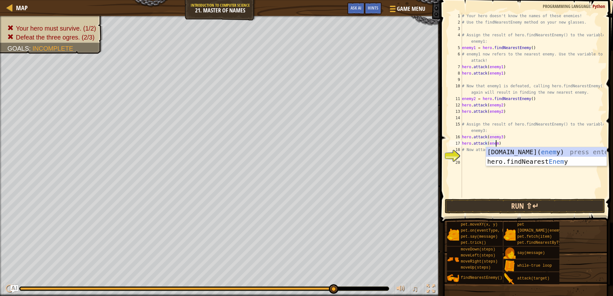
scroll to position [3, 3]
type textarea "hero.attack(enemy3)"
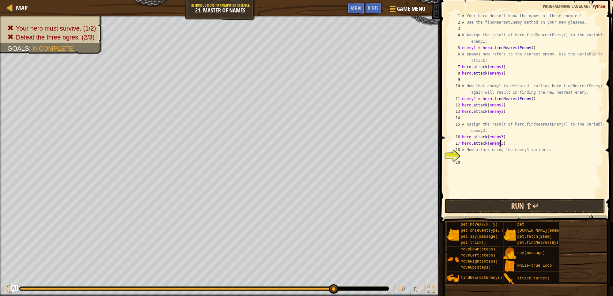
scroll to position [3, 3]
click at [499, 143] on div "# Your hero doesn't know the names of these enemies! # Use the findNearestEnemy…" at bounding box center [531, 112] width 143 height 198
click at [511, 143] on div "# Your hero doesn't know the names of these enemies! # Use the findNearestEnemy…" at bounding box center [531, 112] width 143 height 198
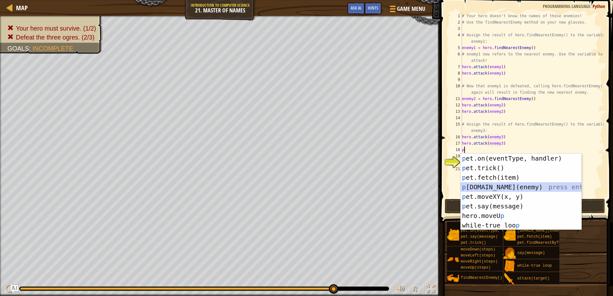
click at [505, 189] on div "p et.on(eventType, handler) press enter p et.trick() press enter p et.fetch(ite…" at bounding box center [520, 202] width 121 height 96
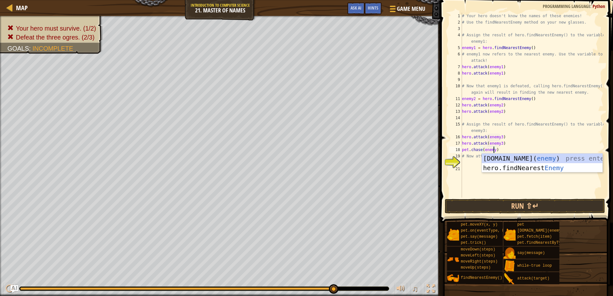
scroll to position [3, 3]
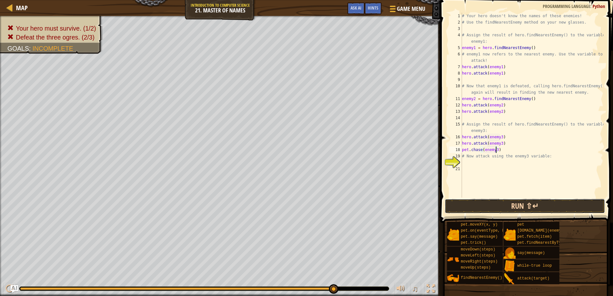
click at [533, 208] on button "Run ⇧↵" at bounding box center [524, 206] width 160 height 15
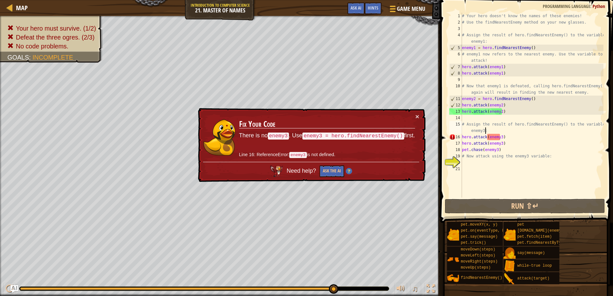
click at [504, 133] on div "# Your hero doesn't know the names of these enemies! # Use the findNearestEnemy…" at bounding box center [531, 112] width 143 height 198
type textarea "# Assign the result of hero.findNearestEnemy() to the variable enemy3:"
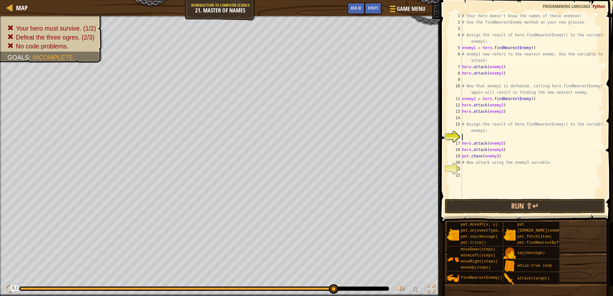
type textarea "h"
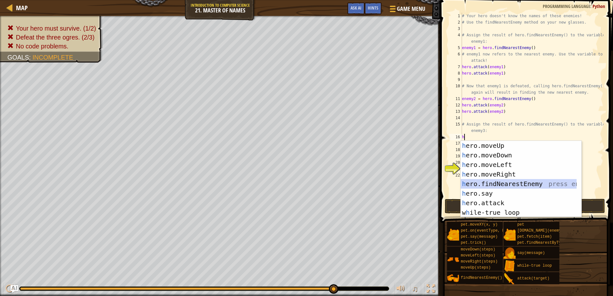
click at [499, 185] on div "h ero.moveUp press enter h ero.moveDown press enter h ero.moveLeft press enter …" at bounding box center [520, 189] width 121 height 96
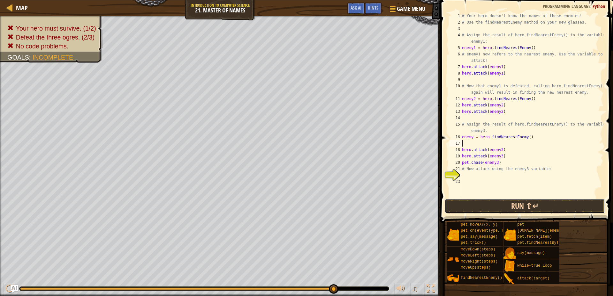
click at [518, 205] on button "Run ⇧↵" at bounding box center [524, 206] width 160 height 15
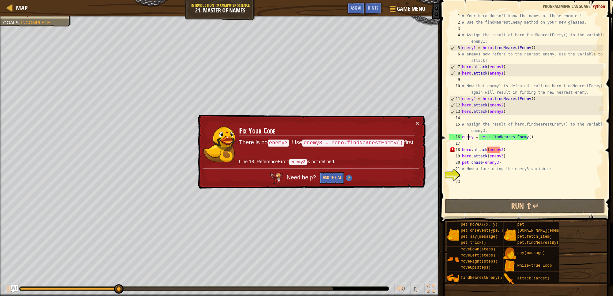
click at [469, 136] on div "# Your hero doesn't know the names of these enemies! # Use the findNearestEnemy…" at bounding box center [531, 112] width 143 height 198
click at [472, 137] on div "# Your hero doesn't know the names of these enemies! # Use the findNearestEnemy…" at bounding box center [531, 112] width 143 height 198
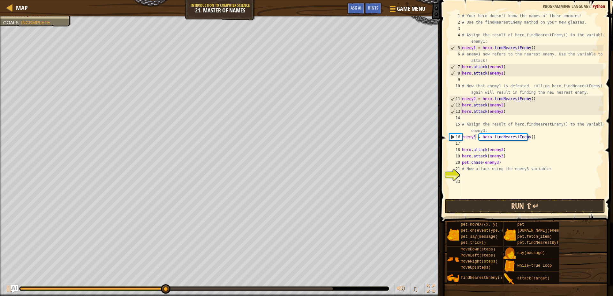
type textarea "enemy3 = hero.findNearestEnemy()"
drag, startPoint x: 491, startPoint y: 209, endPoint x: 493, endPoint y: 202, distance: 6.5
click at [493, 208] on button "Run ⇧↵" at bounding box center [524, 206] width 160 height 15
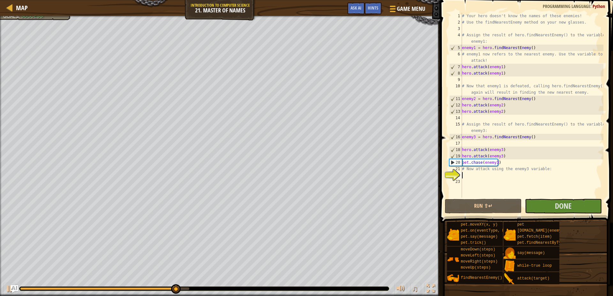
click at [498, 178] on div "# Your hero doesn't know the names of these enemies! # Use the findNearestEnemy…" at bounding box center [531, 112] width 143 height 198
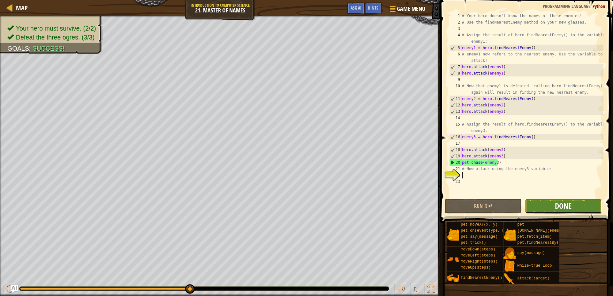
click at [560, 209] on span "Done" at bounding box center [562, 206] width 17 height 10
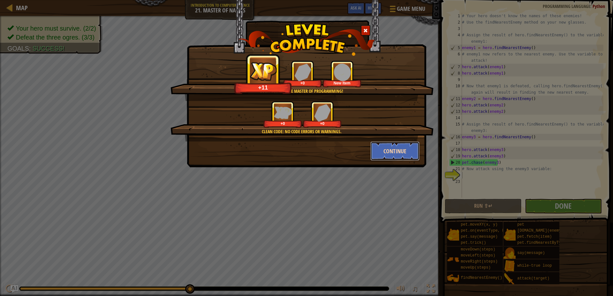
click at [386, 151] on button "Continue" at bounding box center [394, 151] width 49 height 19
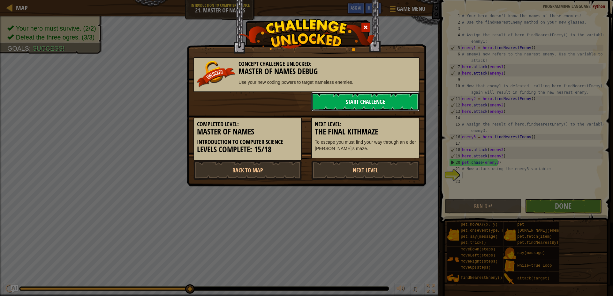
click at [368, 108] on link "Start Challenge" at bounding box center [365, 101] width 108 height 19
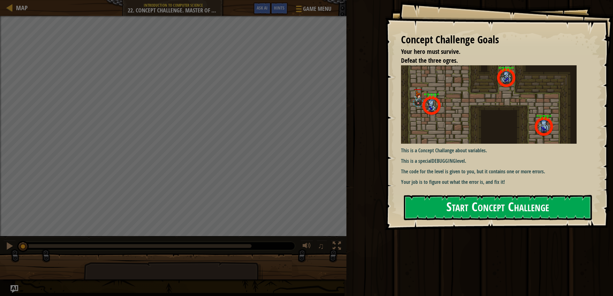
click at [469, 208] on button "Start Concept Challenge" at bounding box center [498, 207] width 188 height 25
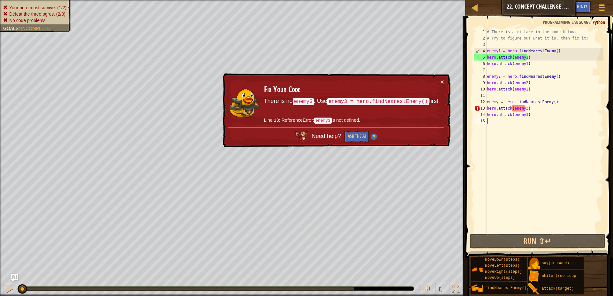
click at [497, 102] on div "# There is a mistake in the code below. # Try to figure out what it is, then fi…" at bounding box center [544, 137] width 118 height 217
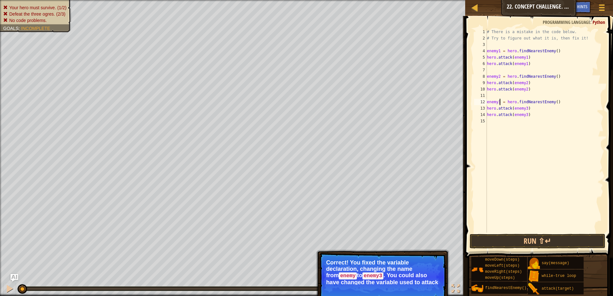
type textarea "enemy3 = hero.findNearestEnemy()"
click at [412, 275] on p "Correct! You fixed the variable declaration, changing the name from enemy to en…" at bounding box center [382, 273] width 113 height 26
click at [428, 292] on button "Continue" at bounding box center [427, 290] width 26 height 8
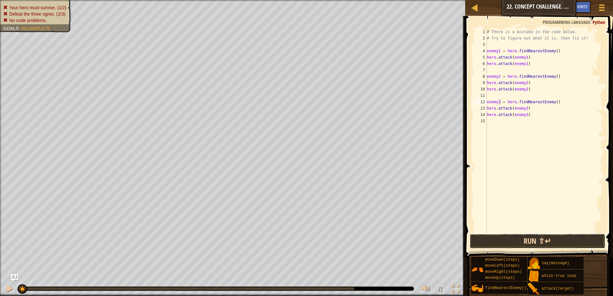
click at [502, 242] on button "Run ⇧↵" at bounding box center [537, 241] width 136 height 15
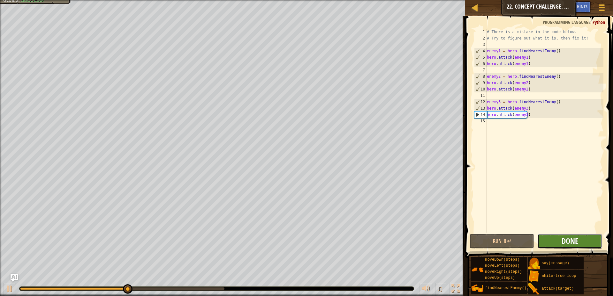
click at [573, 244] on span "Done" at bounding box center [569, 241] width 17 height 10
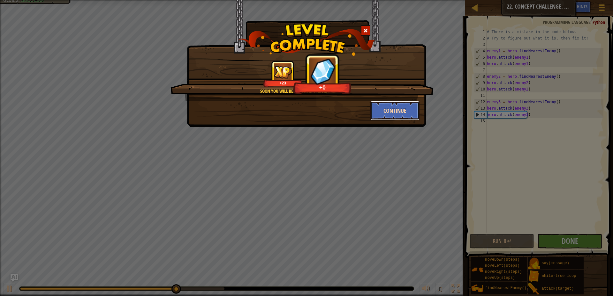
click at [397, 103] on button "Continue" at bounding box center [394, 110] width 49 height 19
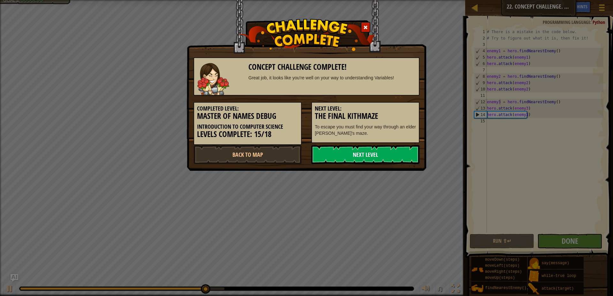
click at [372, 152] on link "Next Level" at bounding box center [365, 154] width 108 height 19
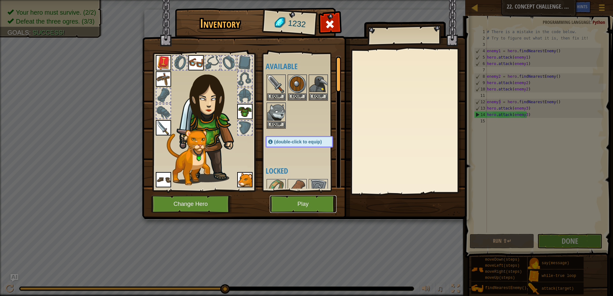
click at [310, 203] on button "Play" at bounding box center [303, 205] width 67 height 18
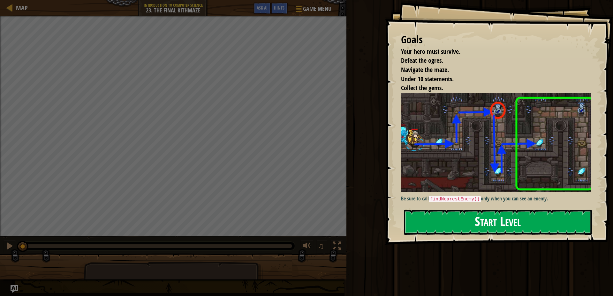
click at [467, 229] on button "Start Level" at bounding box center [498, 222] width 188 height 25
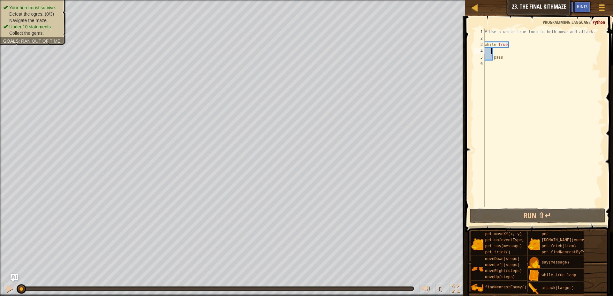
click at [491, 49] on div "# Use a while-true loop to both move and attack. while True : pass" at bounding box center [543, 124] width 120 height 191
type textarea "h"
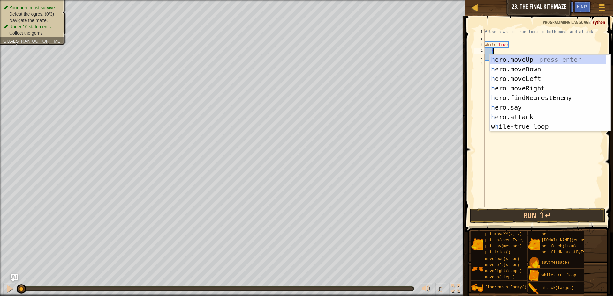
scroll to position [3, 1]
click at [518, 84] on div "h ero.moveUp press enter h ero.moveDown press enter h ero.moveLeft press enter …" at bounding box center [547, 103] width 116 height 96
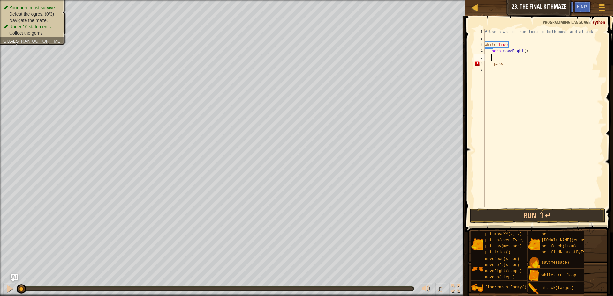
scroll to position [3, 0]
click at [521, 54] on div "# Use a while-true loop to both move and attack. while True : hero . moveRight …" at bounding box center [543, 124] width 120 height 191
type textarea "hero.moveRight()"
drag, startPoint x: 523, startPoint y: 53, endPoint x: 491, endPoint y: 53, distance: 31.9
click at [491, 53] on div "# Use a while-true loop to both move and attack. while True : hero . moveRight …" at bounding box center [543, 124] width 120 height 191
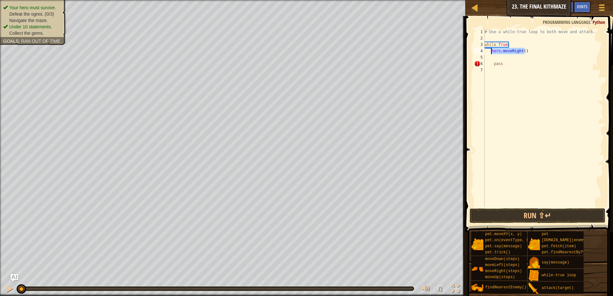
drag, startPoint x: 526, startPoint y: 54, endPoint x: 491, endPoint y: 51, distance: 34.9
click at [491, 51] on div "# Use a while-true loop to both move and attack. while True : hero . moveRight …" at bounding box center [543, 124] width 120 height 191
click at [493, 39] on div "# Use a while-true loop to both move and attack. while True : pass" at bounding box center [543, 124] width 120 height 191
type textarea "h"
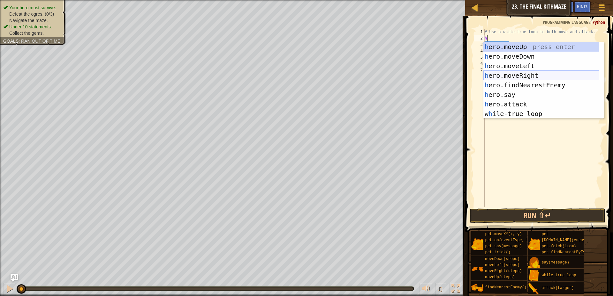
click at [516, 72] on div "h ero.moveUp press enter h ero.moveDown press enter h ero.moveLeft press enter …" at bounding box center [541, 90] width 116 height 96
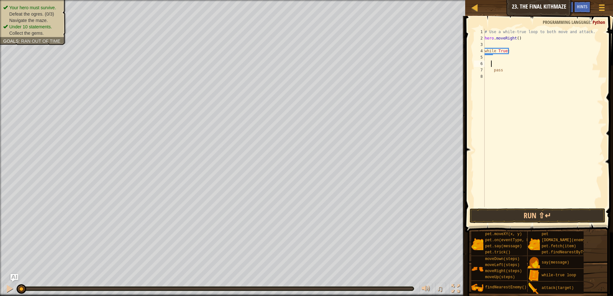
click at [492, 61] on div "# Use a while-true loop to both move and attack. hero . moveRight ( ) while Tru…" at bounding box center [543, 124] width 120 height 191
click at [493, 59] on div "# Use a while-true loop to both move and attack. hero . moveRight ( ) while Tru…" at bounding box center [543, 124] width 120 height 191
drag, startPoint x: 522, startPoint y: 39, endPoint x: 472, endPoint y: 41, distance: 50.4
click at [472, 41] on div "1 2 3 4 5 6 7 8 # Use a while-true loop to both move and attack. hero . moveRig…" at bounding box center [538, 136] width 150 height 235
type textarea "hero.moveRight()"
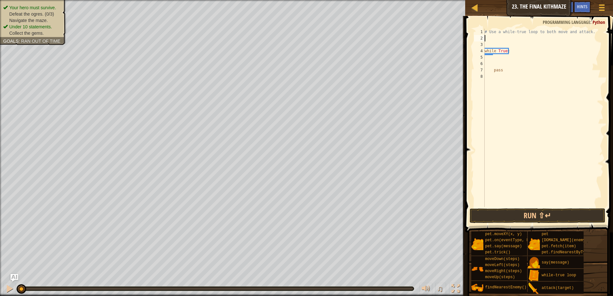
type textarea "# Use a while-true loop to both move and attack."
click at [495, 49] on div "# Use a while-true loop to both move and attack. while True : pass" at bounding box center [543, 124] width 120 height 191
type textarea "h"
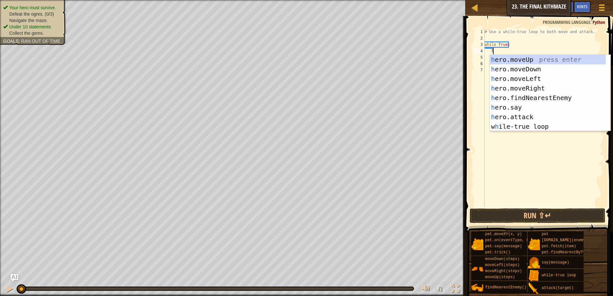
scroll to position [3, 0]
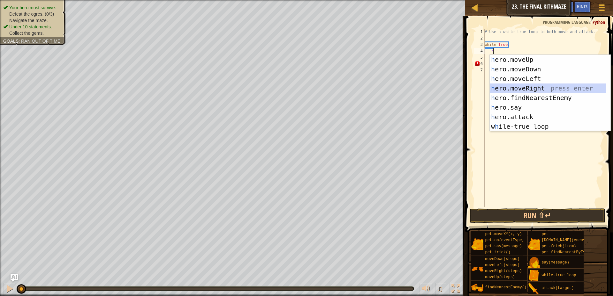
click at [518, 87] on div "h ero.moveUp press enter h ero.moveDown press enter h ero.moveLeft press enter …" at bounding box center [547, 103] width 116 height 96
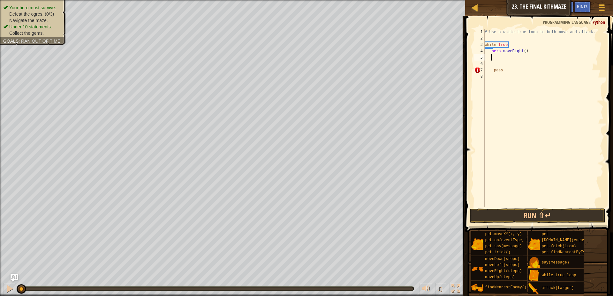
click at [521, 50] on div "# Use a while-true loop to both move and attack. while True : hero . moveRight …" at bounding box center [543, 124] width 120 height 191
type textarea "hero.moveRight(2)"
click at [512, 59] on div "# Use a while-true loop to both move and attack. while True : hero . moveRight …" at bounding box center [543, 124] width 120 height 191
type textarea "h"
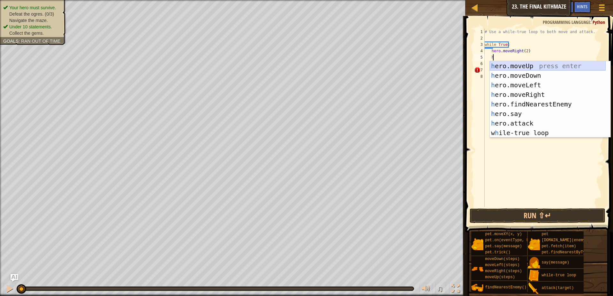
click at [528, 66] on div "h ero.moveUp press enter h ero.moveDown press enter h ero.moveLeft press enter …" at bounding box center [547, 109] width 116 height 96
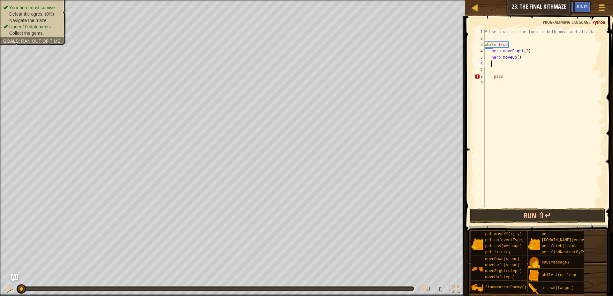
click at [515, 59] on div "# Use a while-true loop to both move and attack. while True : hero . moveRight …" at bounding box center [543, 124] width 120 height 191
click at [516, 57] on div "# Use a while-true loop to both move and attack. while True : hero . moveRight …" at bounding box center [543, 124] width 120 height 191
click at [524, 50] on div "# Use a while-true loop to both move and attack. while True : hero . moveRight …" at bounding box center [543, 124] width 120 height 191
type textarea "hero.moveRight()"
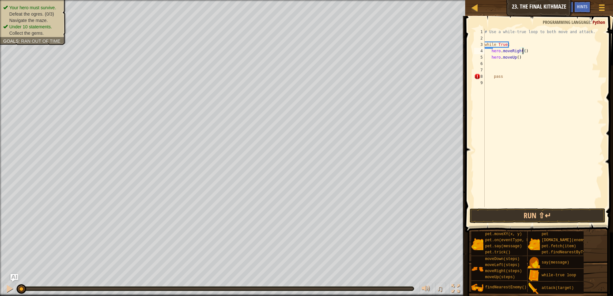
click at [493, 68] on div "# Use a while-true loop to both move and attack. while True : hero . moveRight …" at bounding box center [543, 124] width 120 height 191
click at [496, 62] on div "# Use a while-true loop to both move and attack. while True : hero . moveRight …" at bounding box center [543, 124] width 120 height 191
type textarea "h"
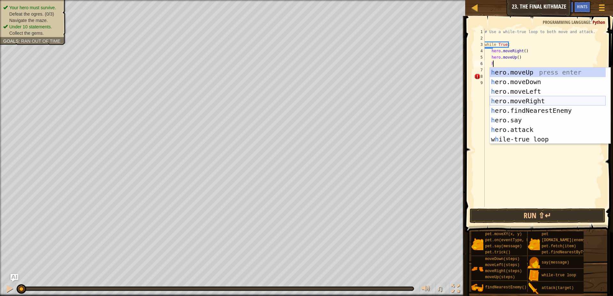
click at [531, 98] on div "h ero.moveUp press enter h ero.moveDown press enter h ero.moveLeft press enter …" at bounding box center [547, 116] width 116 height 96
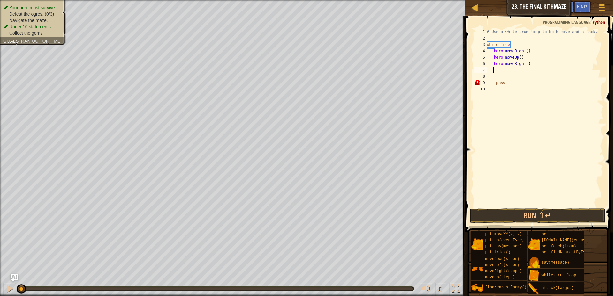
type textarea "h"
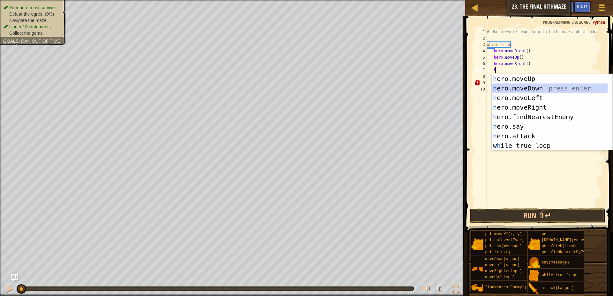
click at [521, 88] on div "h ero.moveUp press enter h ero.moveDown press enter h ero.moveLeft press enter …" at bounding box center [549, 122] width 116 height 96
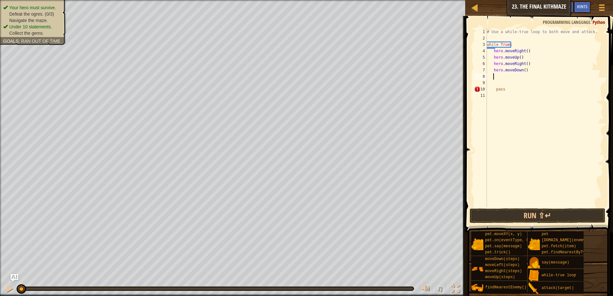
click at [531, 68] on div "# Use a while-true loop to both move and attack. while True : hero . moveRight …" at bounding box center [544, 124] width 118 height 191
click at [531, 64] on div "# Use a while-true loop to both move and attack. while True : hero . moveRight …" at bounding box center [544, 124] width 118 height 191
type textarea "hero.moveRight()"
type textarea "h"
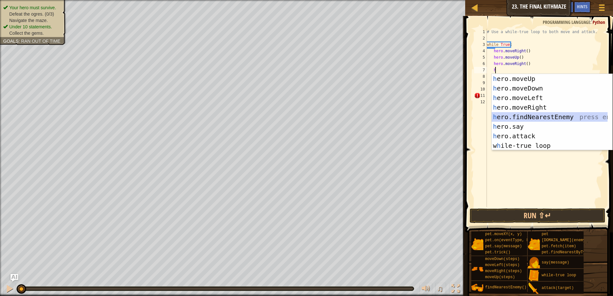
click at [533, 116] on div "h ero.moveUp press enter h ero.moveDown press enter h ero.moveLeft press enter …" at bounding box center [549, 122] width 116 height 96
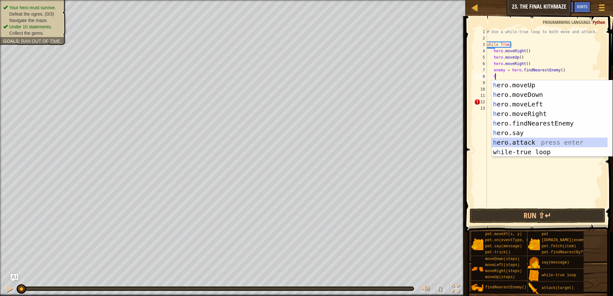
click at [526, 140] on div "h ero.moveUp press enter h ero.moveDown press enter h ero.moveLeft press enter …" at bounding box center [549, 128] width 116 height 96
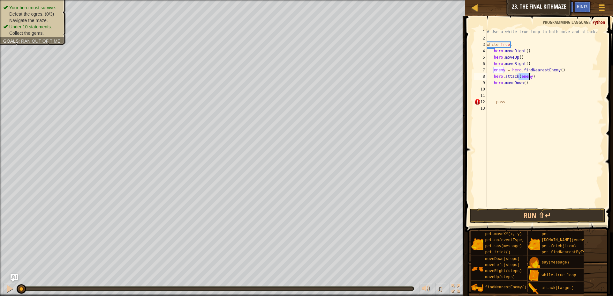
click at [550, 76] on div "# Use a while-true loop to both move and attack. while True : hero . moveRight …" at bounding box center [544, 124] width 118 height 191
type textarea "hero.attack(enemy)"
click at [553, 216] on button "Run ⇧↵" at bounding box center [537, 216] width 136 height 15
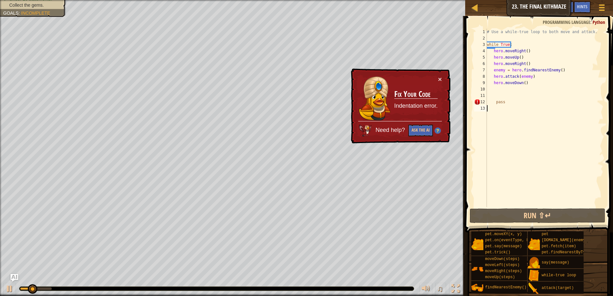
drag, startPoint x: 526, startPoint y: 108, endPoint x: 499, endPoint y: 107, distance: 26.8
click at [499, 107] on div "# Use a while-true loop to both move and attack. while True : hero . moveRight …" at bounding box center [544, 124] width 118 height 191
drag, startPoint x: 502, startPoint y: 102, endPoint x: 493, endPoint y: 104, distance: 9.4
click at [493, 104] on div "# Use a while-true loop to both move and attack. while True : hero . moveRight …" at bounding box center [544, 124] width 118 height 191
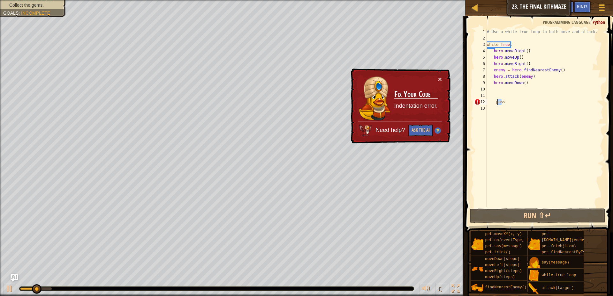
type textarea "pass"
click at [497, 101] on div "# Use a while-true loop to both move and attack. while True : hero . moveRight …" at bounding box center [544, 124] width 118 height 191
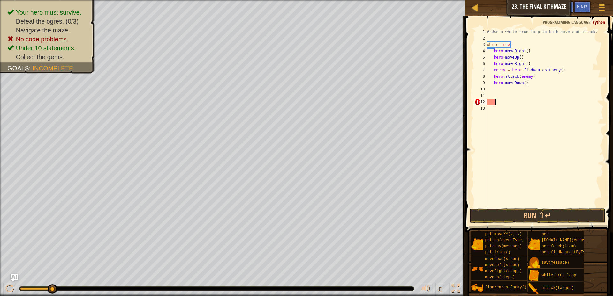
drag, startPoint x: 510, startPoint y: 102, endPoint x: 511, endPoint y: 116, distance: 13.8
click at [498, 108] on div "# Use a while-true loop to both move and attack. while True : hero . moveRight …" at bounding box center [544, 124] width 118 height 191
click at [528, 214] on button "Run ⇧↵" at bounding box center [537, 216] width 136 height 15
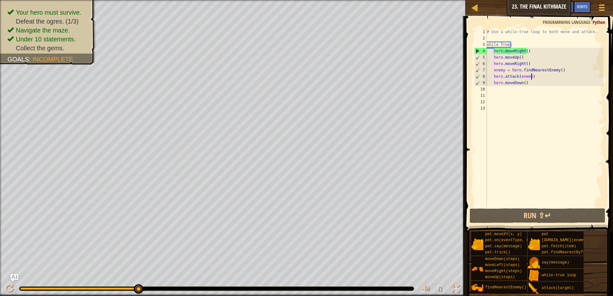
click at [534, 75] on div "# Use a while-true loop to both move and attack. while True : hero . moveRight …" at bounding box center [544, 124] width 118 height 191
type textarea "hero.attack(enemy)"
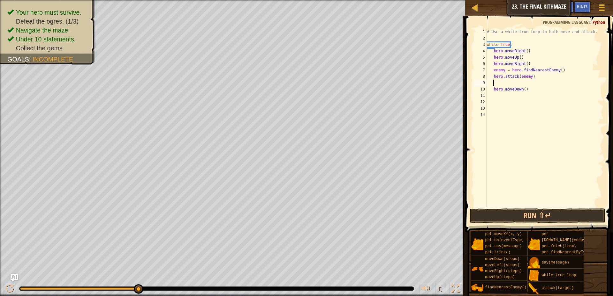
scroll to position [3, 0]
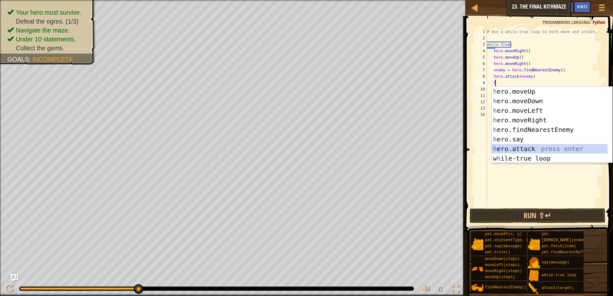
click at [535, 150] on div "h ero.moveUp press enter h ero.moveDown press enter h ero.moveLeft press enter …" at bounding box center [549, 135] width 116 height 96
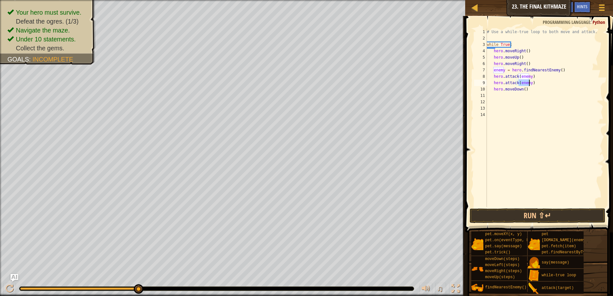
click at [530, 85] on div "# Use a while-true loop to both move and attack. while True : hero . moveRight …" at bounding box center [544, 124] width 118 height 191
click at [529, 82] on div "# Use a while-true loop to both move and attack. while True : hero . moveRight …" at bounding box center [544, 124] width 118 height 191
click at [545, 84] on div "# Use a while-true loop to both move and attack. while True : hero . moveRight …" at bounding box center [544, 124] width 118 height 191
click at [550, 210] on button "Run ⇧↵" at bounding box center [537, 216] width 136 height 15
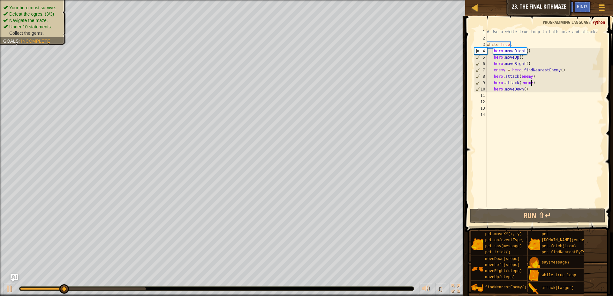
click at [41, 5] on div "Your hero must survive. Defeat the ogres. (3/3) Navigate the maze. Under 10 sta…" at bounding box center [33, 20] width 60 height 32
click at [46, 16] on span "Defeat the ogres. (3/3)" at bounding box center [31, 13] width 45 height 5
click at [58, 18] on li "Navigate the maze." at bounding box center [32, 20] width 58 height 6
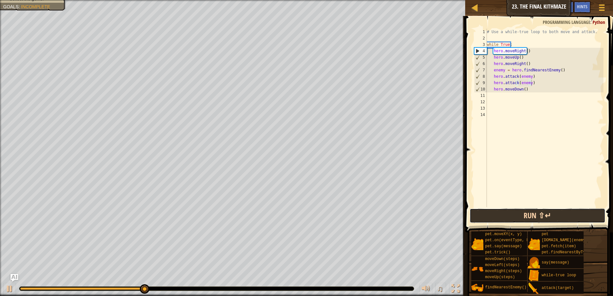
click at [505, 214] on button "Run ⇧↵" at bounding box center [537, 216] width 136 height 15
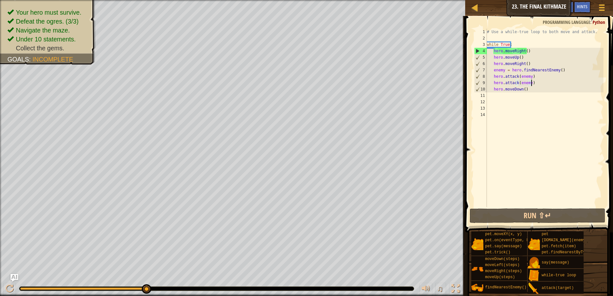
click at [523, 90] on div "# Use a while-true loop to both move and attack. while True : hero . moveRight …" at bounding box center [544, 124] width 118 height 191
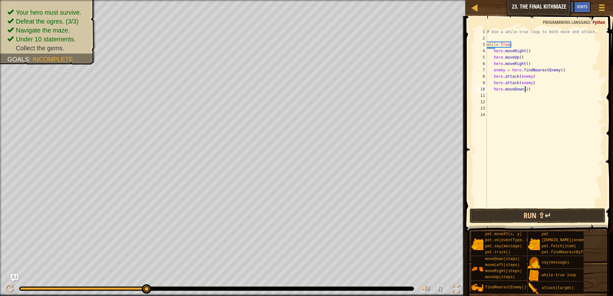
type textarea "hero.moveDown(2)"
click at [516, 216] on button "Run ⇧↵" at bounding box center [537, 216] width 136 height 15
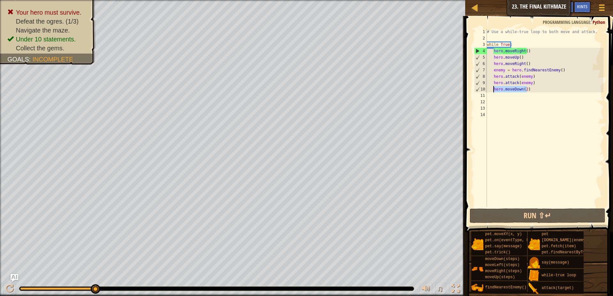
drag, startPoint x: 528, startPoint y: 90, endPoint x: 492, endPoint y: 91, distance: 36.1
click at [492, 91] on div "# Use a while-true loop to both move and attack. while True : hero . moveRight …" at bounding box center [544, 124] width 118 height 191
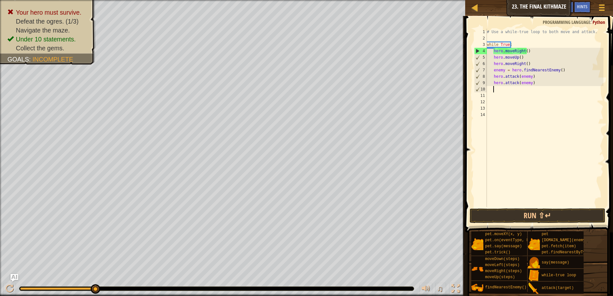
scroll to position [3, 0]
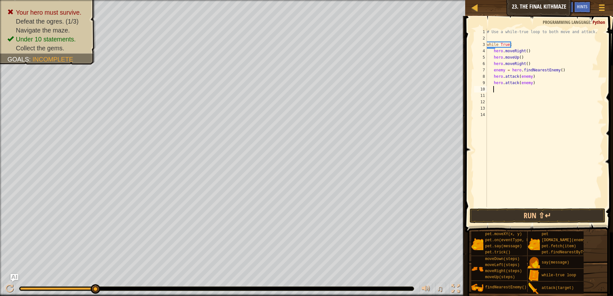
click at [536, 64] on div "# Use a while-true loop to both move and attack. while True : hero . moveRight …" at bounding box center [544, 124] width 118 height 191
type textarea "hero.moveRight()"
type textarea "h"
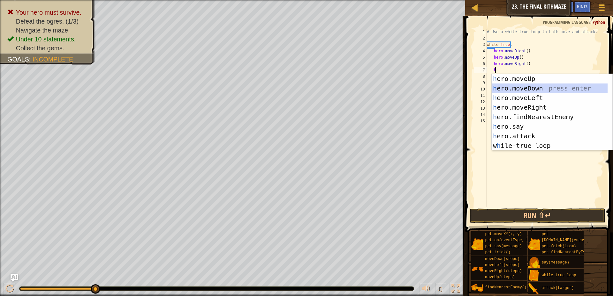
click at [531, 92] on div "h ero.moveUp press enter h ero.moveDown press enter h ero.moveLeft press enter …" at bounding box center [549, 122] width 116 height 96
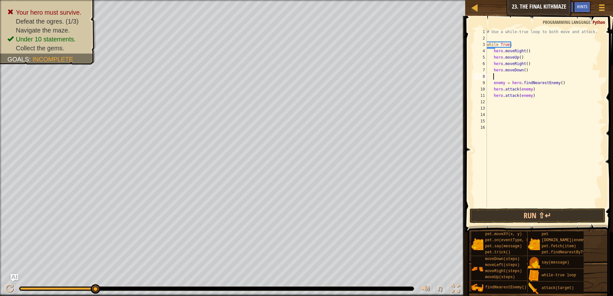
click at [523, 72] on div "# Use a while-true loop to both move and attack. while True : hero . moveRight …" at bounding box center [544, 124] width 118 height 191
click at [522, 81] on div "# Use a while-true loop to both move and attack. while True : hero . moveRight …" at bounding box center [544, 124] width 118 height 191
type textarea "enemy = hero.findNearestEnemy()"
click at [522, 75] on div "# Use a while-true loop to both move and attack. while True : hero . moveRight …" at bounding box center [544, 124] width 118 height 191
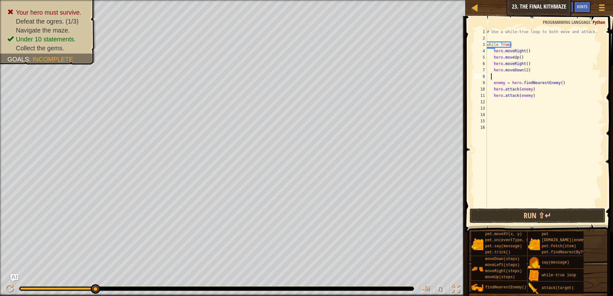
scroll to position [3, 0]
type textarea "hero.moveDown(2)"
click at [531, 210] on button "Run ⇧↵" at bounding box center [537, 216] width 136 height 15
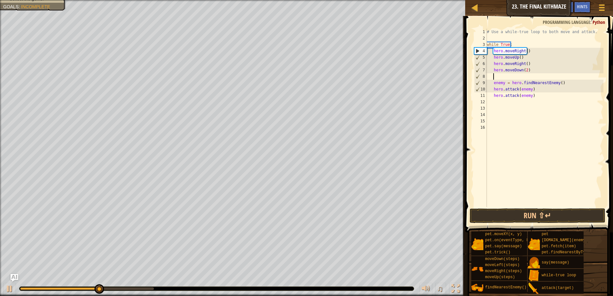
type textarea "h"
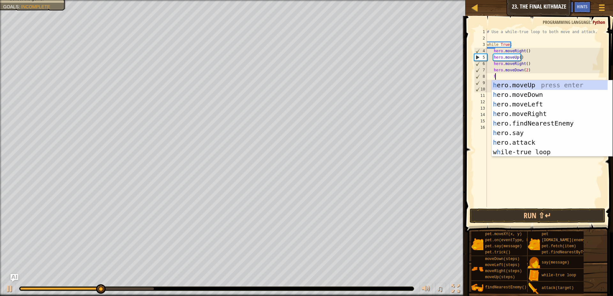
scroll to position [3, 0]
click at [536, 86] on div "h ero.moveUp press enter h ero.moveDown press enter h ero.moveLeft press enter …" at bounding box center [549, 128] width 116 height 96
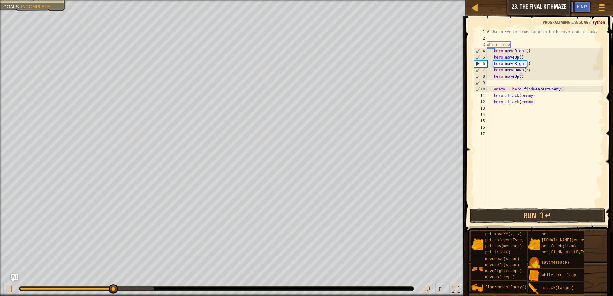
click at [520, 77] on div "# Use a while-true loop to both move and attack. while True : hero . moveRight …" at bounding box center [544, 124] width 118 height 191
click at [517, 77] on div "# Use a while-true loop to both move and attack. while True : hero . moveRight …" at bounding box center [544, 124] width 118 height 191
type textarea "hero.moveUp(2)"
click at [569, 215] on button "Run ⇧↵" at bounding box center [537, 216] width 136 height 15
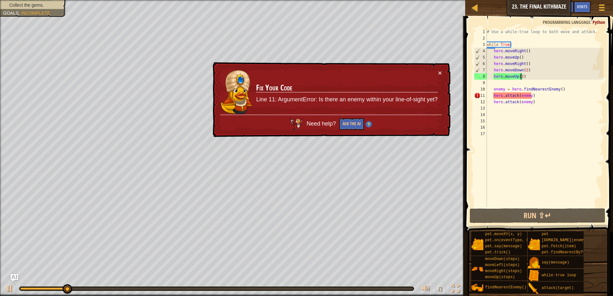
click at [515, 84] on div "# Use a while-true loop to both move and attack. while True : hero . moveRight …" at bounding box center [544, 124] width 118 height 191
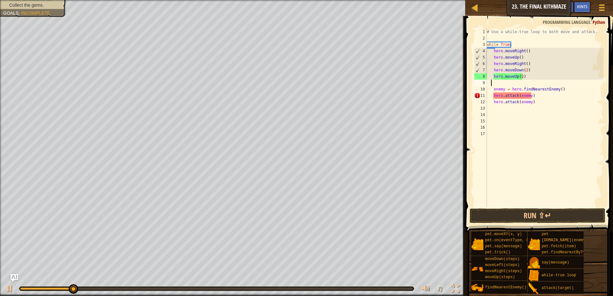
scroll to position [3, 0]
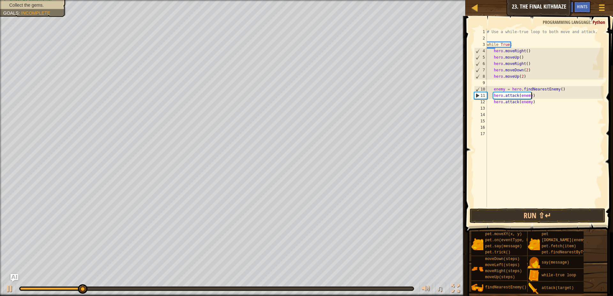
click at [540, 98] on div "# Use a while-true loop to both move and attack. while True : hero . moveRight …" at bounding box center [544, 124] width 118 height 191
type textarea "hero.attack(enemy)"
drag, startPoint x: 539, startPoint y: 96, endPoint x: 490, endPoint y: 93, distance: 49.2
click at [490, 93] on div "# Use a while-true loop to both move and attack. while True : hero . moveRight …" at bounding box center [544, 124] width 118 height 191
click at [493, 93] on div "# Use a while-true loop to both move and attack. while True : hero . moveRight …" at bounding box center [544, 124] width 118 height 191
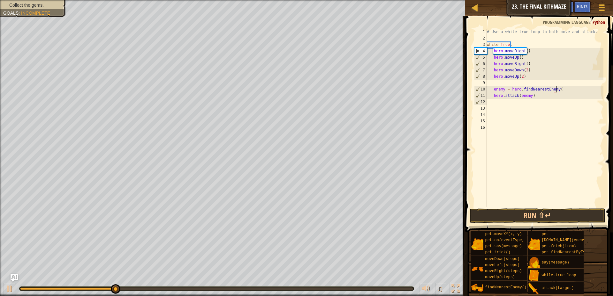
type textarea "enemy = hero.findNearestEnemy"
drag, startPoint x: 554, startPoint y: 90, endPoint x: 482, endPoint y: 90, distance: 72.1
click at [482, 90] on div "enemy = hero.findNearestEnemy 1 2 3 4 5 6 7 8 9 10 11 12 13 14 15 16 # Use a wh…" at bounding box center [537, 118] width 130 height 179
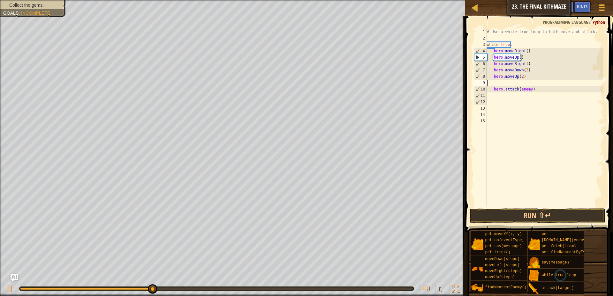
type textarea "hero.moveUp(2)"
type textarea "h"
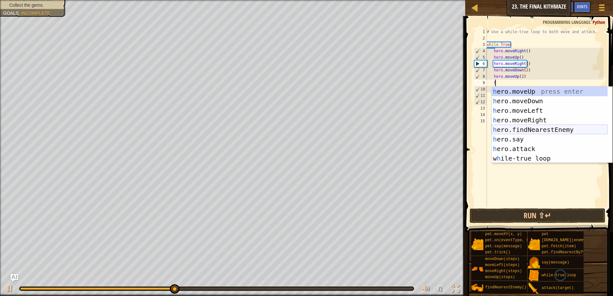
click at [532, 130] on div "h ero.moveUp press enter h ero.moveDown press enter h ero.moveLeft press enter …" at bounding box center [549, 135] width 116 height 96
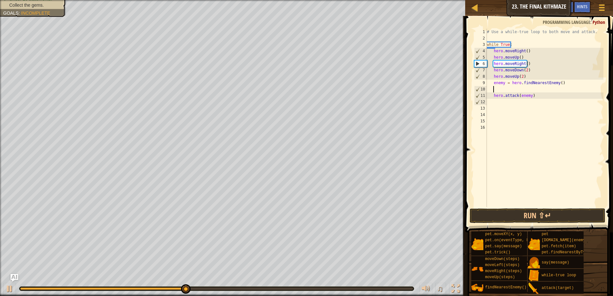
scroll to position [3, 0]
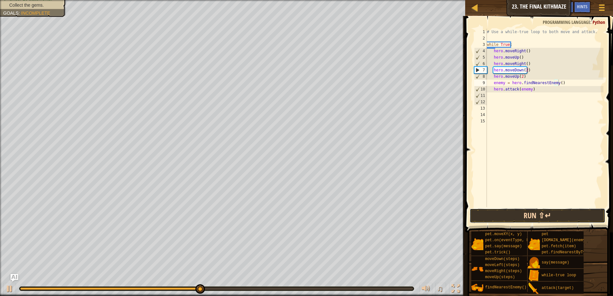
click at [529, 219] on button "Run ⇧↵" at bounding box center [537, 216] width 136 height 15
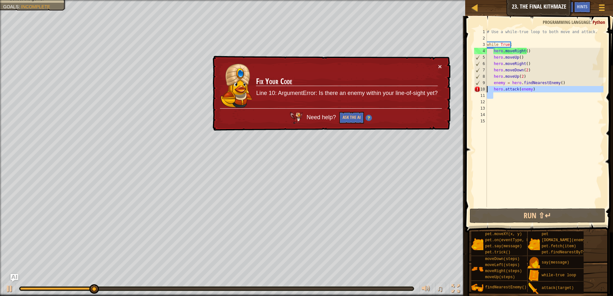
drag, startPoint x: 538, startPoint y: 93, endPoint x: 487, endPoint y: 87, distance: 51.3
click at [487, 87] on div "# Use a while-true loop to both move and attack. while True : hero . moveRight …" at bounding box center [544, 124] width 118 height 191
type textarea "hero.attack(enemy)"
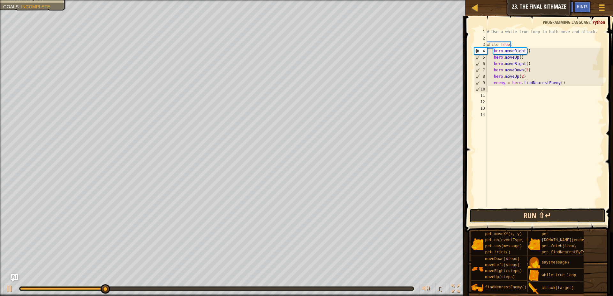
click at [555, 209] on button "Run ⇧↵" at bounding box center [537, 216] width 136 height 15
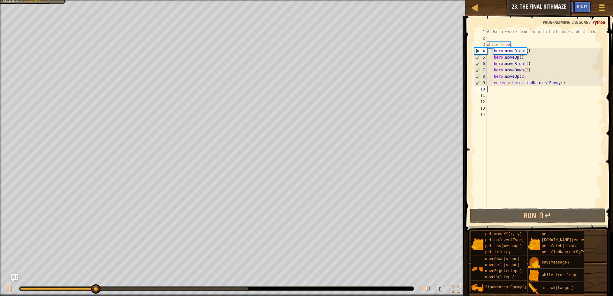
click at [519, 78] on div "# Use a while-true loop to both move and attack. while True : hero . moveRight …" at bounding box center [544, 124] width 118 height 191
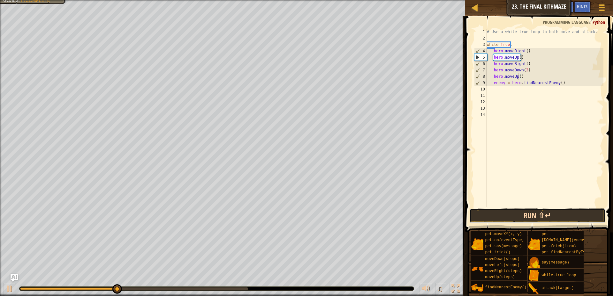
click at [554, 221] on button "Run ⇧↵" at bounding box center [537, 216] width 136 height 15
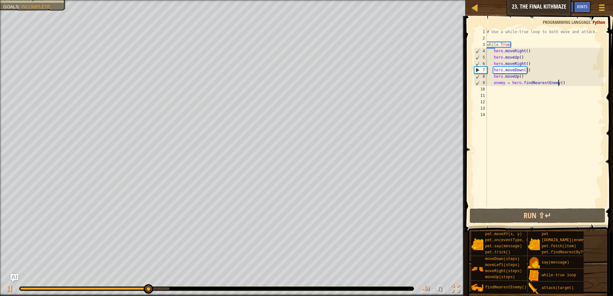
click at [565, 84] on div "# Use a while-true loop to both move and attack. while True : hero . moveRight …" at bounding box center [544, 124] width 118 height 191
type textarea "enemy = hero.findNearestEnemy()"
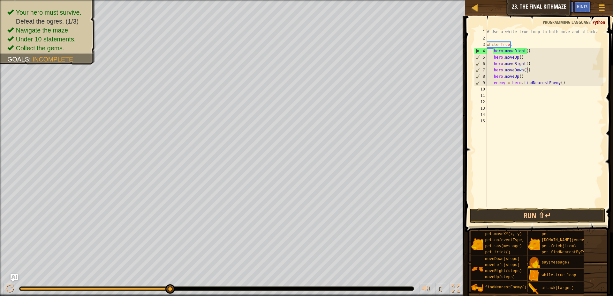
click at [532, 70] on div "# Use a while-true loop to both move and attack. while True : hero . moveRight …" at bounding box center [544, 124] width 118 height 191
click at [529, 64] on div "# Use a while-true loop to both move and attack. while True : hero . moveRight …" at bounding box center [544, 124] width 118 height 191
type textarea "hero.moveRight()"
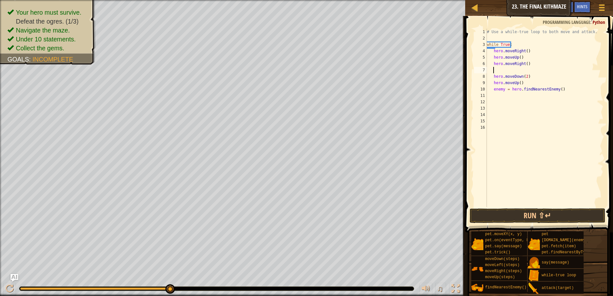
type textarea "h"
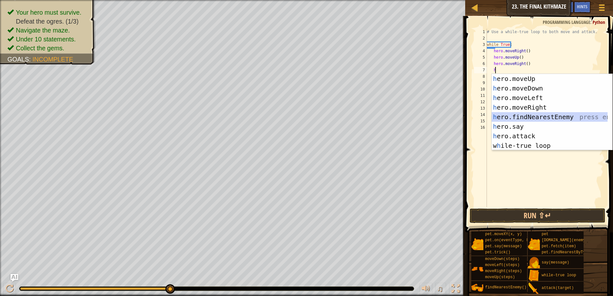
click at [540, 118] on div "h ero.moveUp press enter h ero.moveDown press enter h ero.moveLeft press enter …" at bounding box center [549, 122] width 116 height 96
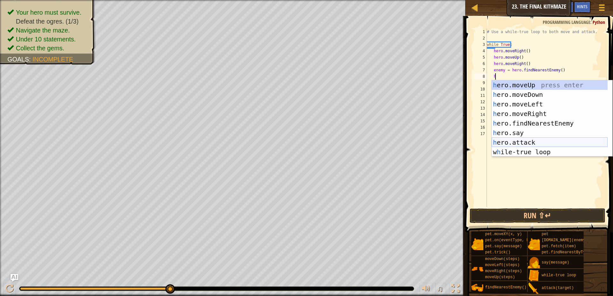
click at [528, 142] on div "h ero.moveUp press enter h ero.moveDown press enter h ero.moveLeft press enter …" at bounding box center [549, 128] width 116 height 96
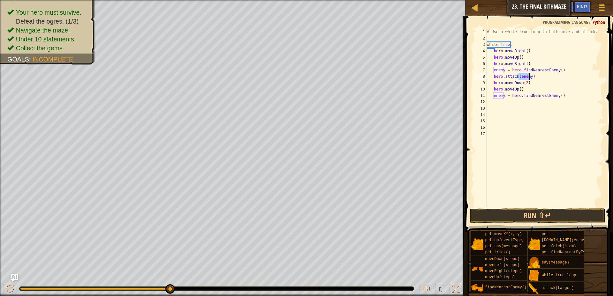
click at [536, 80] on div "# Use a while-true loop to both move and attack. while True : hero . moveRight …" at bounding box center [544, 124] width 118 height 191
click at [536, 78] on div "# Use a while-true loop to both move and attack. while True : hero . moveRight …" at bounding box center [544, 124] width 118 height 191
type textarea "hero.attack(enemy)"
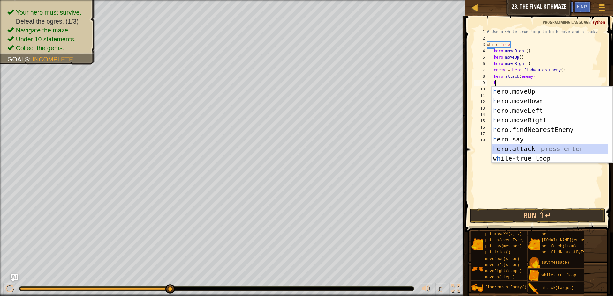
click at [537, 152] on div "h ero.moveUp press enter h ero.moveDown press enter h ero.moveLeft press enter …" at bounding box center [549, 135] width 116 height 96
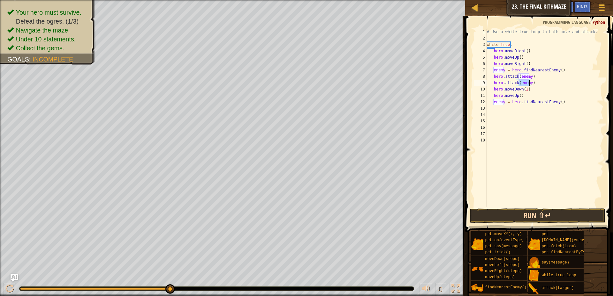
type textarea "hero.attack(enemy)"
click at [549, 217] on button "Run ⇧↵" at bounding box center [537, 216] width 136 height 15
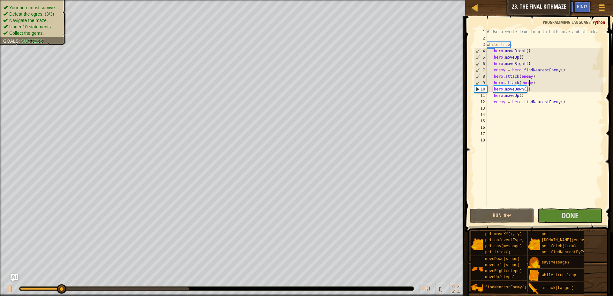
click at [35, 4] on ul "Your hero must survive. Defeat the ogres. (3/3) Navigate the maze. Under 10 sta…" at bounding box center [33, 20] width 60 height 32
click at [40, 12] on span "Defeat the ogres. (3/3)" at bounding box center [31, 13] width 45 height 5
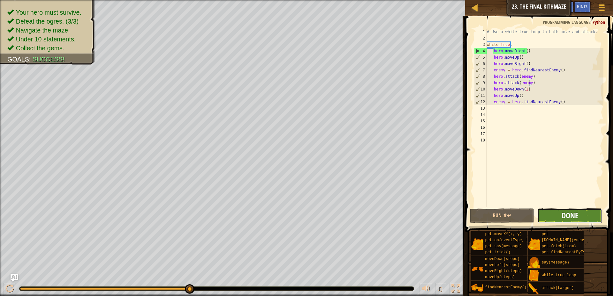
click at [572, 220] on span "Done" at bounding box center [569, 216] width 17 height 10
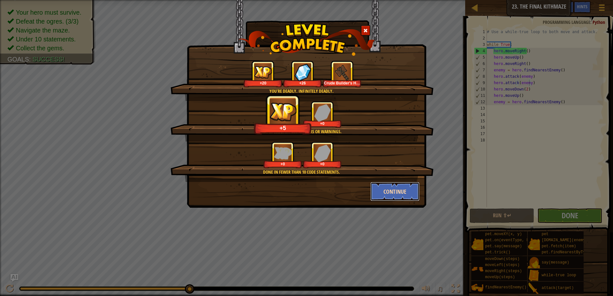
click at [405, 188] on button "Continue" at bounding box center [394, 191] width 49 height 19
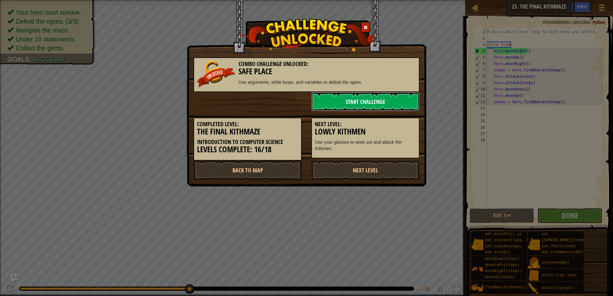
click at [339, 107] on link "Start Challenge" at bounding box center [365, 101] width 108 height 19
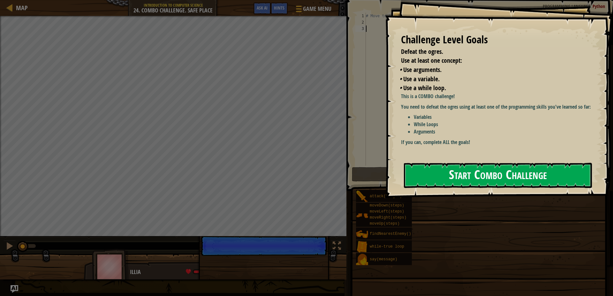
click at [508, 163] on button "Start Combo Challenge" at bounding box center [498, 175] width 188 height 25
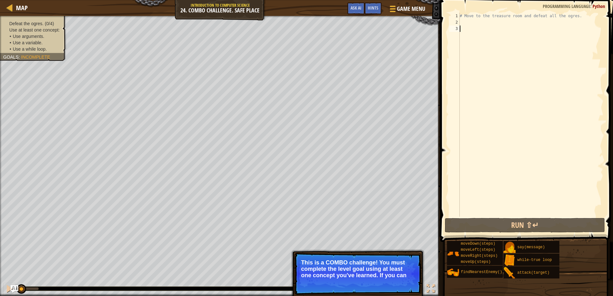
click at [408, 275] on p "This is a COMBO challenge! You must complete the level goal using at least one …" at bounding box center [357, 269] width 113 height 19
click at [413, 269] on p "This is a COMBO challenge! You must complete the level goal using at least one …" at bounding box center [357, 273] width 113 height 26
click at [474, 25] on div "# Move to the treasure room and defeat all the ogres." at bounding box center [530, 121] width 145 height 217
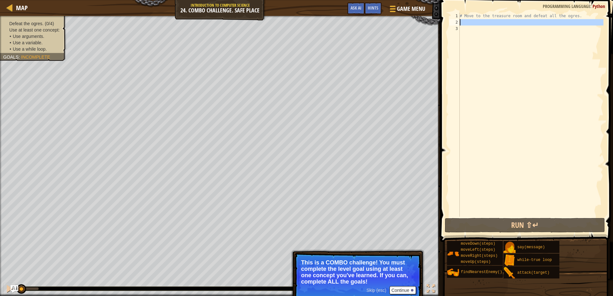
type textarea "h"
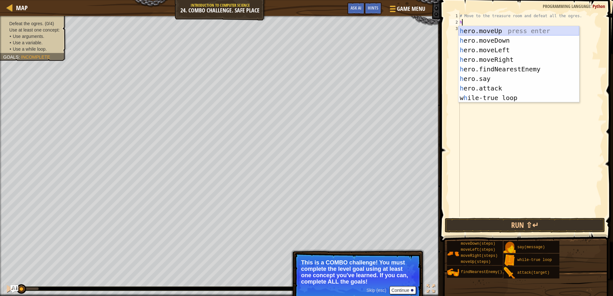
click at [500, 30] on div "h ero.moveUp press enter h ero.moveDown press enter h ero.moveLeft press enter …" at bounding box center [518, 74] width 121 height 96
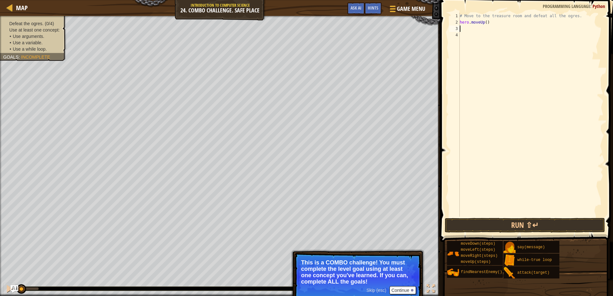
click at [483, 22] on div "# Move to the treasure room and defeat all the ogres. hero . moveUp ( )" at bounding box center [530, 121] width 145 height 217
click at [484, 21] on div "# Move to the treasure room and defeat all the ogres. hero . moveUp ( )" at bounding box center [530, 121] width 145 height 217
type textarea "hero.moveUp(4)"
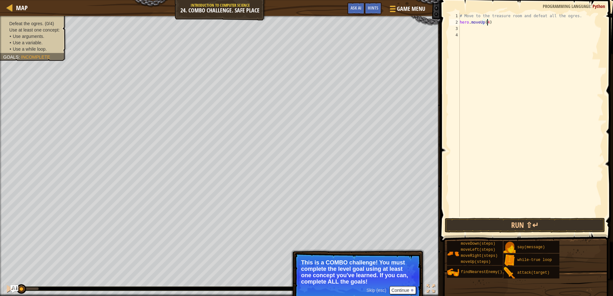
click at [474, 29] on div "# Move to the treasure room and defeat all the ogres. hero . moveUp ( 4 )" at bounding box center [530, 121] width 145 height 217
type textarea "h"
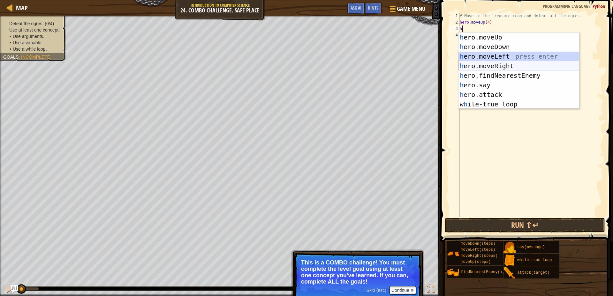
drag, startPoint x: 507, startPoint y: 55, endPoint x: 504, endPoint y: 64, distance: 9.9
click at [504, 64] on div "h ero.moveUp press enter h ero.moveDown press enter h ero.moveLeft press enter …" at bounding box center [518, 81] width 121 height 96
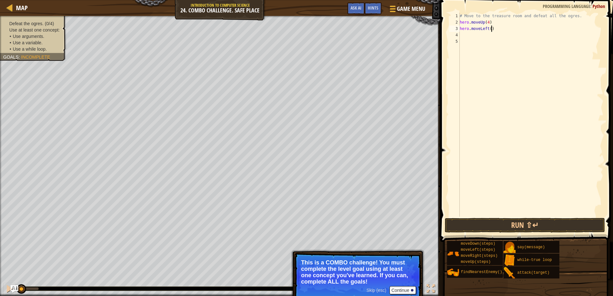
click at [497, 27] on div "# Move to the treasure room and defeat all the ogres. hero . moveUp ( 4 ) hero …" at bounding box center [530, 121] width 145 height 217
type textarea "hero.moveLeft()"
drag, startPoint x: 497, startPoint y: 27, endPoint x: 450, endPoint y: 29, distance: 47.3
click at [450, 29] on div "hero.moveLeft() 1 2 3 4 5 # Move to the treasure room and defeat all the ogres.…" at bounding box center [525, 115] width 155 height 204
type textarea "h"
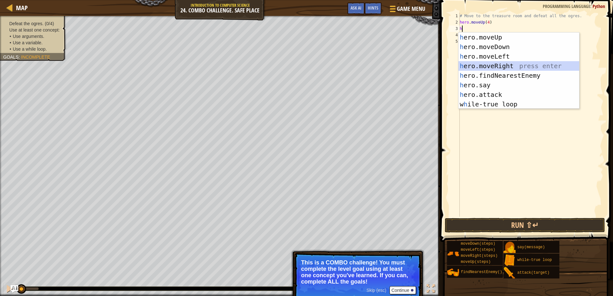
click at [491, 64] on div "h ero.moveUp press enter h ero.moveDown press enter h ero.moveLeft press enter …" at bounding box center [518, 81] width 121 height 96
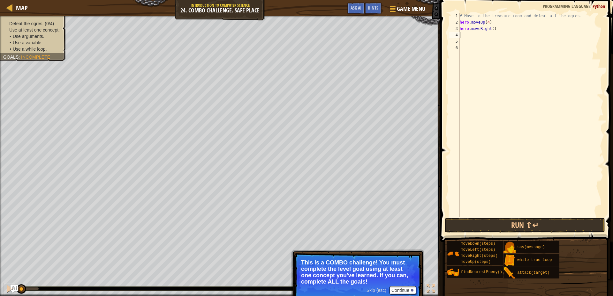
click at [491, 30] on div "# Move to the treasure room and defeat all the ogres. hero . moveUp ( 4 ) hero …" at bounding box center [530, 121] width 145 height 217
type textarea "hero.moveRight(4)"
click at [489, 34] on div "# Move to the treasure room and defeat all the ogres. hero . moveUp ( 4 ) hero …" at bounding box center [530, 121] width 145 height 217
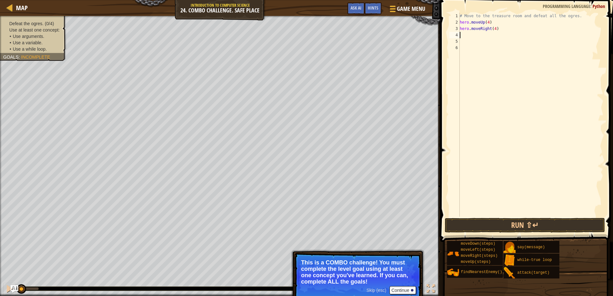
type textarea "h"
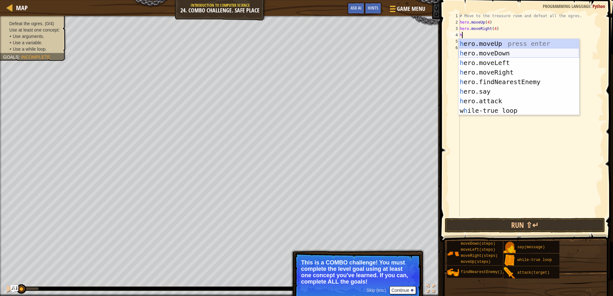
click at [501, 52] on div "h ero.moveUp press enter h ero.moveDown press enter h ero.moveLeft press enter …" at bounding box center [518, 87] width 121 height 96
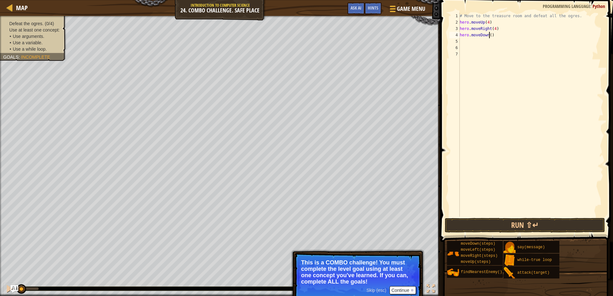
click at [489, 36] on div "# Move to the treasure room and defeat all the ogres. hero . moveUp ( 4 ) hero …" at bounding box center [530, 121] width 145 height 217
type textarea "hero.moveDown(4)"
click at [488, 42] on div "# Move to the treasure room and defeat all the ogres. hero . moveUp ( 4 ) hero …" at bounding box center [530, 121] width 145 height 217
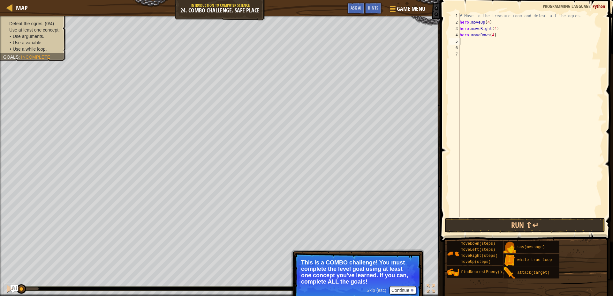
type textarea "h"
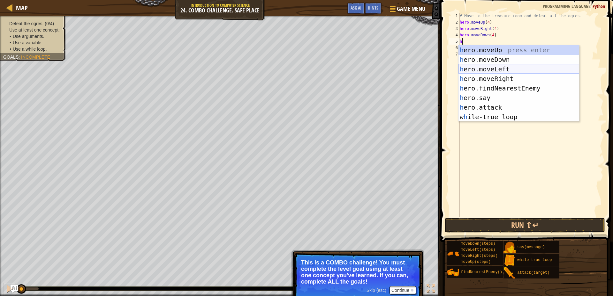
click at [493, 68] on div "h ero.moveUp press enter h ero.moveDown press enter h ero.moveLeft press enter …" at bounding box center [518, 93] width 121 height 96
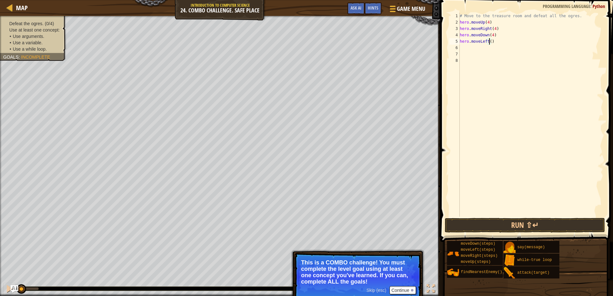
click at [489, 42] on div "# Move to the treasure room and defeat all the ogres. hero . moveUp ( 4 ) hero …" at bounding box center [530, 121] width 145 height 217
type textarea "hero.moveLeft(2)"
click at [479, 45] on div "# Move to the treasure room and defeat all the ogres. hero . moveUp ( 4 ) hero …" at bounding box center [530, 121] width 145 height 217
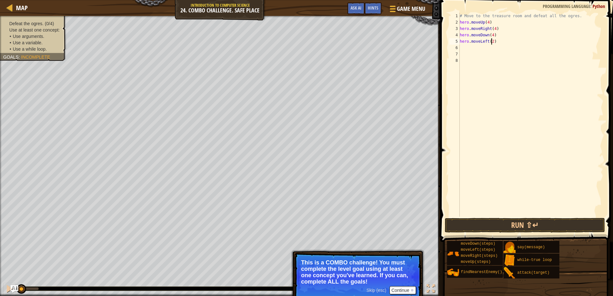
click at [491, 41] on div "# Move to the treasure room and defeat all the ogres. hero . moveUp ( 4 ) hero …" at bounding box center [530, 121] width 145 height 217
type textarea "hero.moveLeft(2)"
click at [466, 48] on div "# Move to the treasure room and defeat all the ogres. hero . moveUp ( 4 ) hero …" at bounding box center [530, 121] width 145 height 217
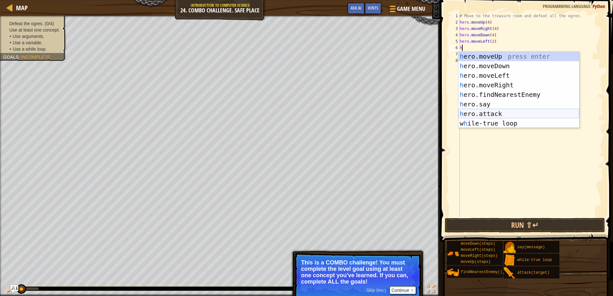
click at [492, 113] on div "h ero.moveUp press enter h ero.moveDown press enter h ero.moveLeft press enter …" at bounding box center [518, 100] width 121 height 96
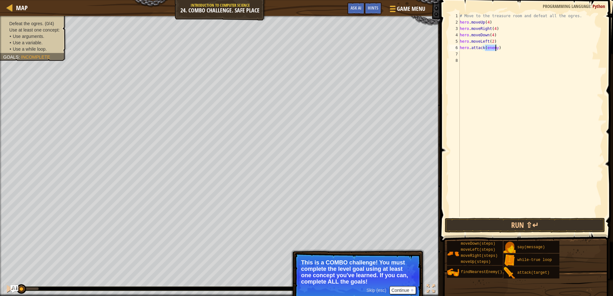
click at [504, 41] on div "# Move to the treasure room and defeat all the ogres. hero . moveUp ( 4 ) hero …" at bounding box center [530, 121] width 145 height 217
type textarea "hero.moveLeft(2)"
type textarea "h"
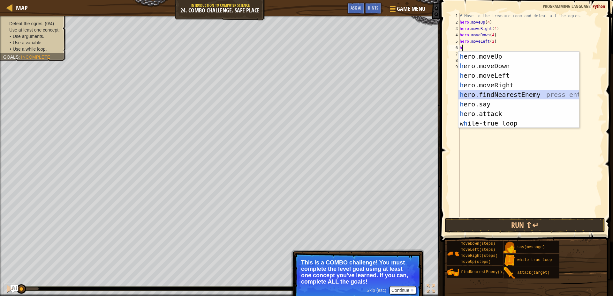
click at [519, 93] on div "h ero.moveUp press enter h ero.moveDown press enter h ero.moveLeft press enter …" at bounding box center [518, 100] width 121 height 96
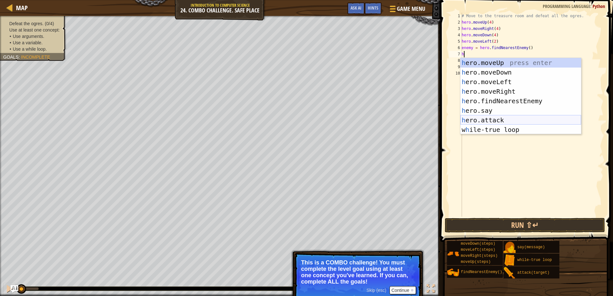
click at [506, 119] on div "h ero.moveUp press enter h ero.moveDown press enter h ero.moveLeft press enter …" at bounding box center [520, 106] width 121 height 96
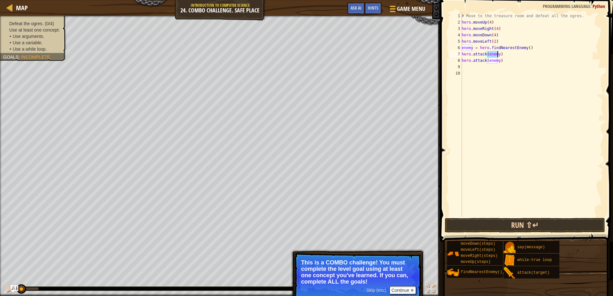
type textarea "hero.attack(enemy)"
click at [511, 224] on button "Run ⇧↵" at bounding box center [524, 225] width 160 height 15
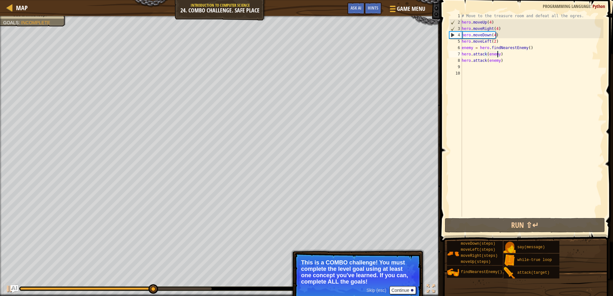
scroll to position [3, 0]
click at [396, 292] on button "Continue" at bounding box center [402, 290] width 26 height 8
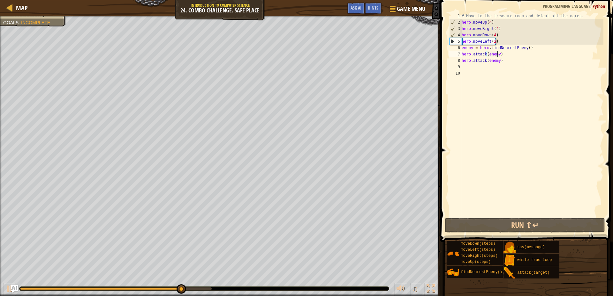
click at [493, 35] on div "# Move to the treasure room and defeat all the ogres. hero . moveUp ( 4 ) hero …" at bounding box center [531, 121] width 143 height 217
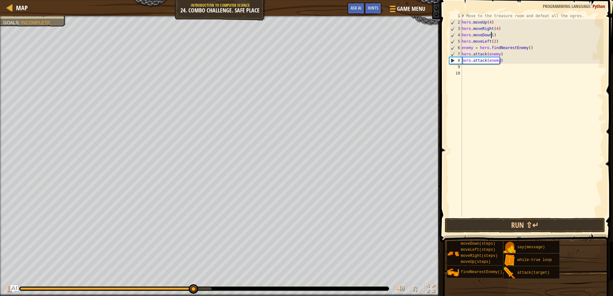
scroll to position [3, 2]
click at [510, 221] on button "Run ⇧↵" at bounding box center [524, 225] width 160 height 15
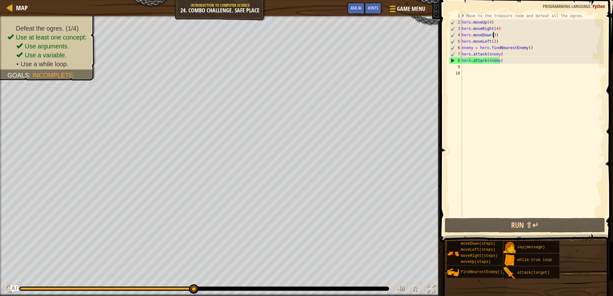
click at [492, 43] on div "# Move to the treasure room and defeat all the ogres. hero . moveUp ( 4 ) hero …" at bounding box center [531, 121] width 143 height 217
click at [506, 21] on div "# Move to the treasure room and defeat all the ogres. hero . moveUp ( 4 ) hero …" at bounding box center [531, 121] width 143 height 217
click at [509, 43] on div "# Move to the treasure room and defeat all the ogres. hero . moveUp ( 4 ) hero …" at bounding box center [531, 121] width 143 height 217
type textarea "hero.moveLeft(2)"
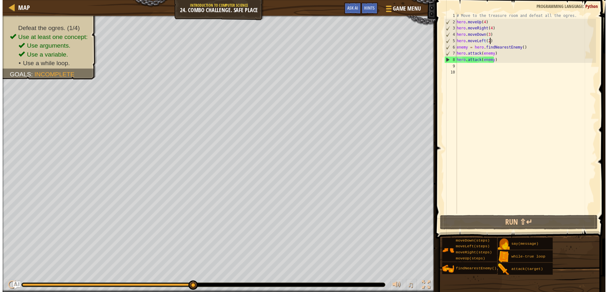
scroll to position [3, 0]
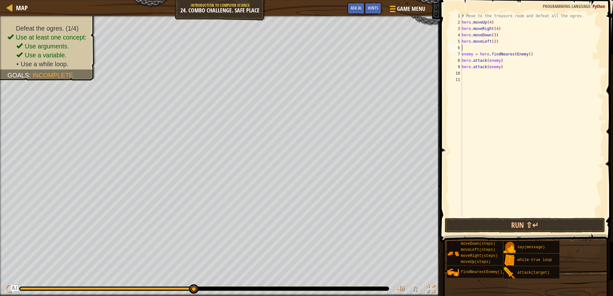
type textarea "w"
click at [509, 56] on div "w hile-true loop press enter hero.moveDo w n press enter" at bounding box center [520, 71] width 121 height 38
click at [462, 56] on div "# Move to the treasure room and defeat all the ogres. hero . moveUp ( 4 ) hero …" at bounding box center [531, 121] width 143 height 217
click at [459, 60] on div "8" at bounding box center [455, 60] width 13 height 6
click at [461, 60] on div "8" at bounding box center [455, 60] width 13 height 6
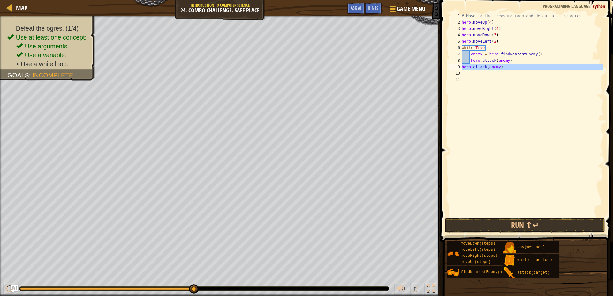
click at [461, 66] on div "9" at bounding box center [455, 67] width 13 height 6
type textarea "hero.attack(enemy)"
click at [517, 221] on button "Run ⇧↵" at bounding box center [524, 225] width 160 height 15
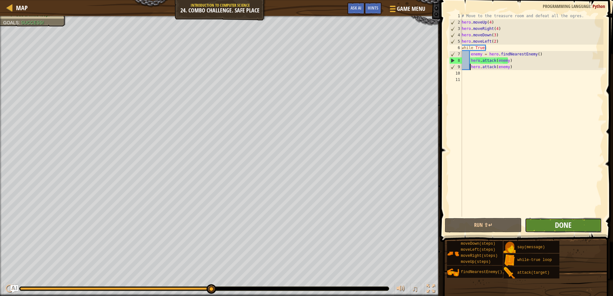
click at [559, 227] on span "Done" at bounding box center [562, 225] width 17 height 10
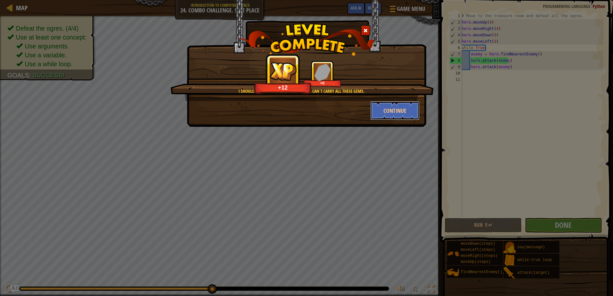
click at [375, 107] on button "Continue" at bounding box center [394, 110] width 49 height 19
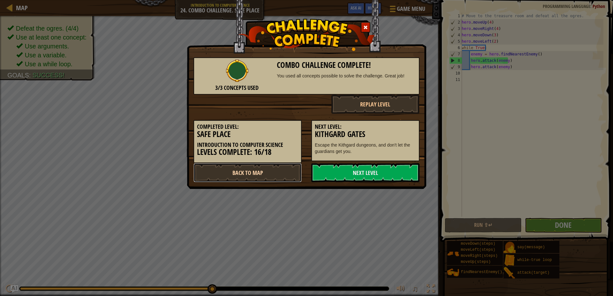
click at [271, 176] on link "Back to Map" at bounding box center [247, 172] width 108 height 19
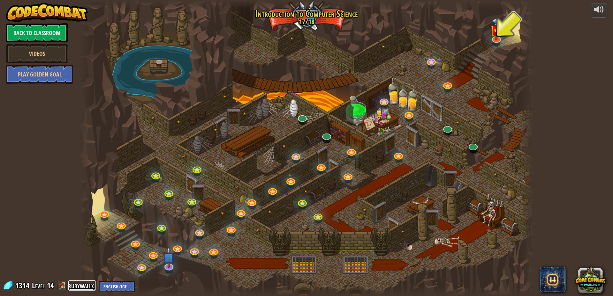
click at [82, 289] on link "rubywallx" at bounding box center [81, 286] width 27 height 10
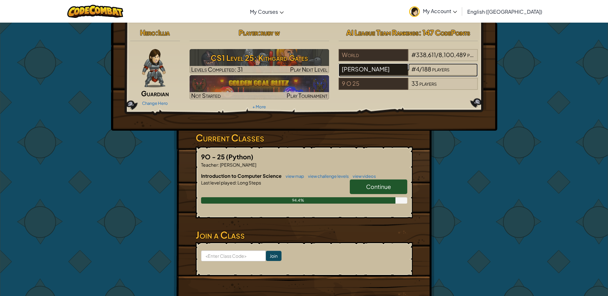
click at [398, 65] on div "[PERSON_NAME]" at bounding box center [373, 69] width 70 height 12
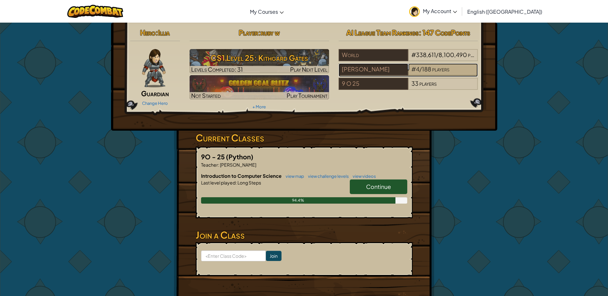
click at [428, 72] on span "188" at bounding box center [426, 68] width 9 height 7
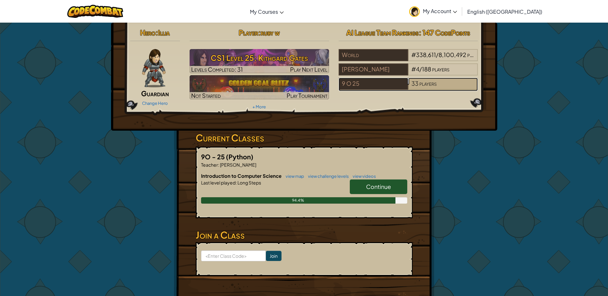
click at [414, 85] on span "33" at bounding box center [414, 83] width 7 height 7
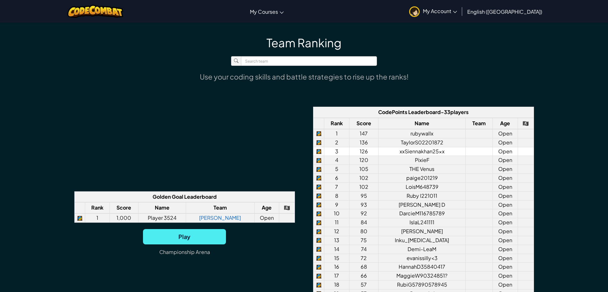
scroll to position [510, 0]
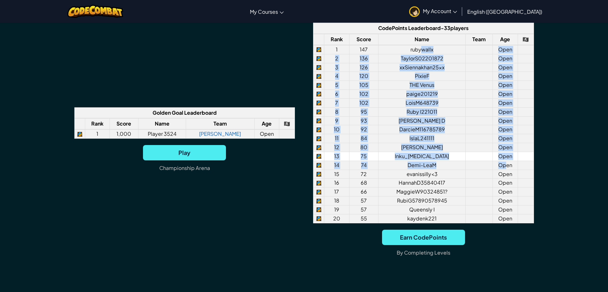
drag, startPoint x: 422, startPoint y: 51, endPoint x: 511, endPoint y: 156, distance: 137.1
click at [507, 160] on tbody "1 147 rubywallx Open 2 136 TaylorS02201872 Open 3 126 xxSiennakhan25xx Open 4 1…" at bounding box center [423, 134] width 220 height 178
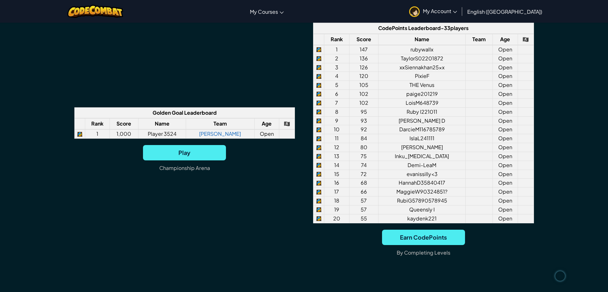
click at [558, 129] on div "Team Ranking Use your coding skills and battle strategies to rise up the ranks!…" at bounding box center [304, 117] width 522 height 330
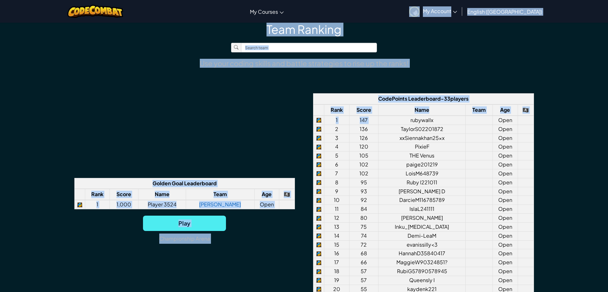
scroll to position [421, 0]
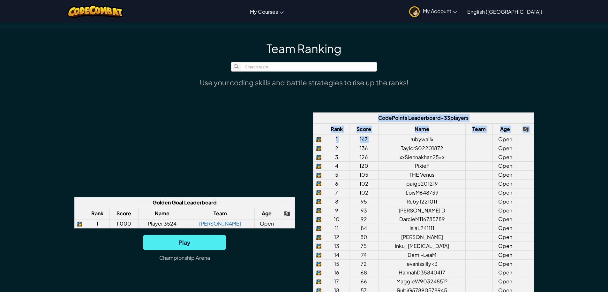
drag, startPoint x: 405, startPoint y: 53, endPoint x: 464, endPoint y: 105, distance: 78.9
click at [464, 105] on div "Team Ranking Use your coding skills and battle strategies to rise up the ranks!…" at bounding box center [304, 206] width 522 height 330
click at [465, 102] on div "Team Ranking Use your coding skills and battle strategies to rise up the ranks!…" at bounding box center [304, 206] width 522 height 330
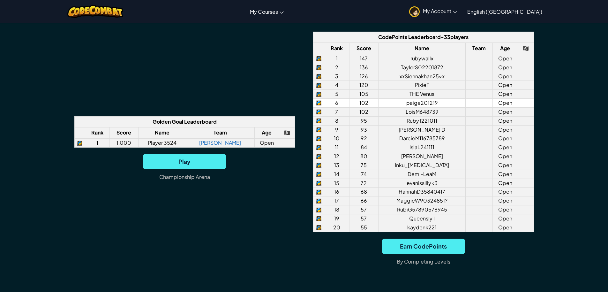
scroll to position [516, 0]
